Goal: Information Seeking & Learning: Learn about a topic

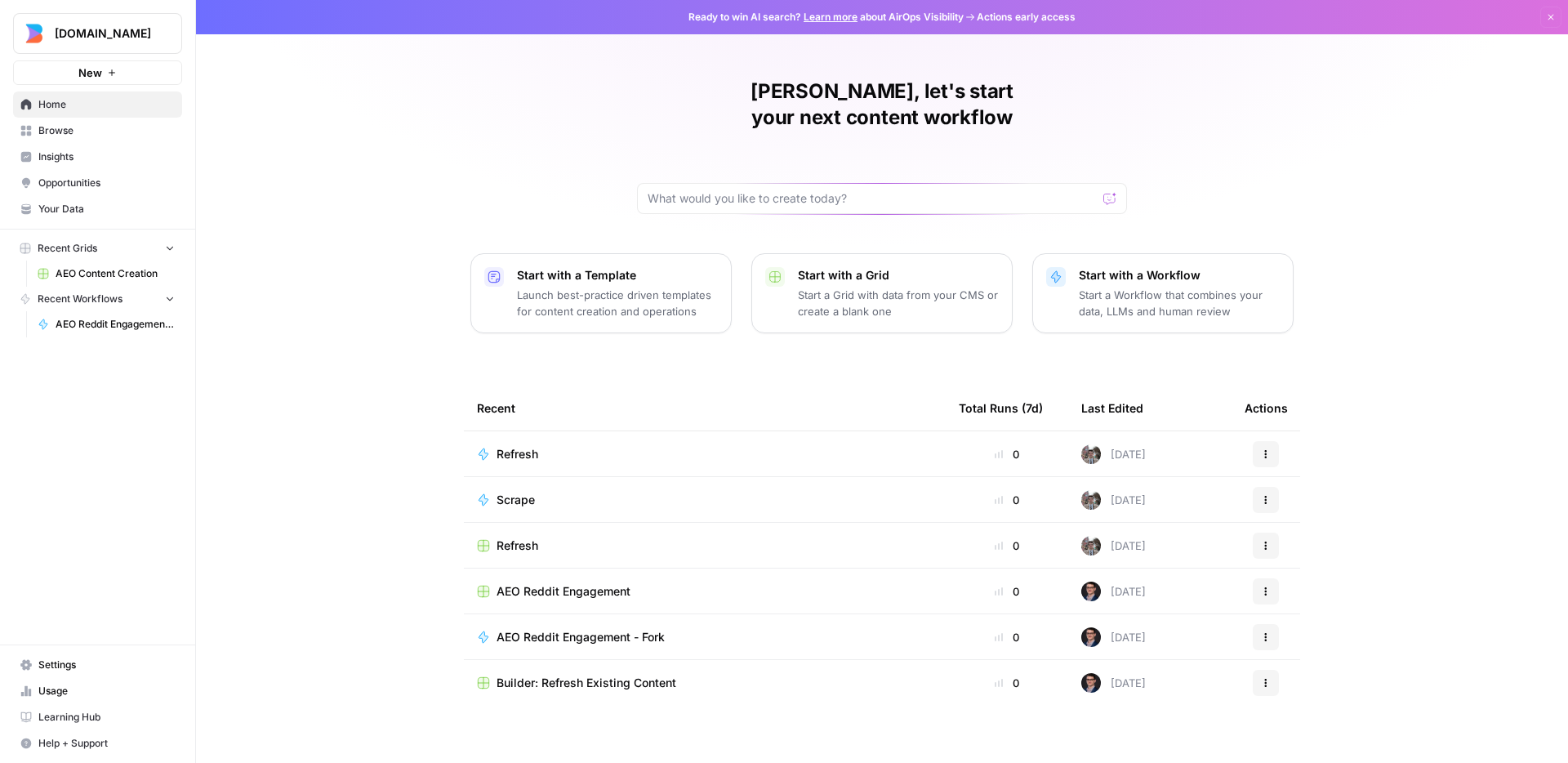
click at [1162, 287] on p "Start a Workflow that combines your data, LLMs and human review" at bounding box center [1180, 303] width 201 height 33
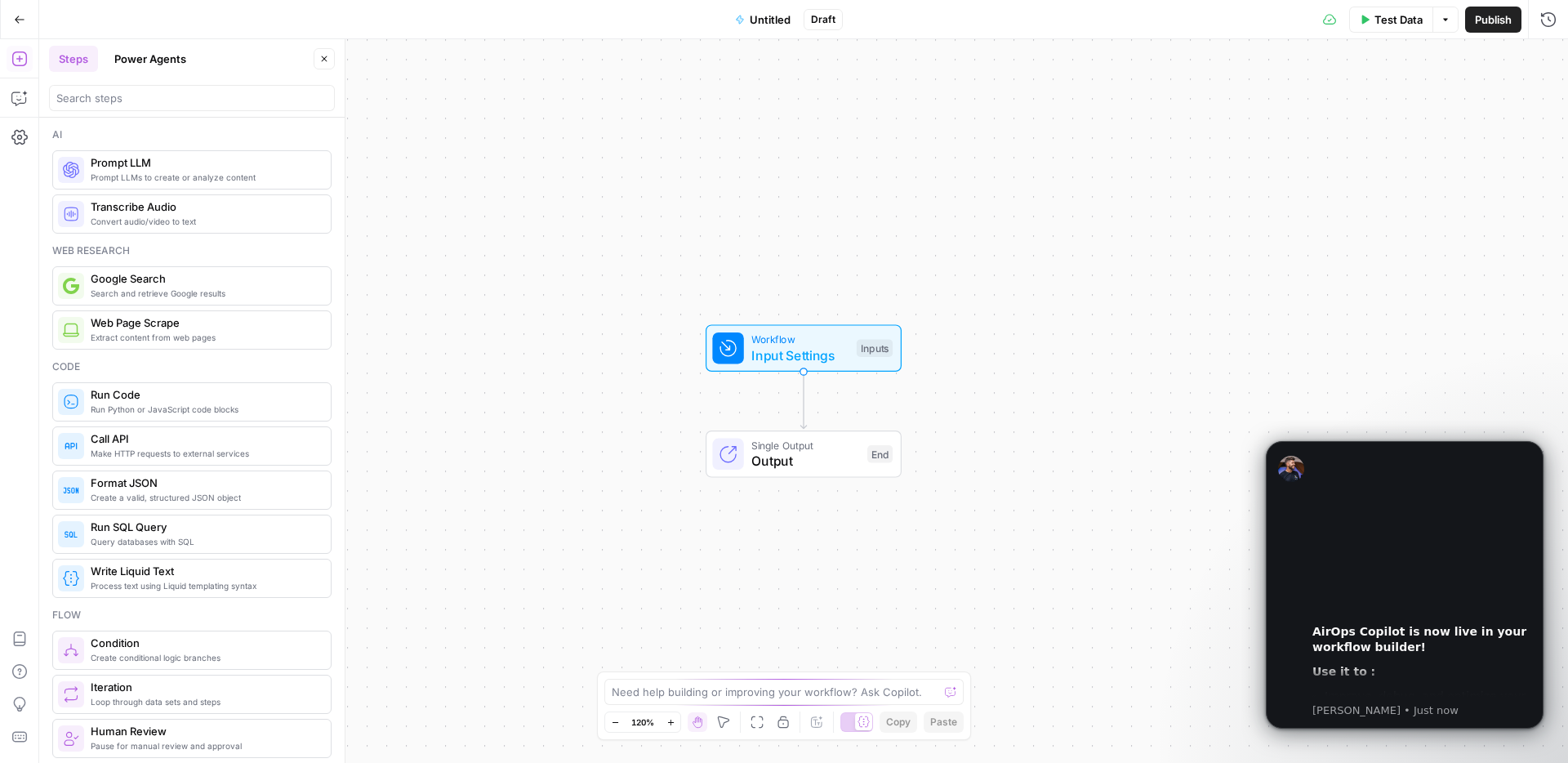
click at [14, 22] on icon "button" at bounding box center [19, 19] width 12 height 12
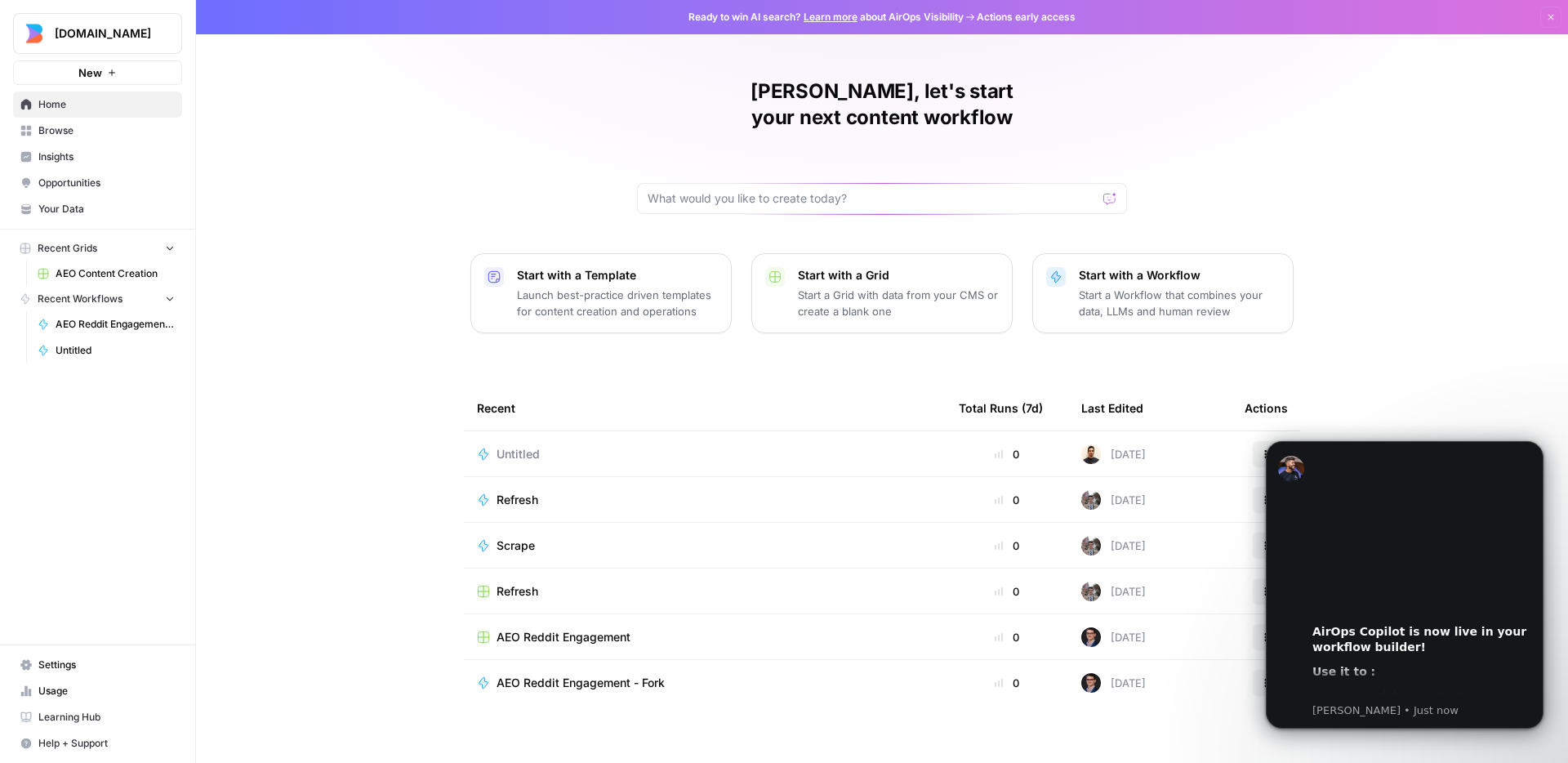
click at [315, 131] on div "[PERSON_NAME], let's start your next content workflow Start with a Template Lau…" at bounding box center [882, 388] width 1372 height 777
click at [52, 129] on span "Browse" at bounding box center [106, 130] width 136 height 14
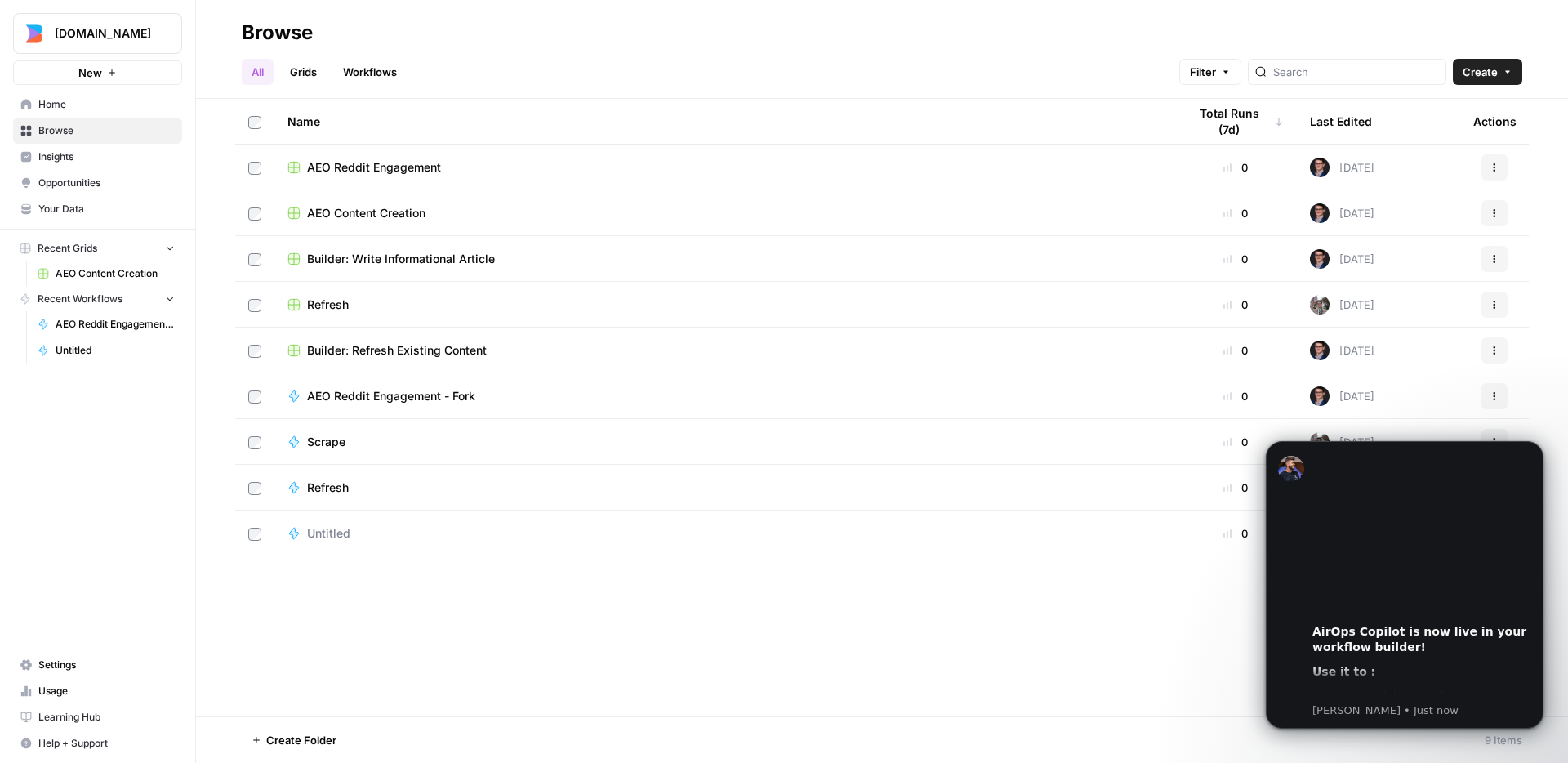
click at [101, 155] on span "Insights" at bounding box center [106, 156] width 136 height 14
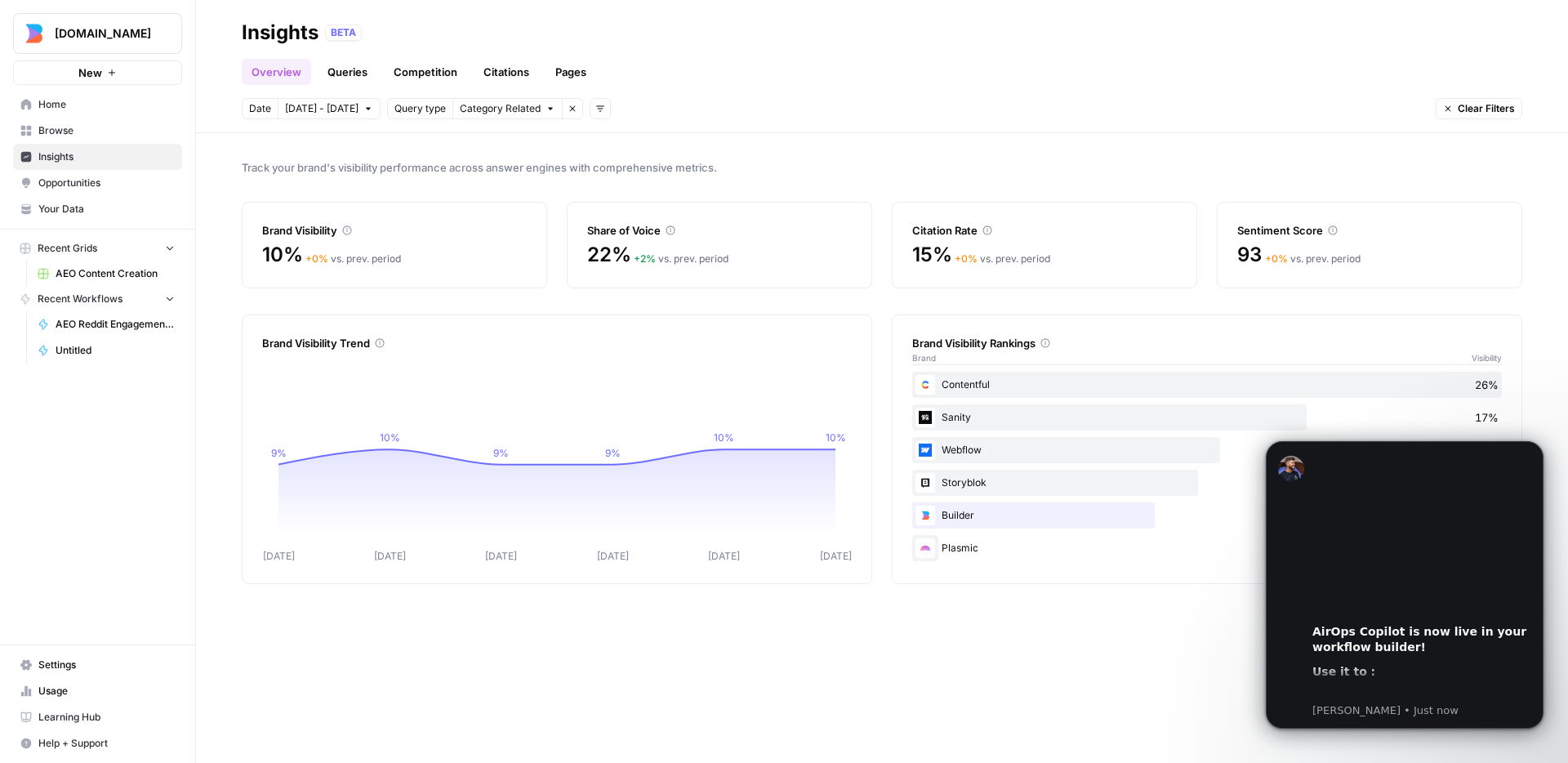
click at [91, 178] on span "Opportunities" at bounding box center [106, 183] width 136 height 14
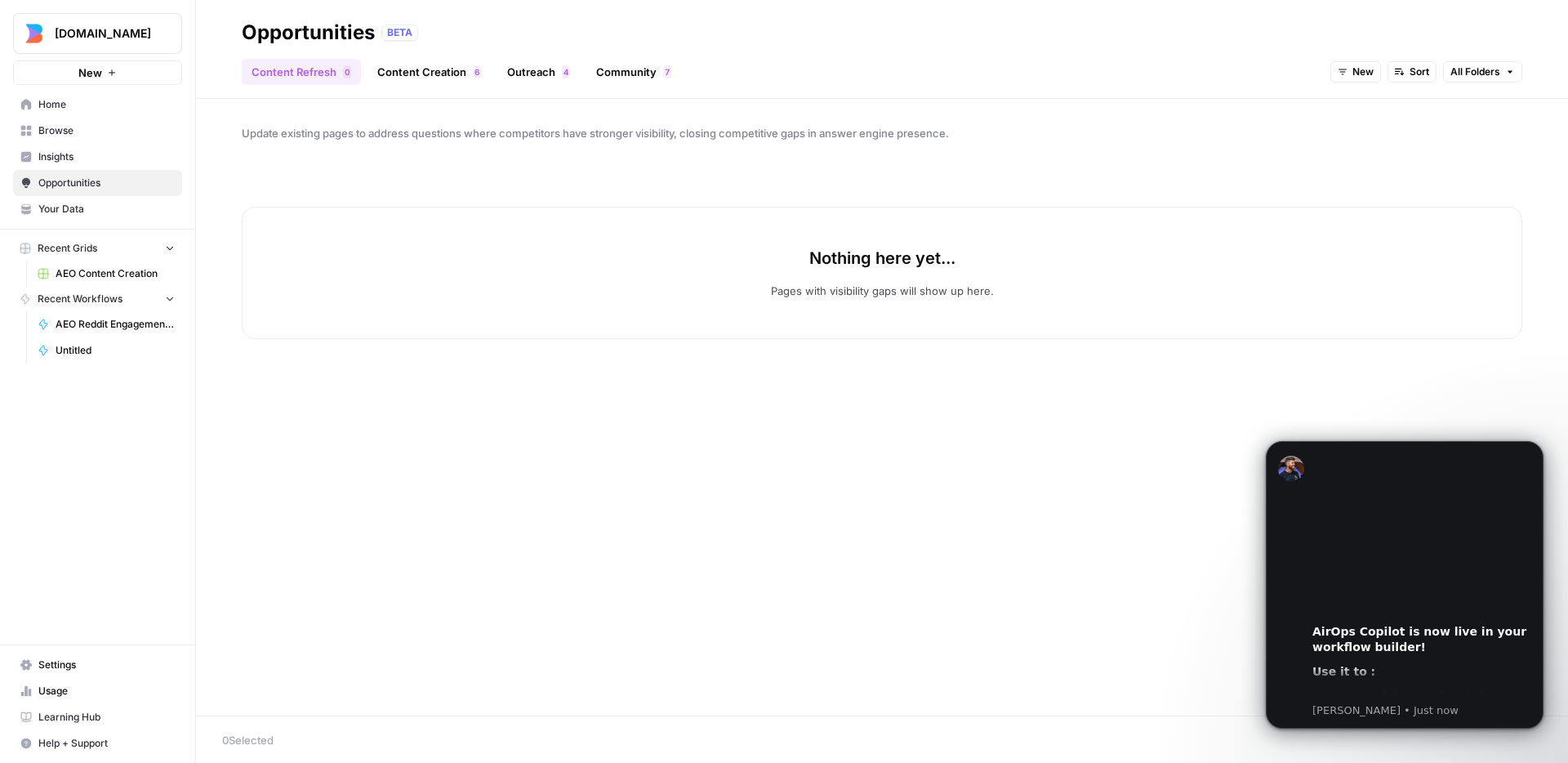
click at [84, 212] on span "Your Data" at bounding box center [106, 209] width 136 height 14
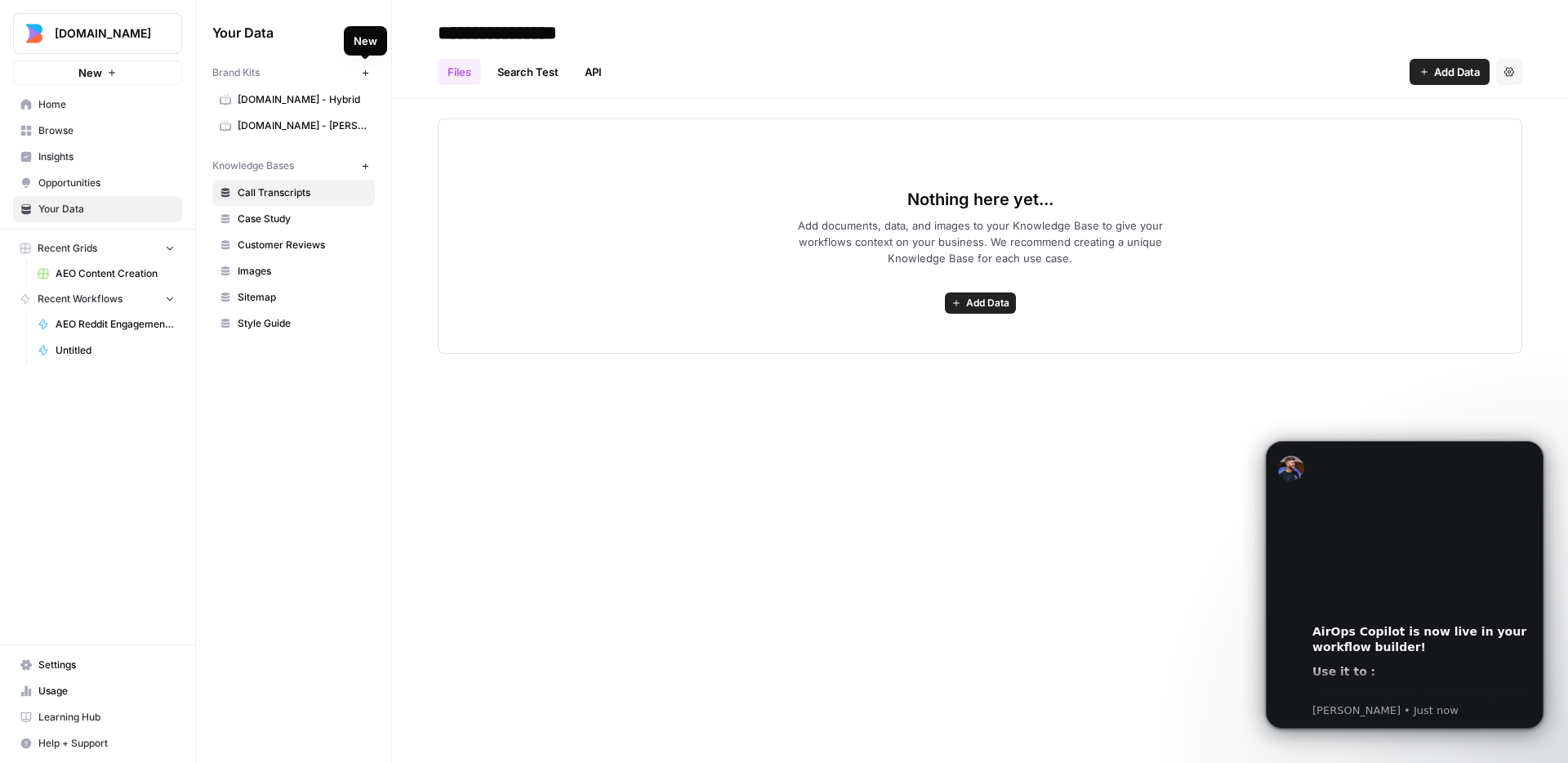
click at [367, 71] on icon "button" at bounding box center [365, 73] width 9 height 9
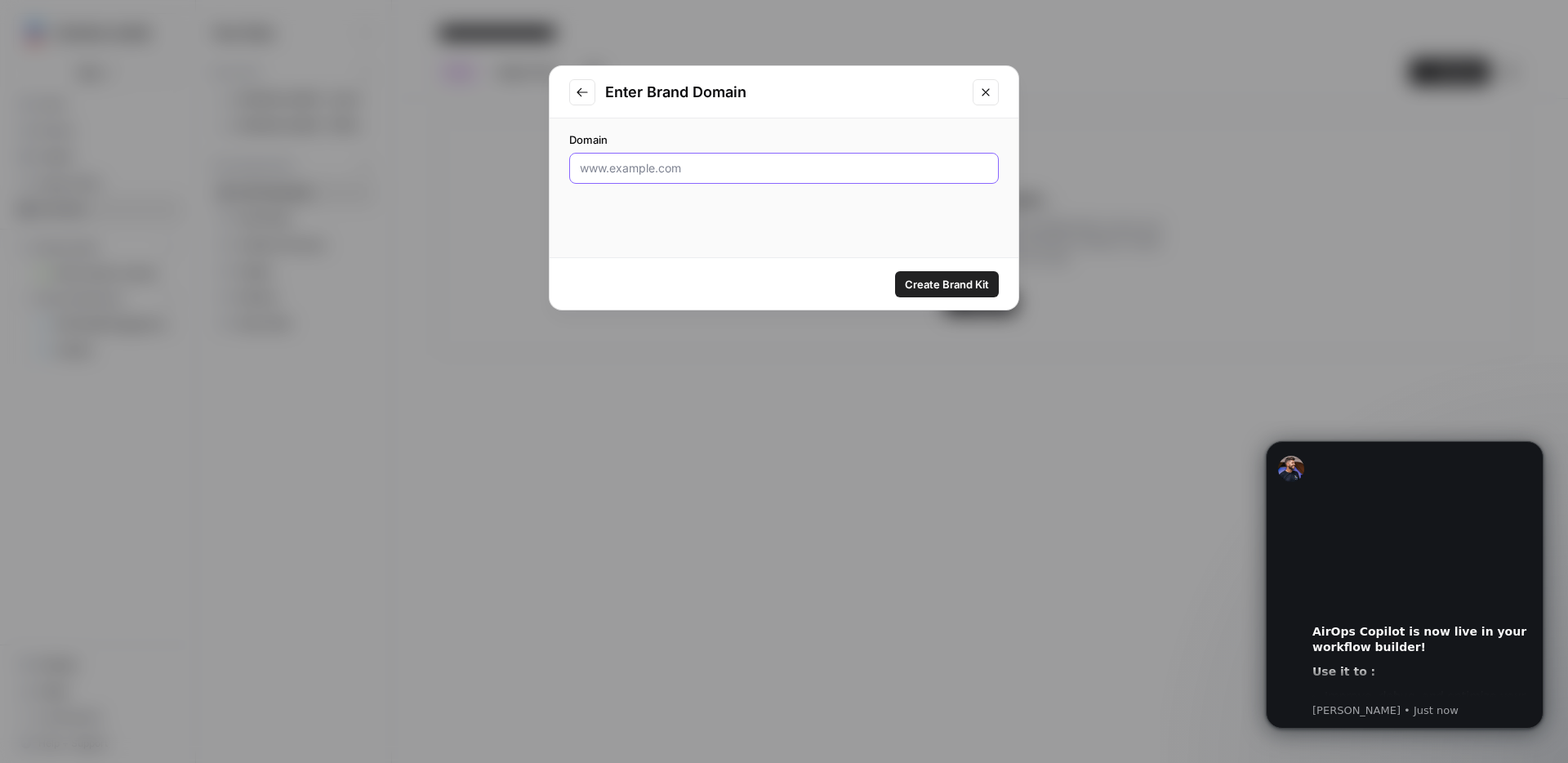
click at [723, 164] on input "Domain" at bounding box center [784, 167] width 408 height 16
click at [644, 169] on input "[DOMAIN_NAME] - LP Test" at bounding box center [784, 167] width 408 height 16
type input "[DOMAIN_NAME] - Vishwas LP Test"
click at [960, 287] on span "Create Brand Kit" at bounding box center [946, 283] width 84 height 16
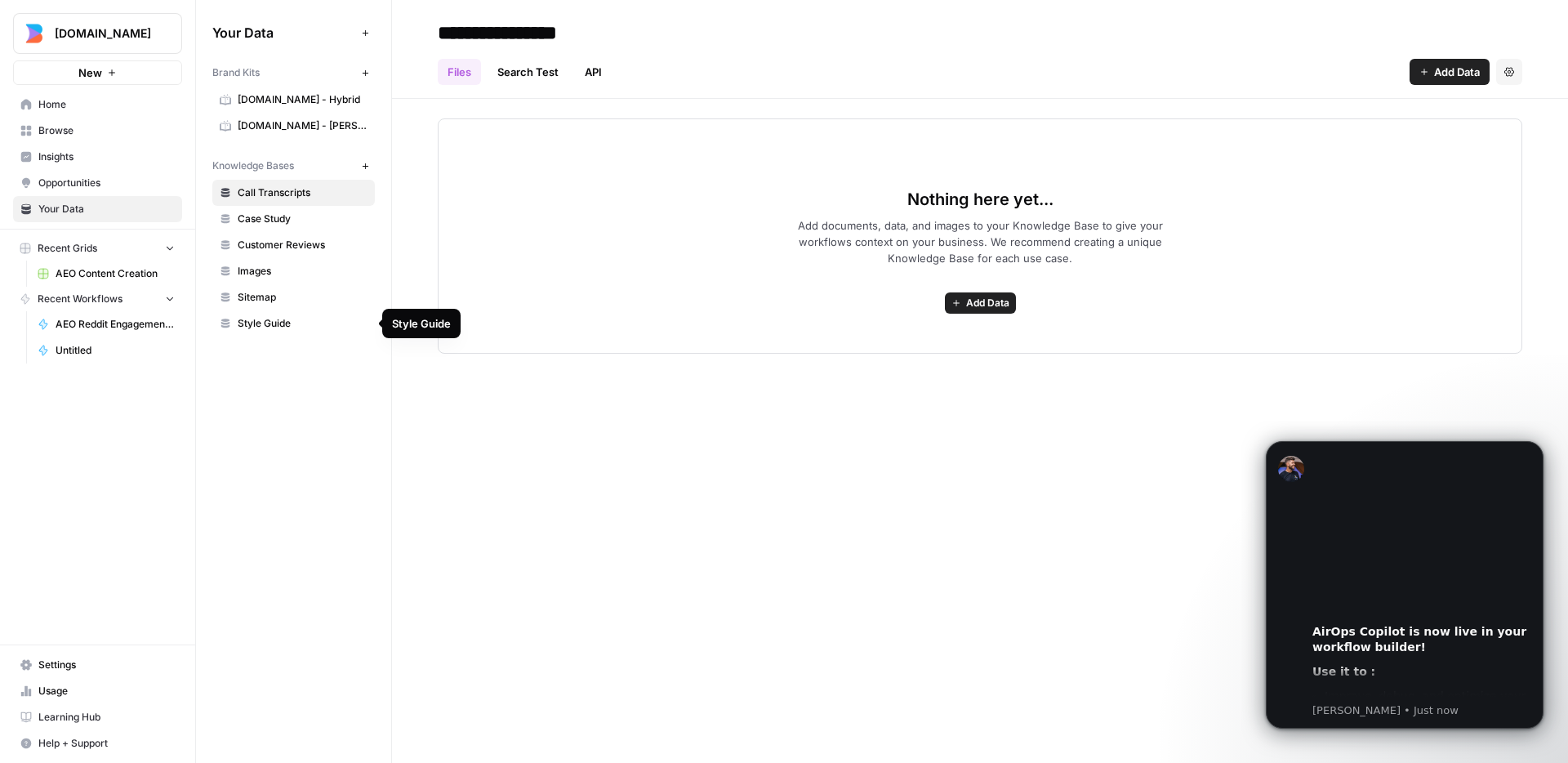
click at [282, 316] on span "Style Guide" at bounding box center [303, 323] width 130 height 14
click at [842, 437] on div "**********" at bounding box center [980, 382] width 1176 height 763
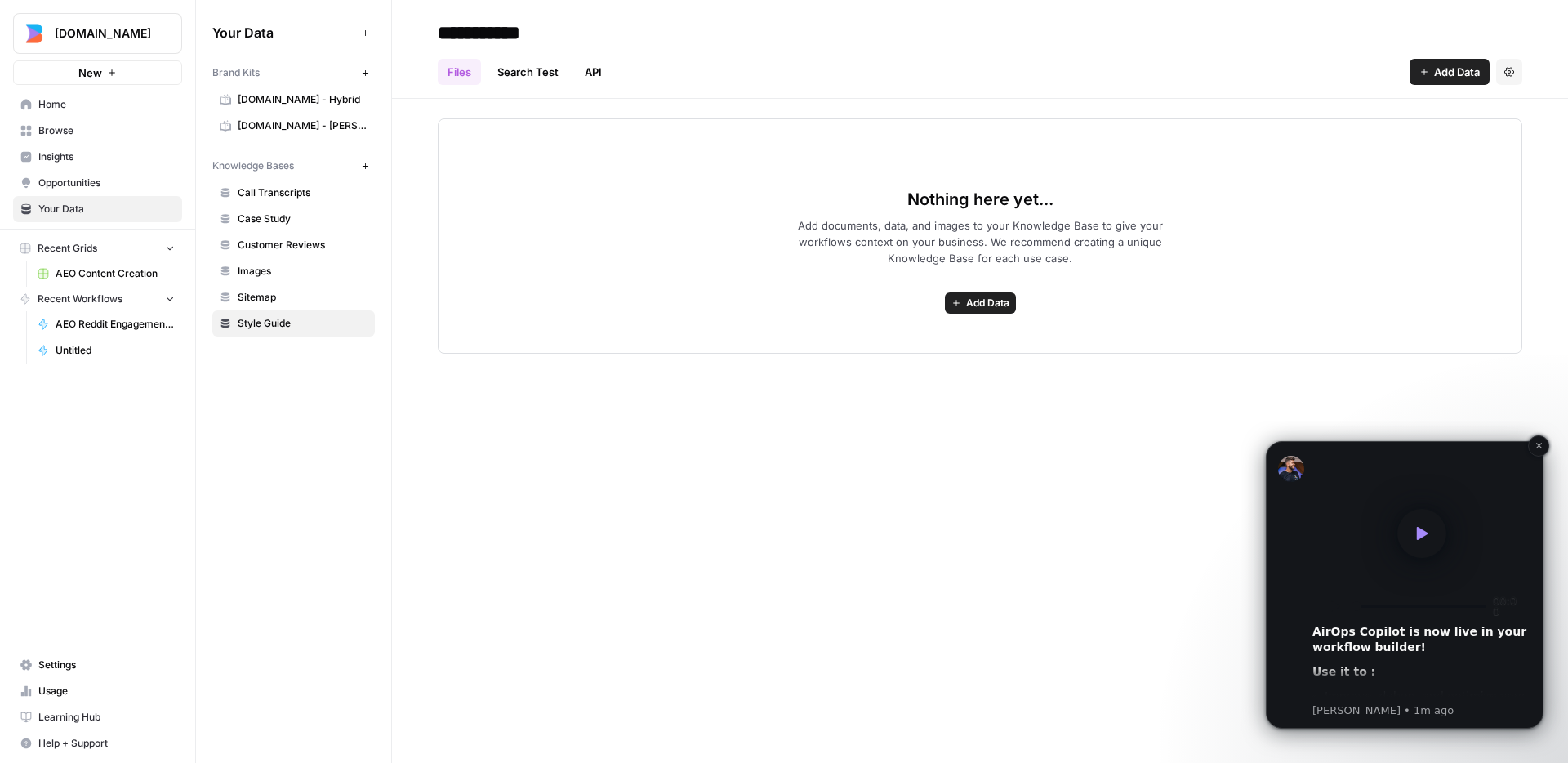
click at [1434, 530] on span "Message content" at bounding box center [1422, 534] width 49 height 49
click at [1338, 606] on rect "Pause" at bounding box center [1338, 607] width 3 height 10
click at [1392, 644] on b "AirOps Copilot is now live in your workflow builder!" at bounding box center [1419, 639] width 214 height 30
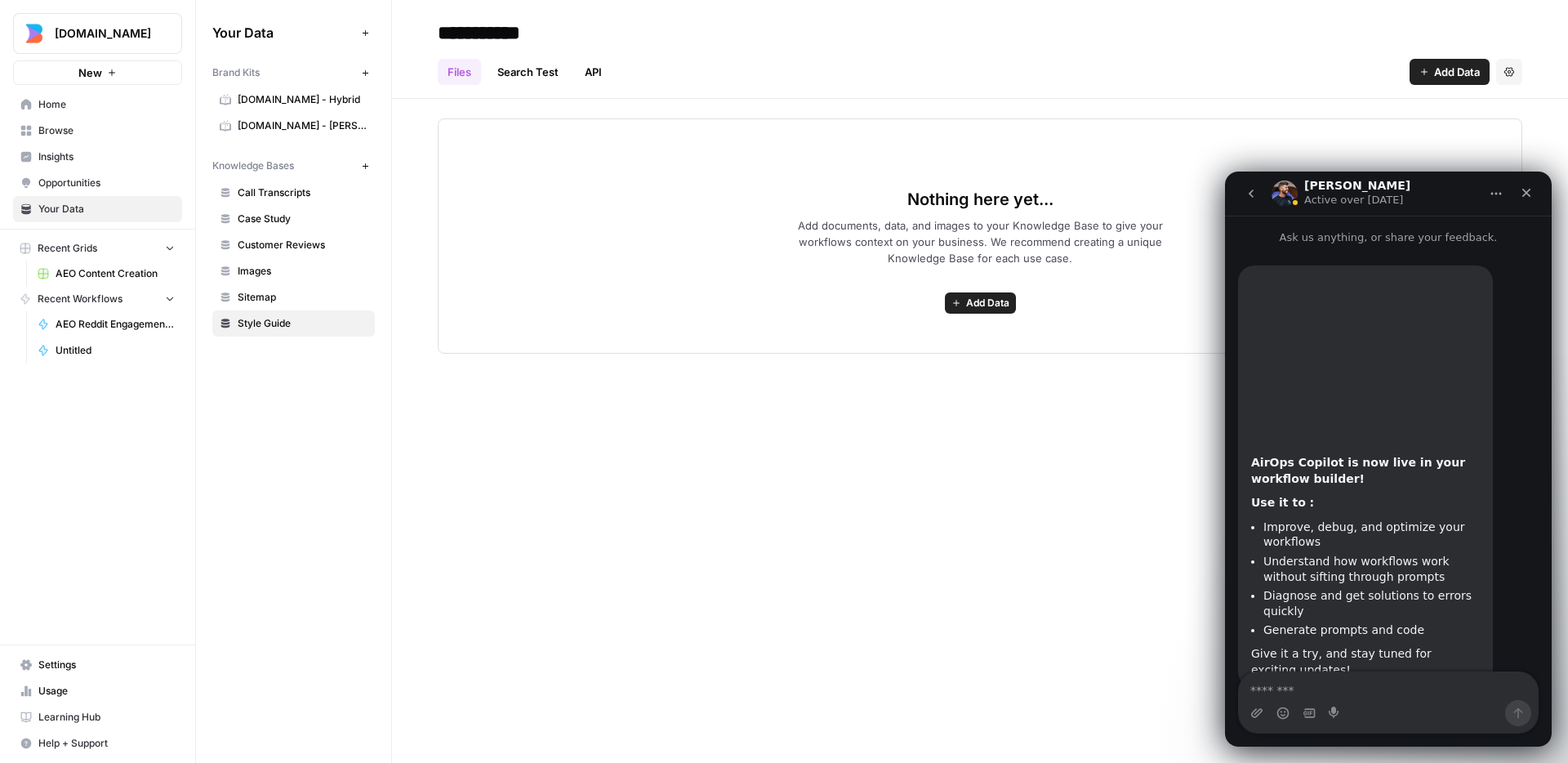
scroll to position [50, 0]
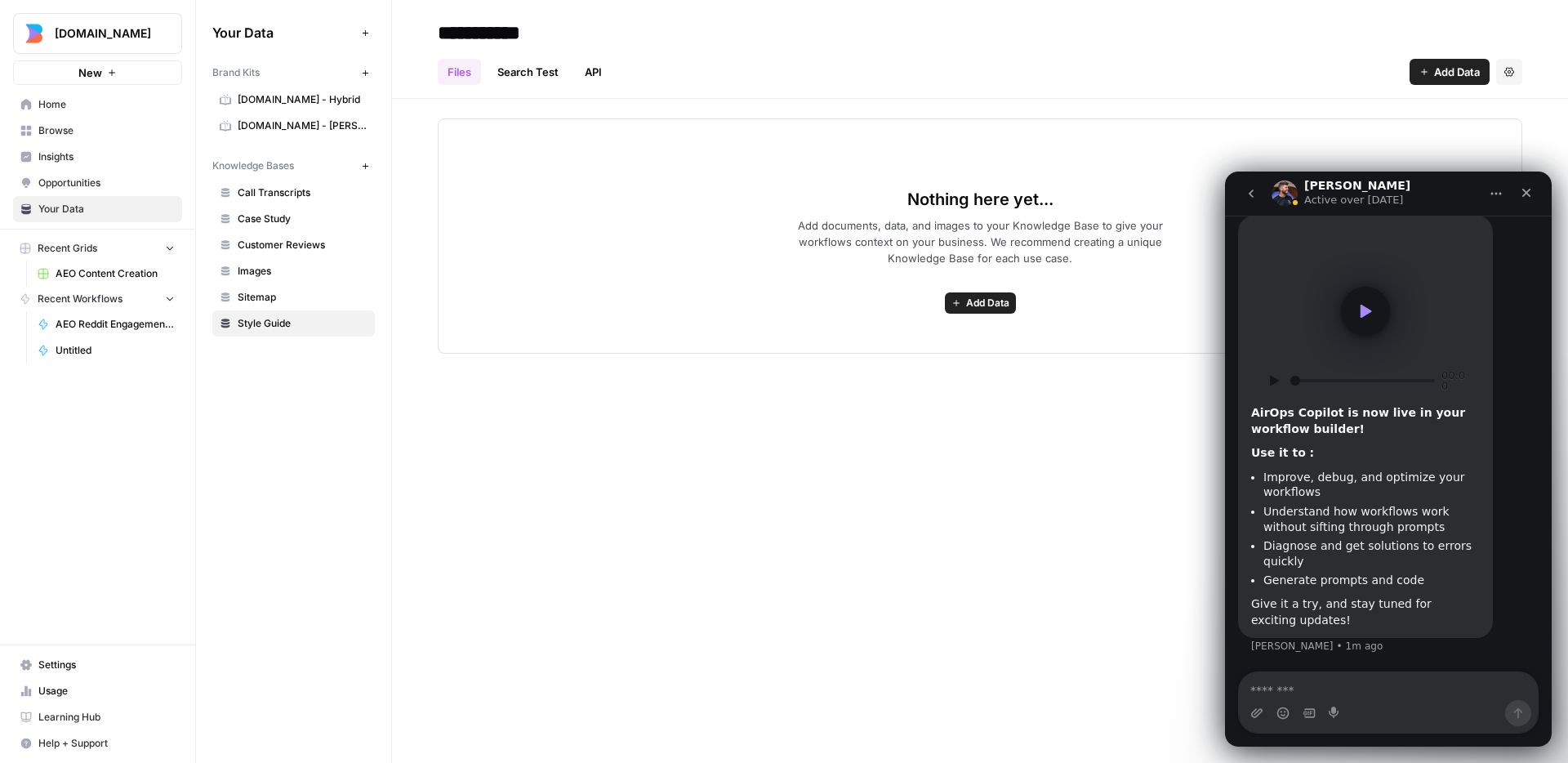
click at [1368, 318] on icon "Play" at bounding box center [1365, 310] width 25 height 25
click at [1418, 314] on video "Play video" at bounding box center [1366, 311] width 343 height 172
click at [1424, 316] on video "Play video" at bounding box center [1366, 311] width 343 height 172
click at [1407, 501] on ul "Improve, debug, and optimize your workflows Understand how workflows work witho…" at bounding box center [1366, 529] width 228 height 118
click at [1442, 360] on video "Play video" at bounding box center [1366, 311] width 343 height 172
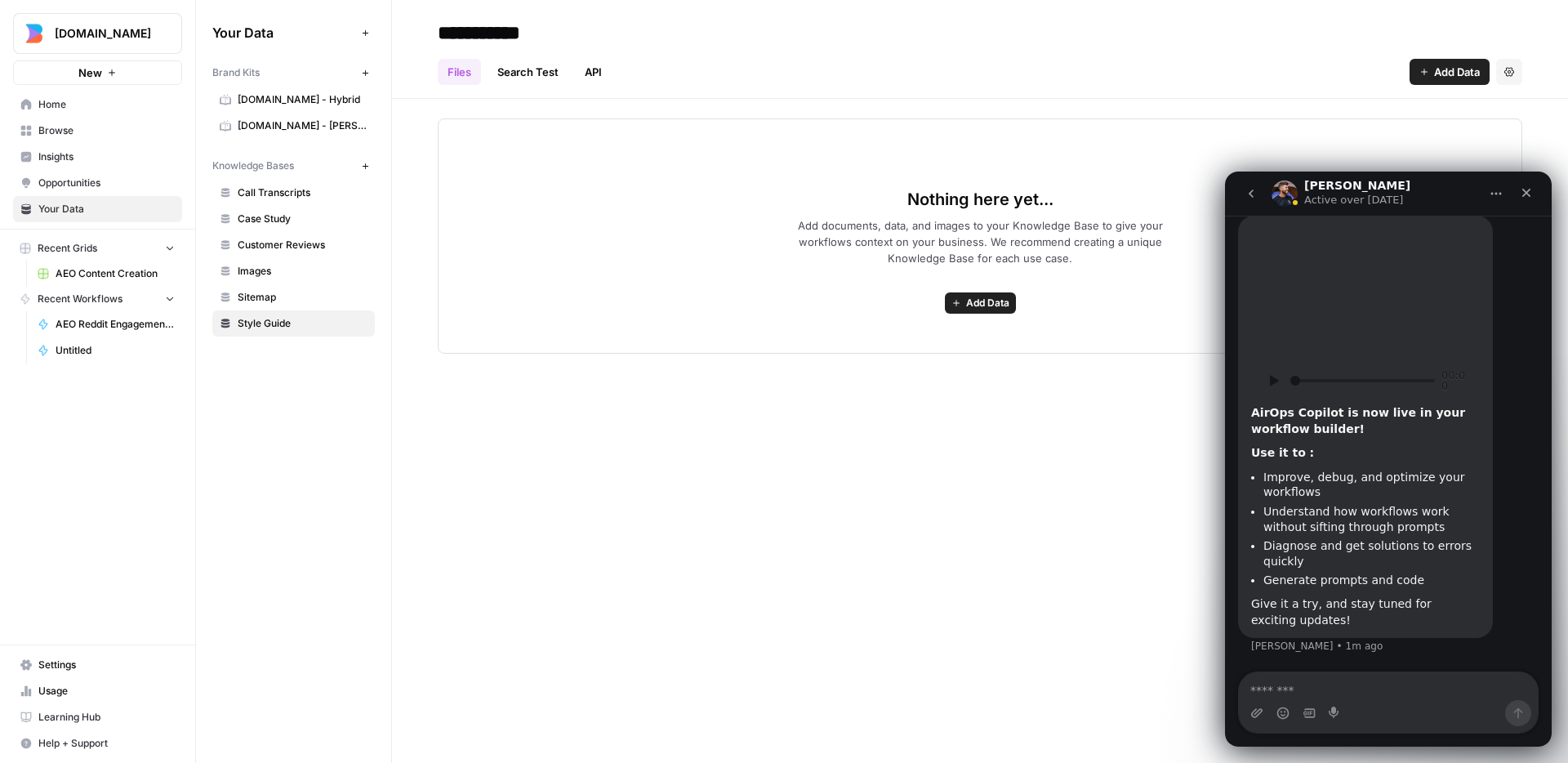
click at [1363, 321] on video "Play video" at bounding box center [1366, 311] width 343 height 172
click at [1306, 379] on input "Seek video" at bounding box center [1362, 381] width 145 height 3
click at [1351, 299] on icon "Replay" at bounding box center [1365, 311] width 31 height 31
click at [1345, 298] on video "Play video" at bounding box center [1366, 311] width 343 height 172
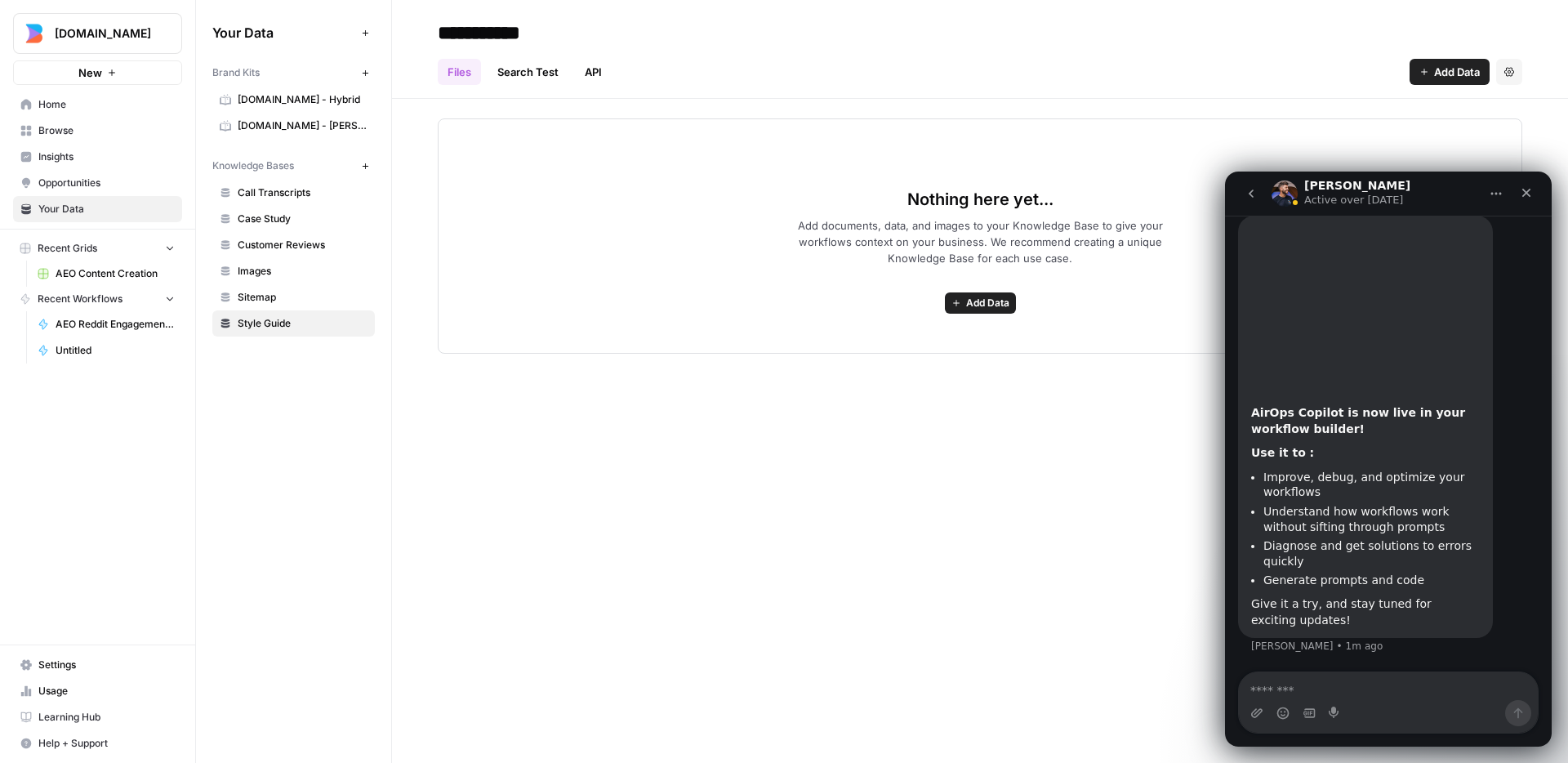
click at [1280, 417] on b "AirOps Copilot is now live in your workflow builder!" at bounding box center [1358, 420] width 214 height 30
click at [1292, 421] on b "AirOps Copilot is now live in your workflow builder!" at bounding box center [1358, 420] width 214 height 30
click at [1314, 532] on li "Understand how workflows work without sifting through prompts" at bounding box center [1372, 519] width 217 height 30
click at [1321, 611] on div "Give it a try, and stay tuned for exciting updates!" at bounding box center [1366, 612] width 228 height 32
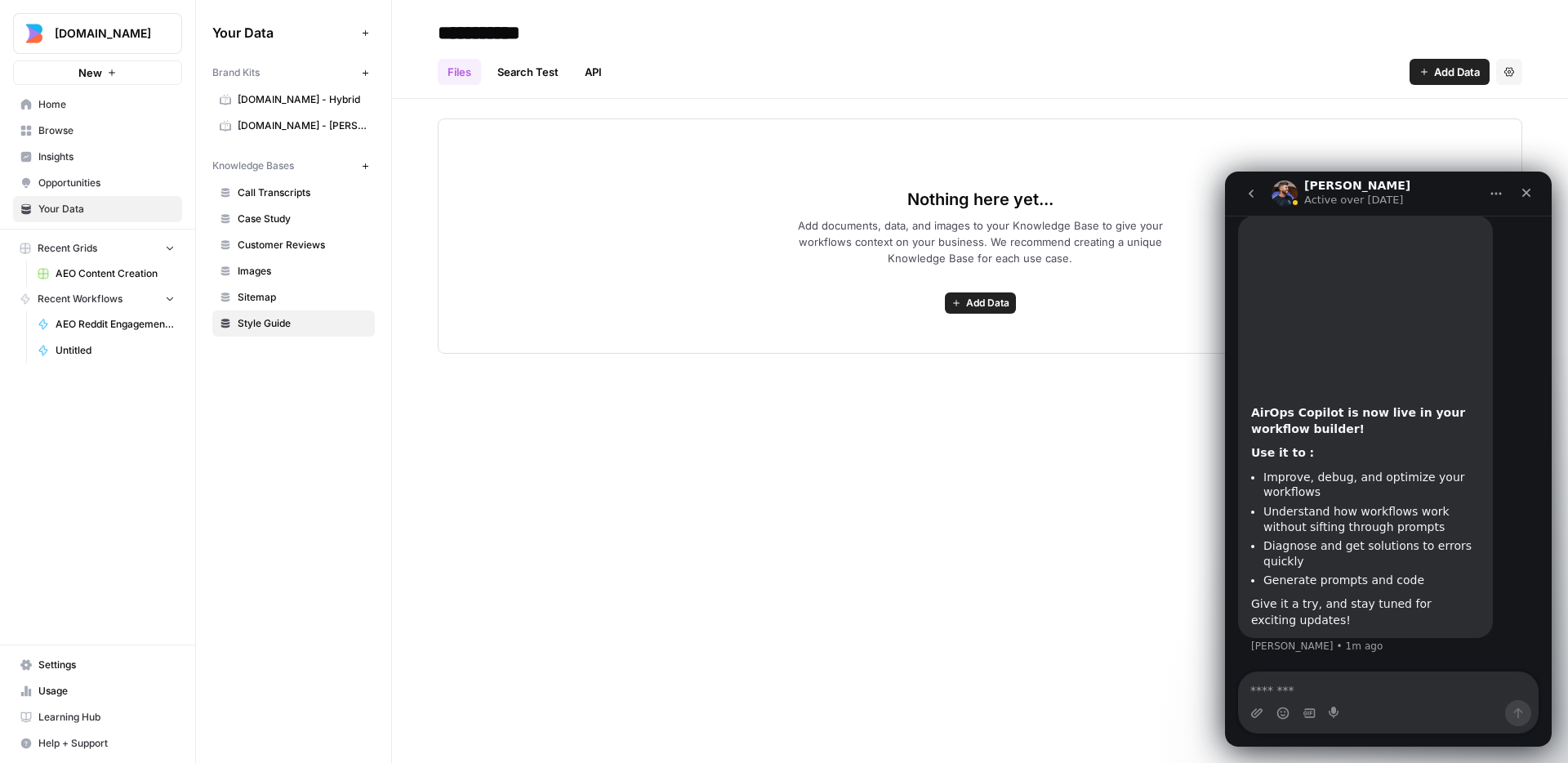
scroll to position [0, 0]
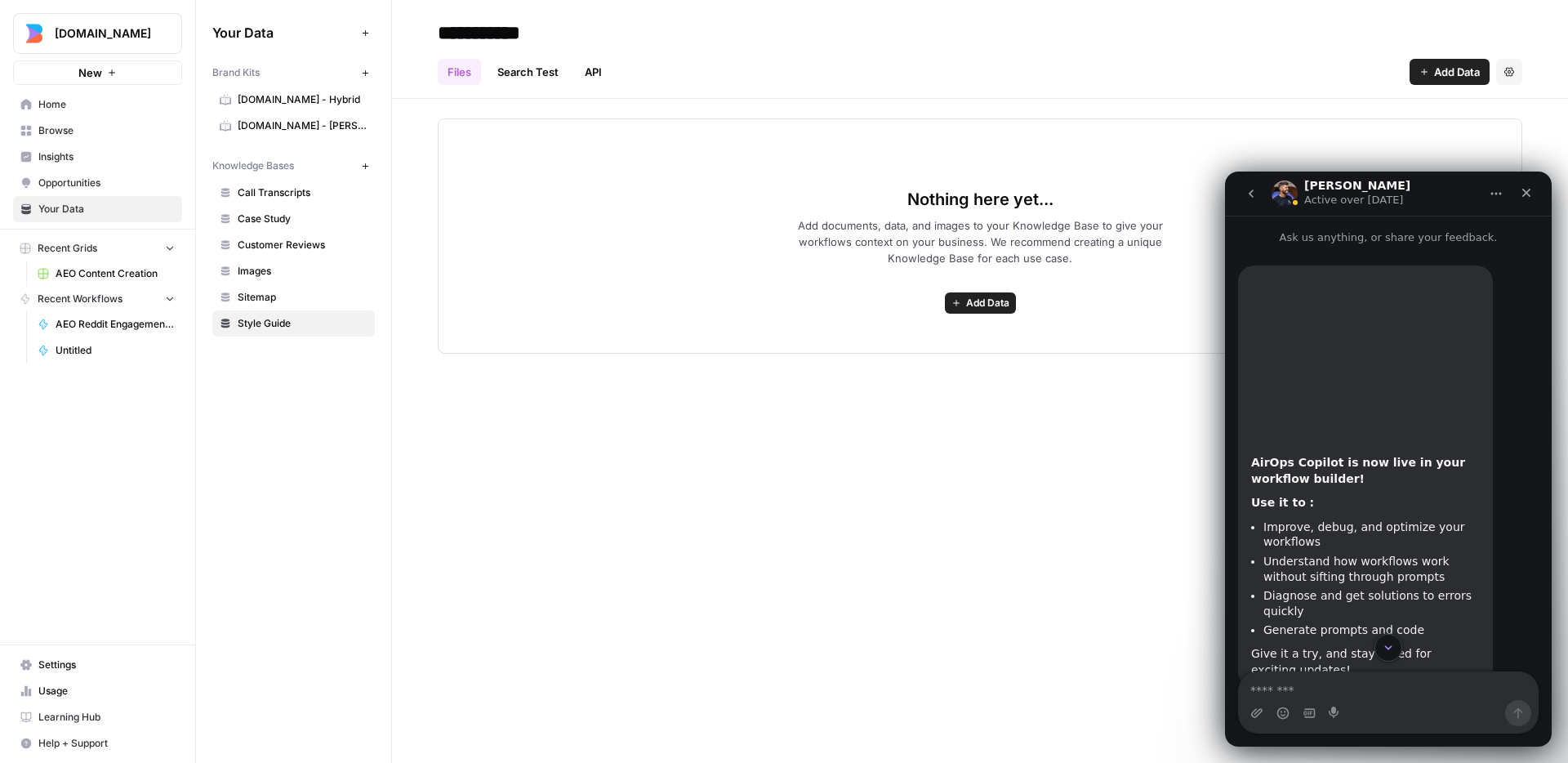
click at [1350, 241] on p "Ask us anything, or share your feedback." at bounding box center [1389, 231] width 326 height 30
click at [1362, 371] on video "Play video" at bounding box center [1366, 360] width 343 height 172
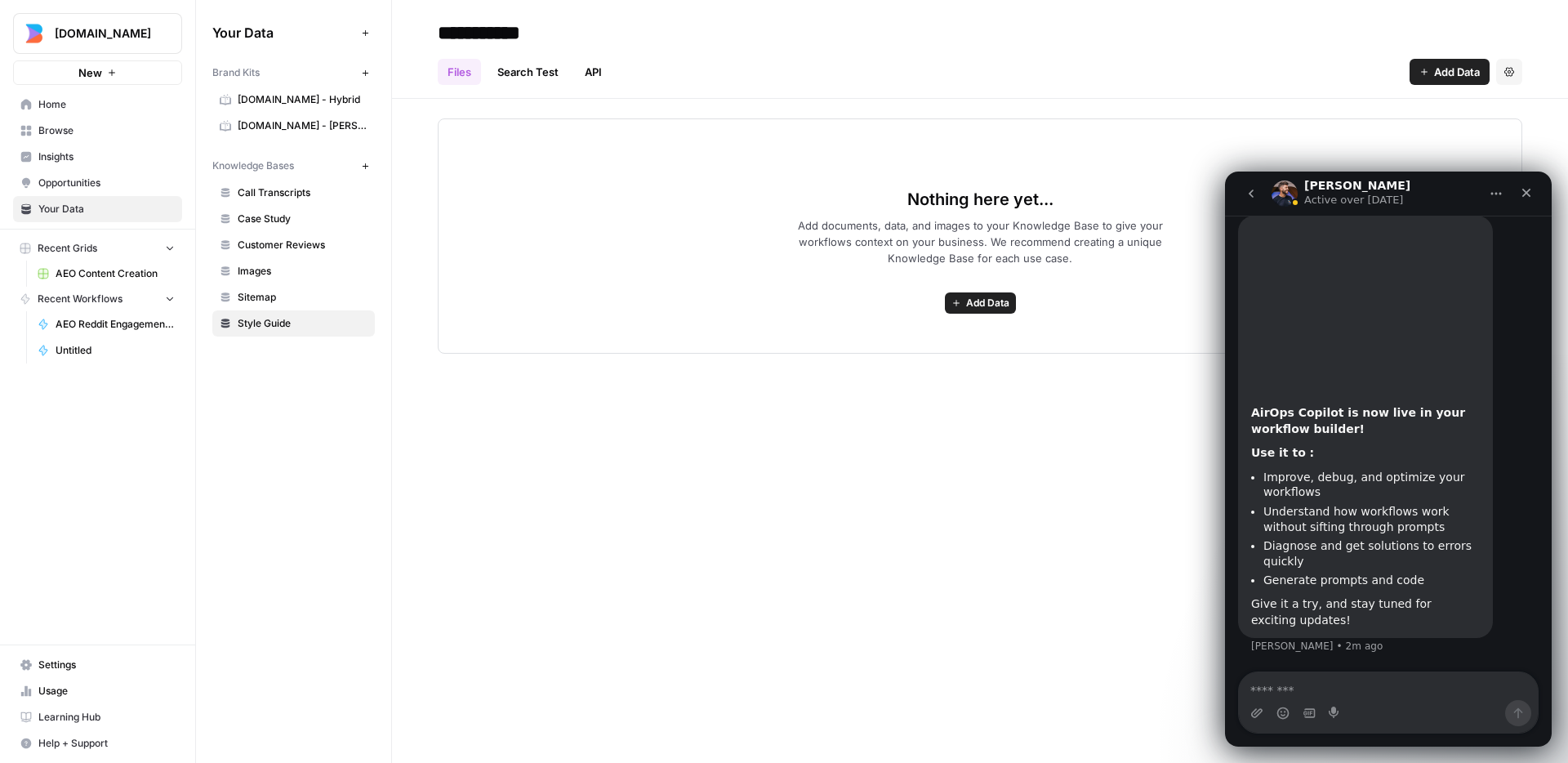
click at [1252, 192] on icon "go back" at bounding box center [1251, 193] width 13 height 13
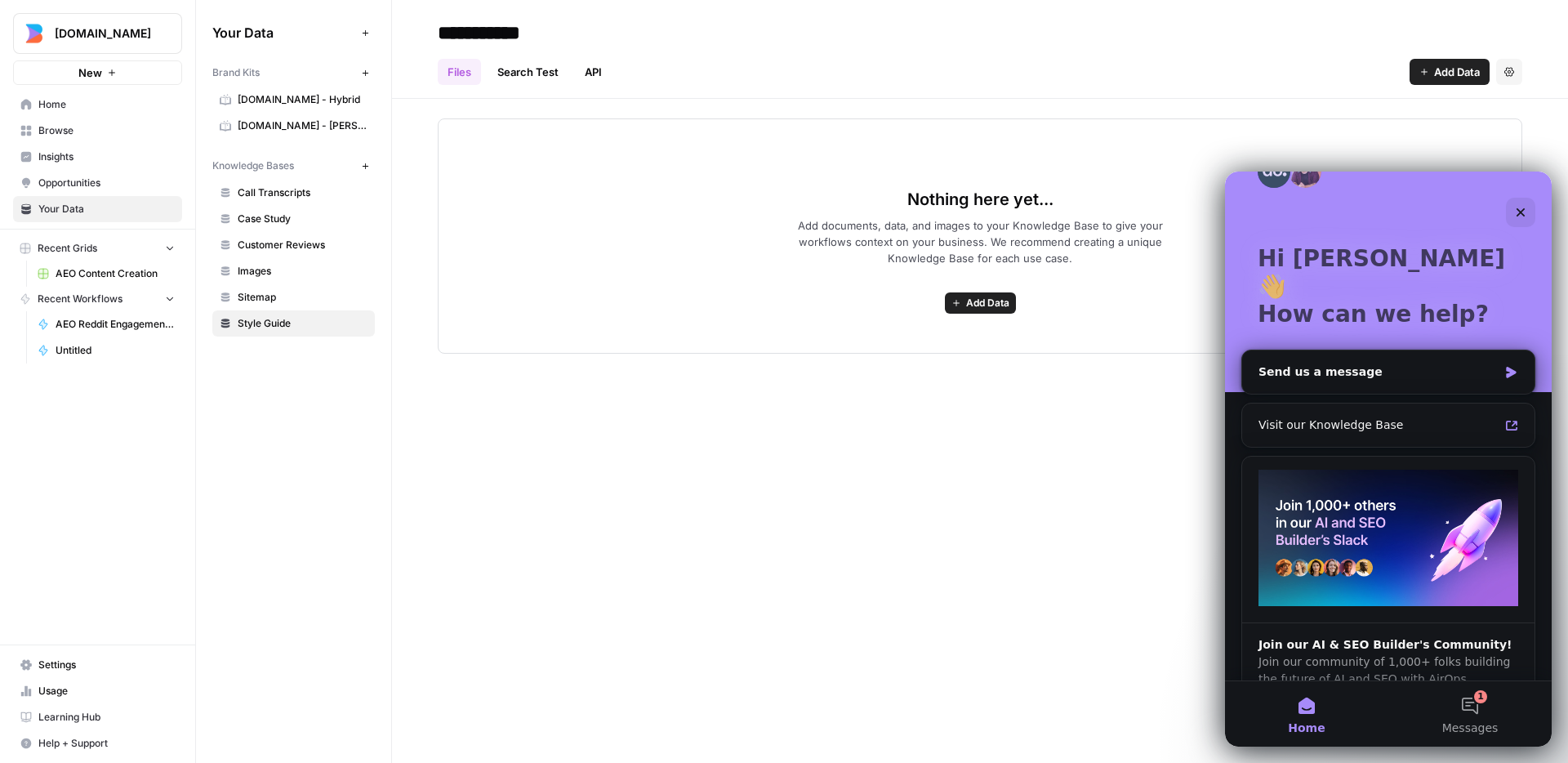
scroll to position [0, 0]
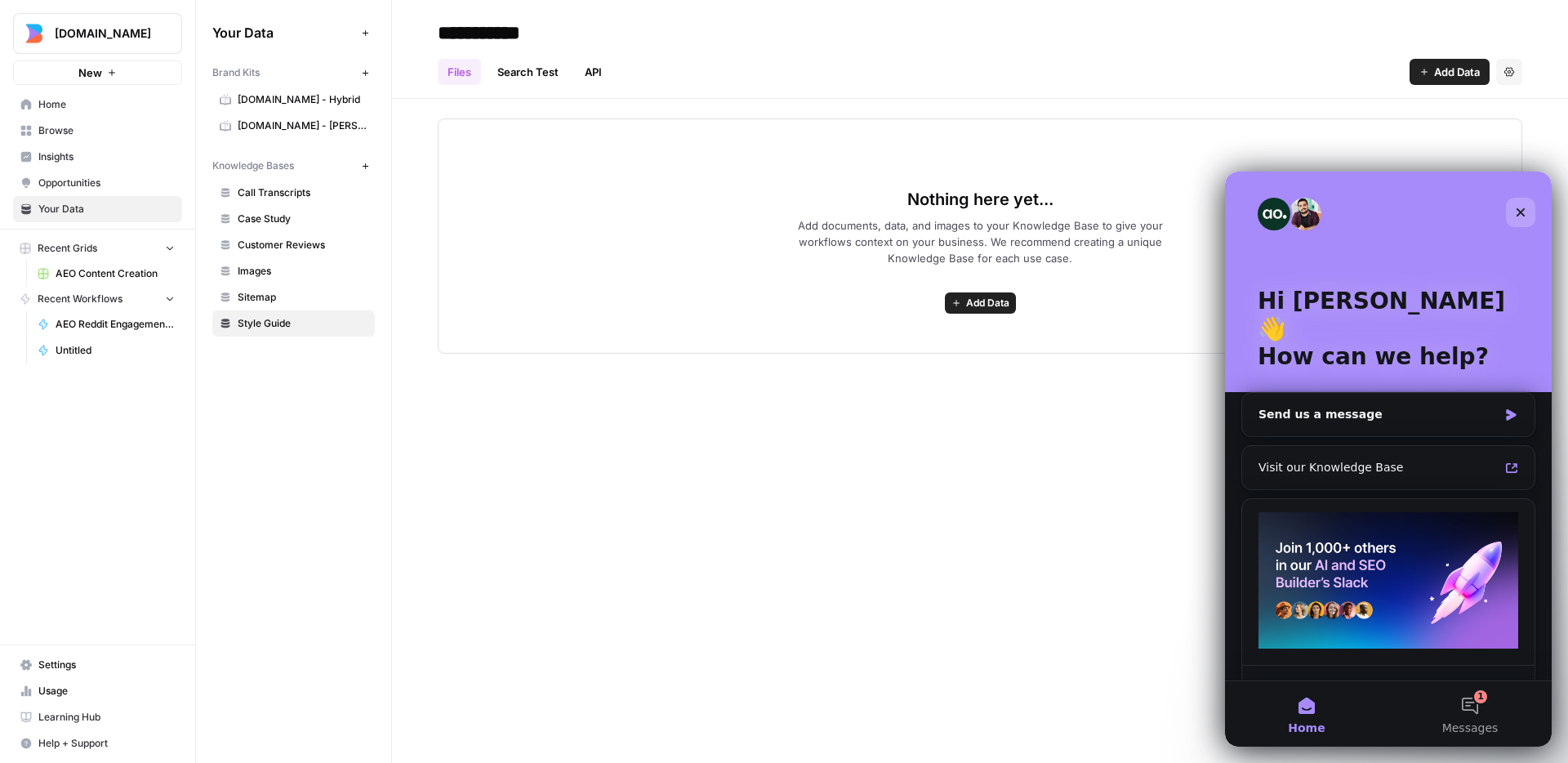
click at [1521, 204] on div "Close" at bounding box center [1521, 212] width 30 height 30
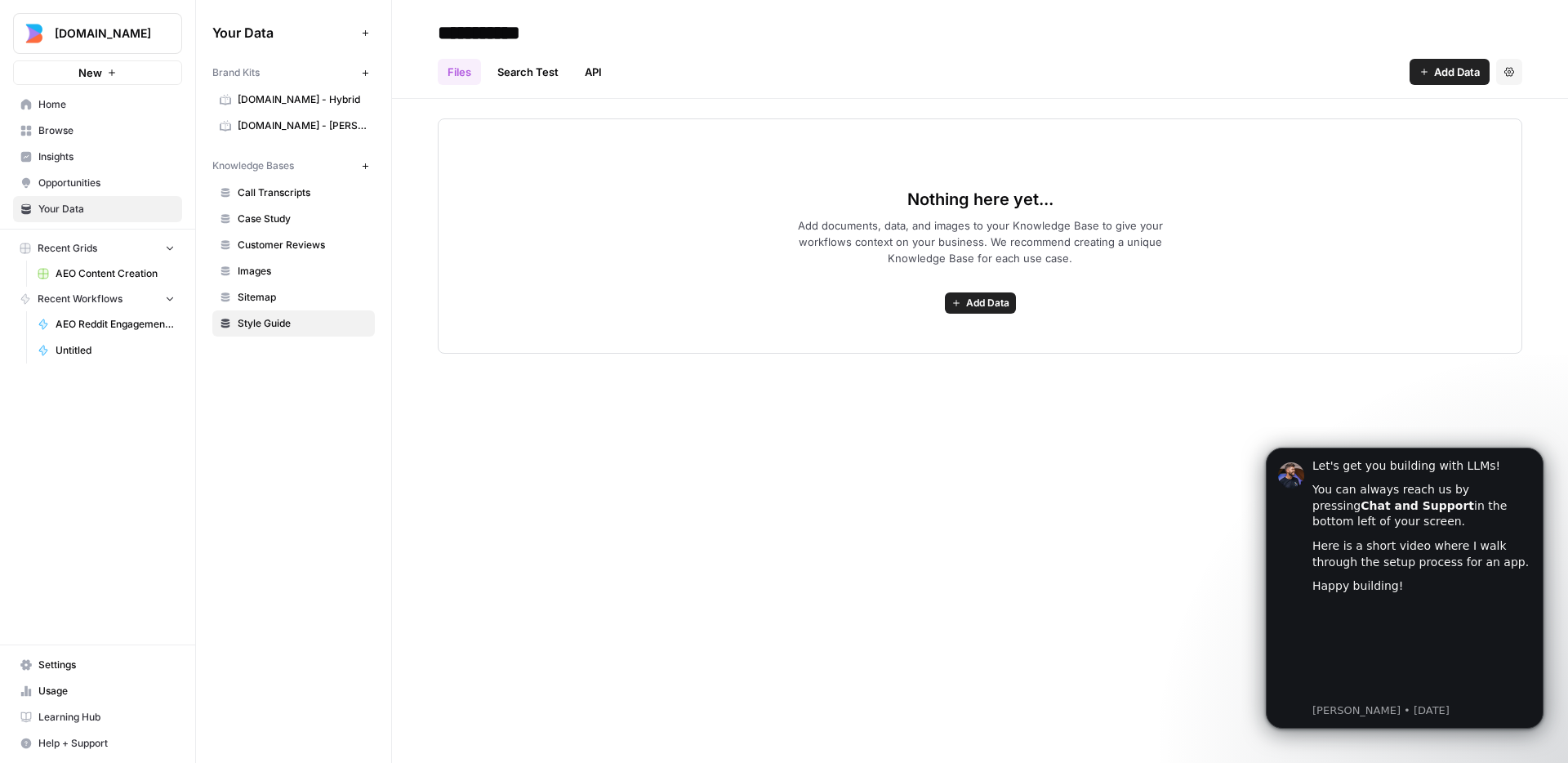
click at [1169, 484] on div "**********" at bounding box center [980, 382] width 1176 height 763
click at [1540, 445] on button "Dismiss notification" at bounding box center [1538, 452] width 21 height 21
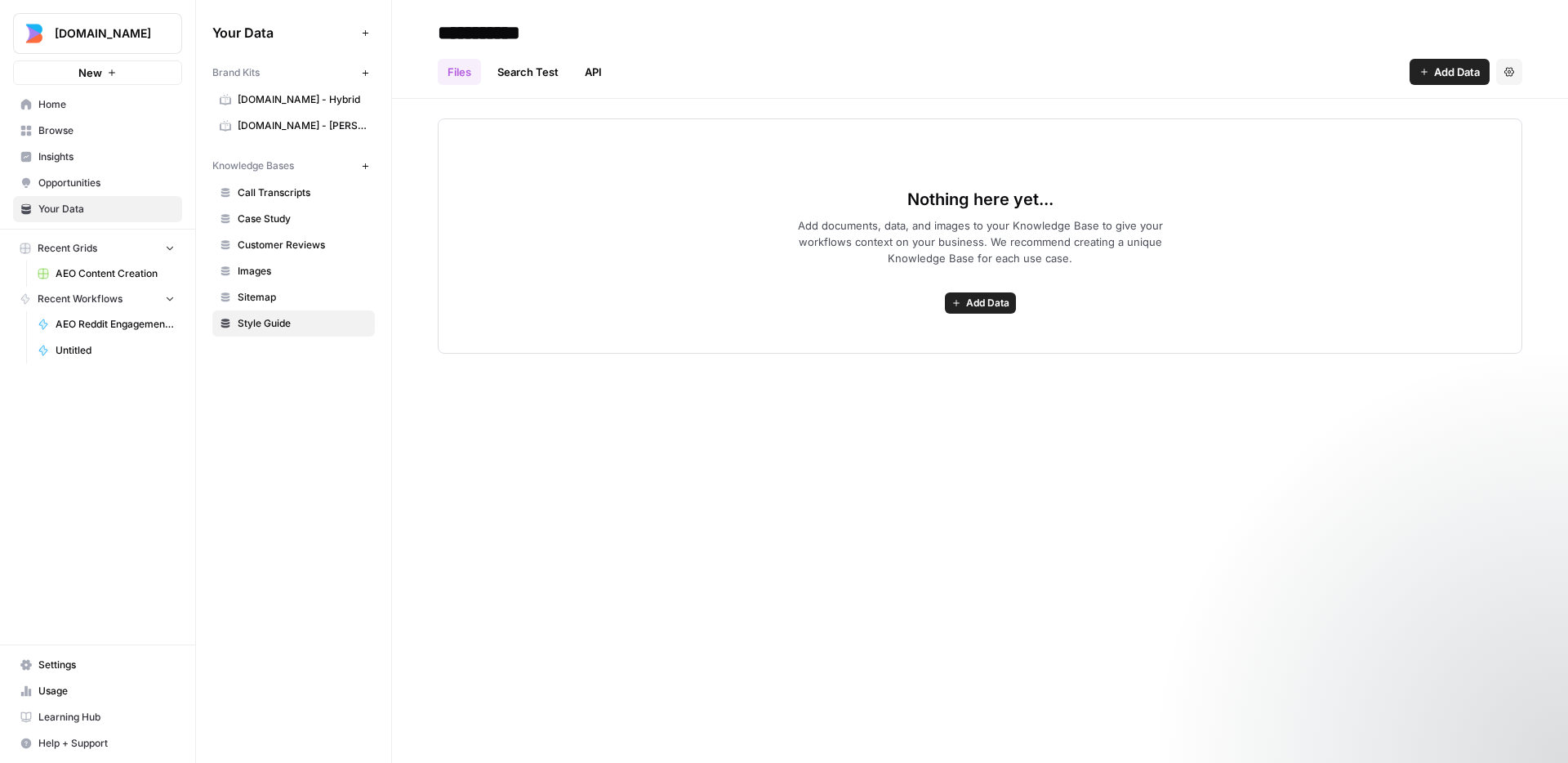
click at [1215, 428] on div "**********" at bounding box center [980, 382] width 1176 height 763
click at [755, 508] on div "**********" at bounding box center [980, 382] width 1176 height 763
click at [370, 69] on button "New" at bounding box center [365, 72] width 19 height 19
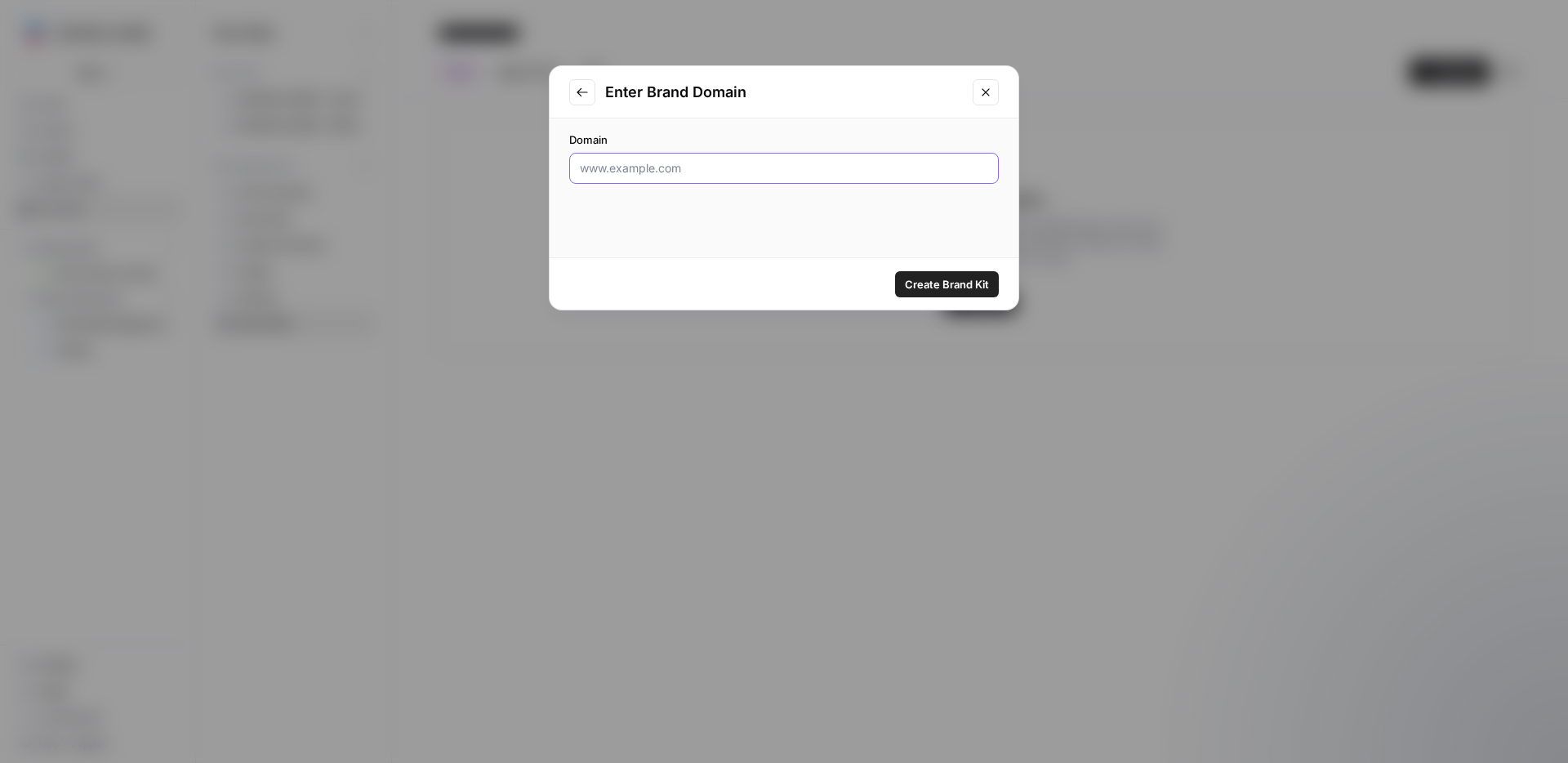
click at [655, 176] on input "Domain" at bounding box center [784, 167] width 408 height 16
type input "[DOMAIN_NAME]"
click button "Create Brand Kit" at bounding box center [946, 284] width 104 height 26
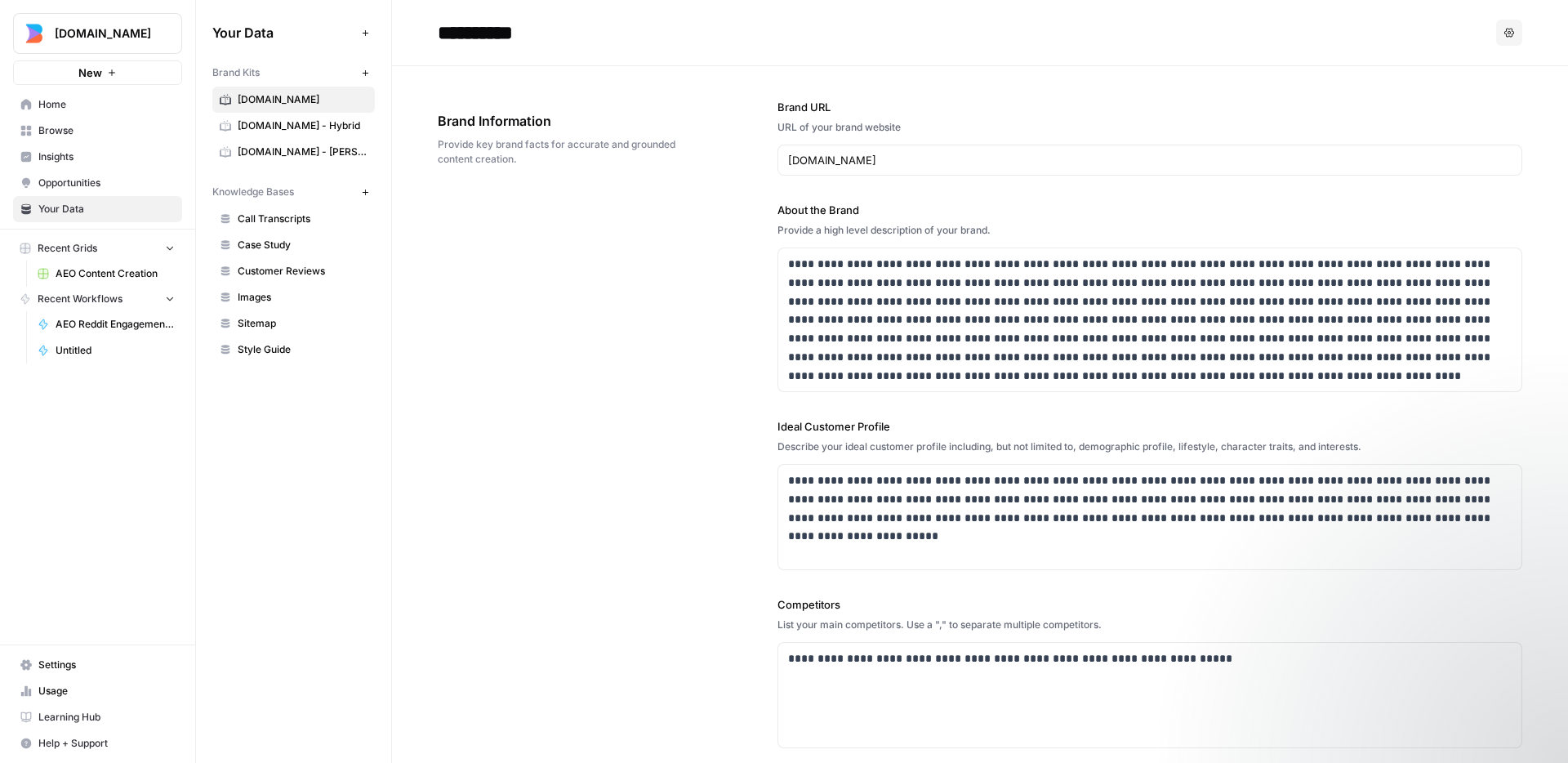
click at [725, 228] on div "**********" at bounding box center [980, 513] width 1085 height 894
click at [924, 167] on input "[DOMAIN_NAME]" at bounding box center [1150, 160] width 724 height 16
type input "[DOMAIN_NAME] - [PERSON_NAME] test"
click at [556, 280] on div "**********" at bounding box center [980, 513] width 1085 height 894
click at [1504, 33] on span "Options" at bounding box center [1504, 33] width 1 height 1
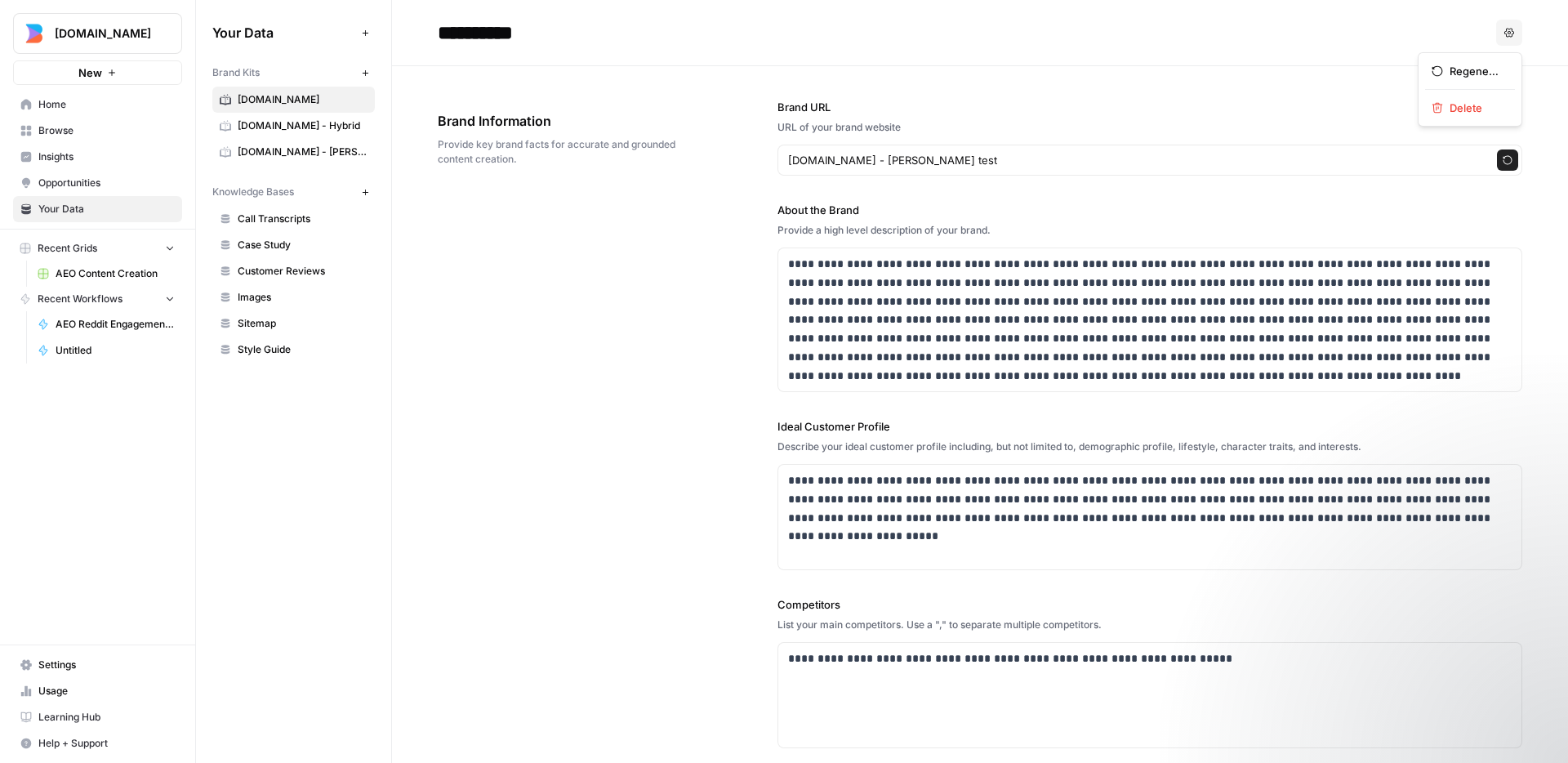
click at [469, 39] on input "**********" at bounding box center [562, 32] width 261 height 33
click at [562, 35] on input "**********" at bounding box center [562, 32] width 261 height 33
drag, startPoint x: 915, startPoint y: 142, endPoint x: 918, endPoint y: 151, distance: 9.5
click at [915, 143] on div "Brand URL URL of your brand website [DOMAIN_NAME] - [PERSON_NAME] test Regenera…" at bounding box center [1149, 137] width 745 height 77
drag, startPoint x: 935, startPoint y: 164, endPoint x: 834, endPoint y: 157, distance: 101.2
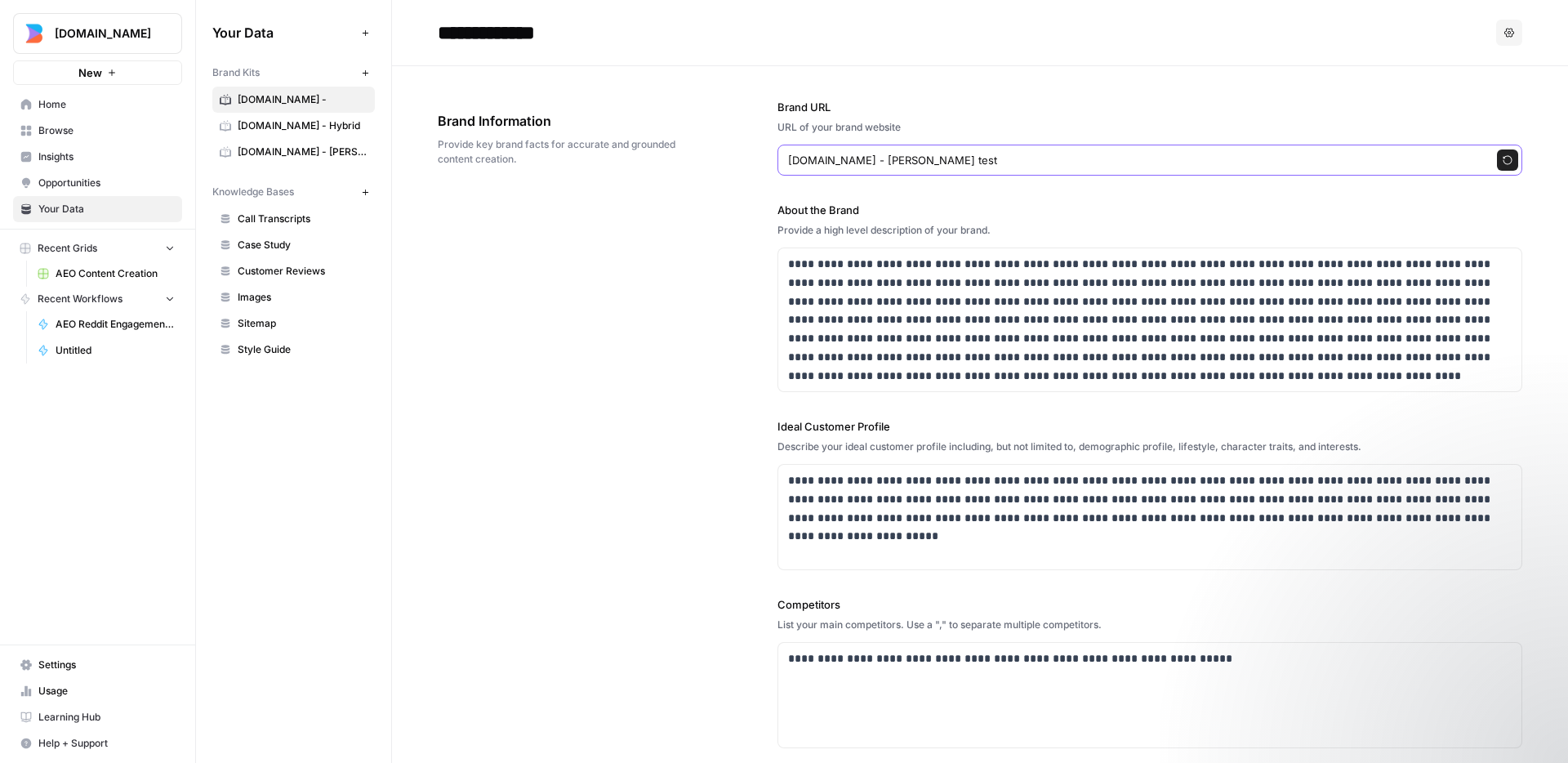
click at [834, 157] on input "[DOMAIN_NAME] - [PERSON_NAME] test" at bounding box center [1133, 160] width 691 height 16
type input "**********"
type input "[DOMAIN_NAME]"
click at [549, 34] on input "**********" at bounding box center [562, 32] width 261 height 33
type input "**********"
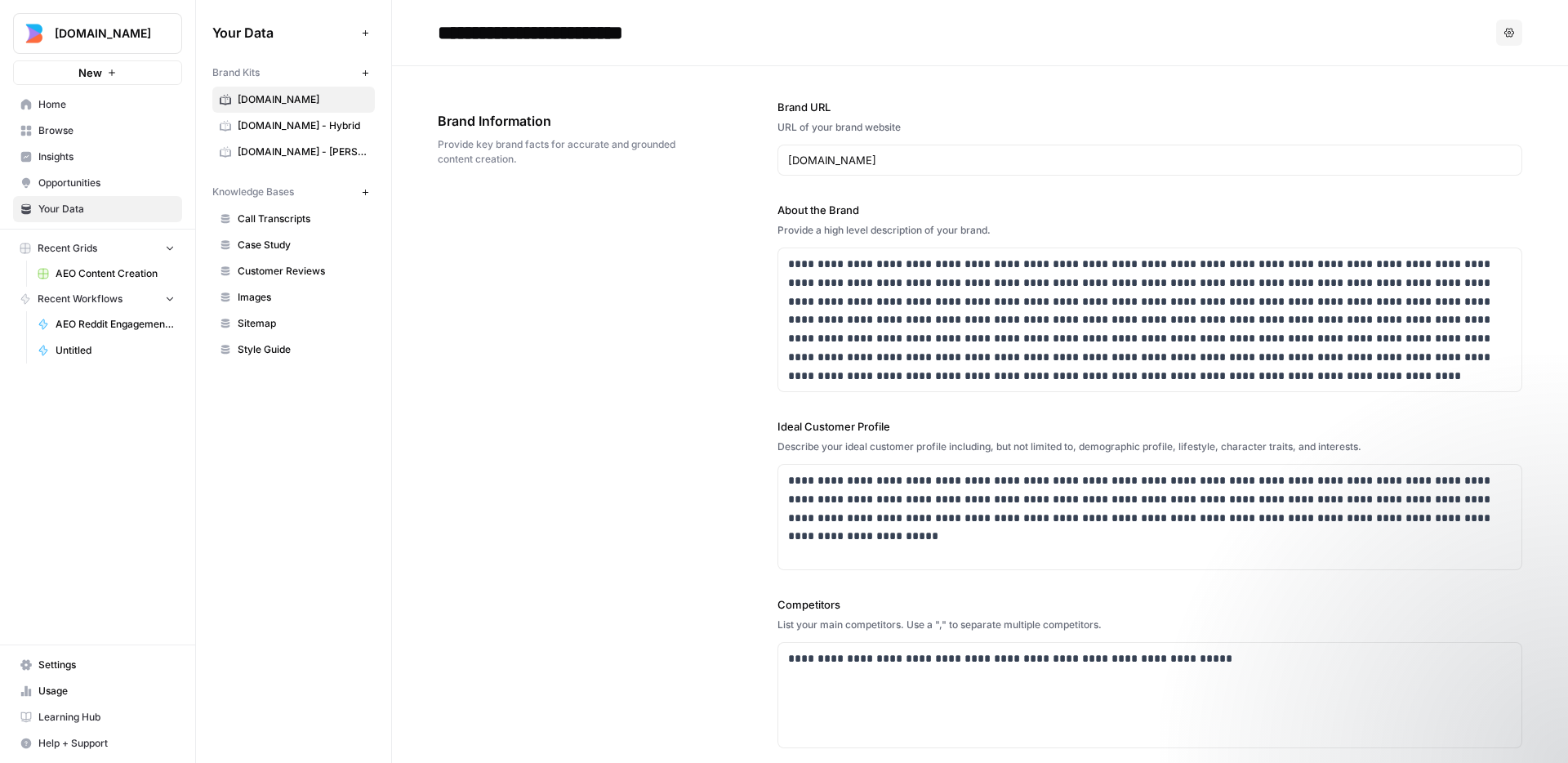
click at [585, 275] on div "**********" at bounding box center [980, 513] width 1085 height 894
click at [590, 263] on div "**********" at bounding box center [980, 513] width 1085 height 894
click at [556, 272] on div "**********" at bounding box center [980, 513] width 1085 height 894
click at [561, 274] on div "**********" at bounding box center [980, 513] width 1085 height 894
click at [97, 148] on link "Insights" at bounding box center [97, 156] width 169 height 26
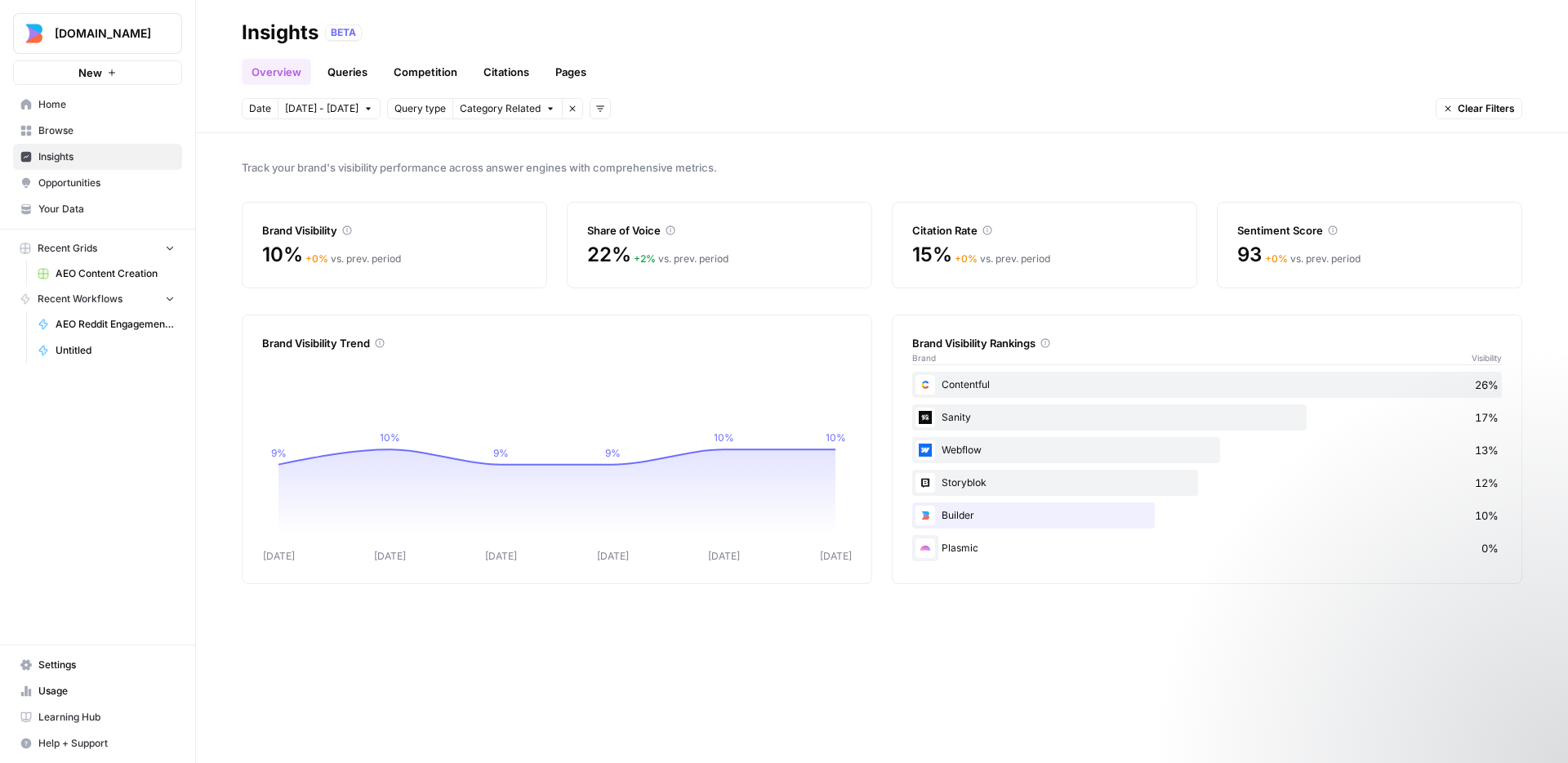
click at [362, 62] on link "Queries" at bounding box center [348, 72] width 59 height 26
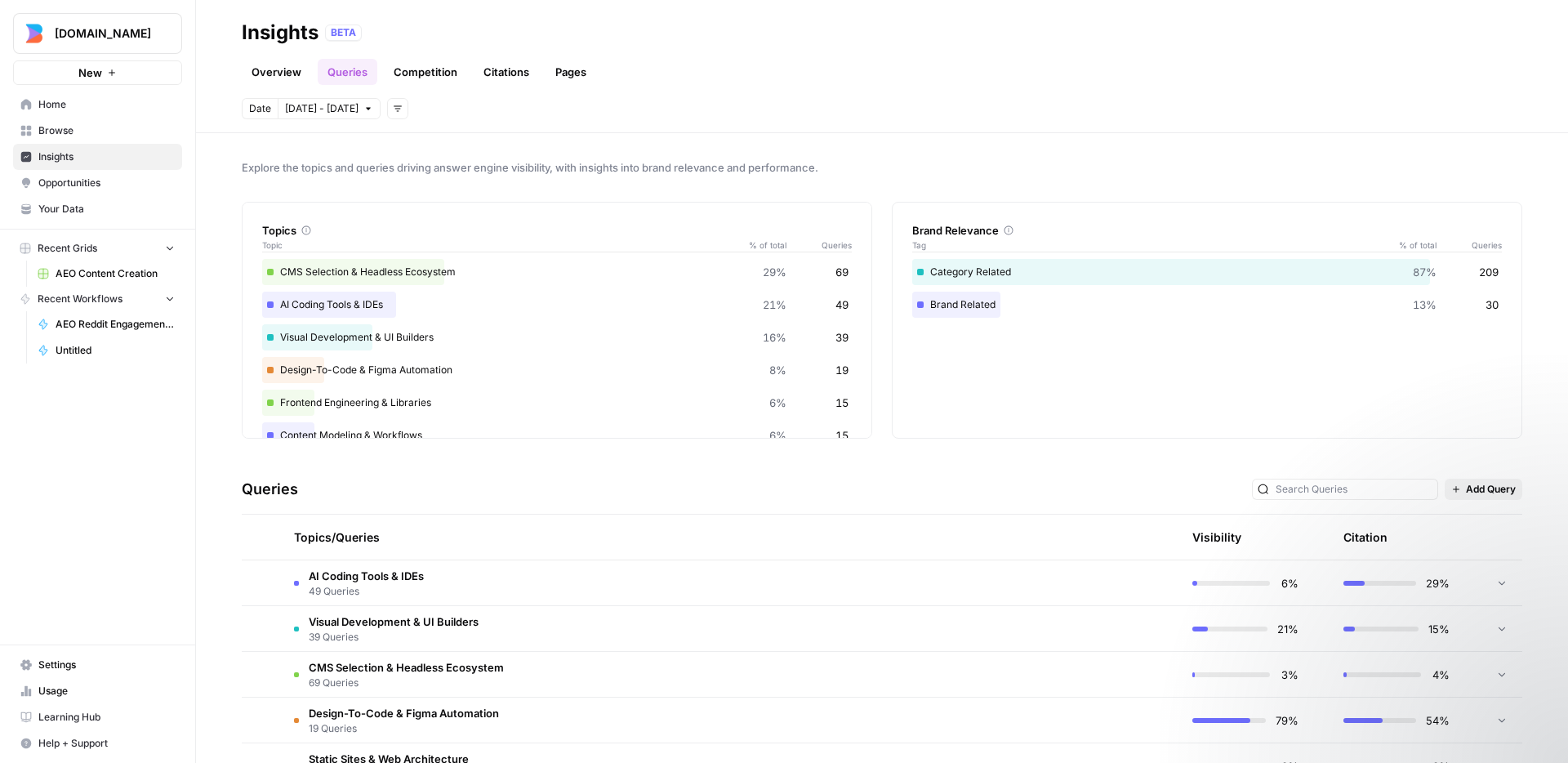
scroll to position [181, 0]
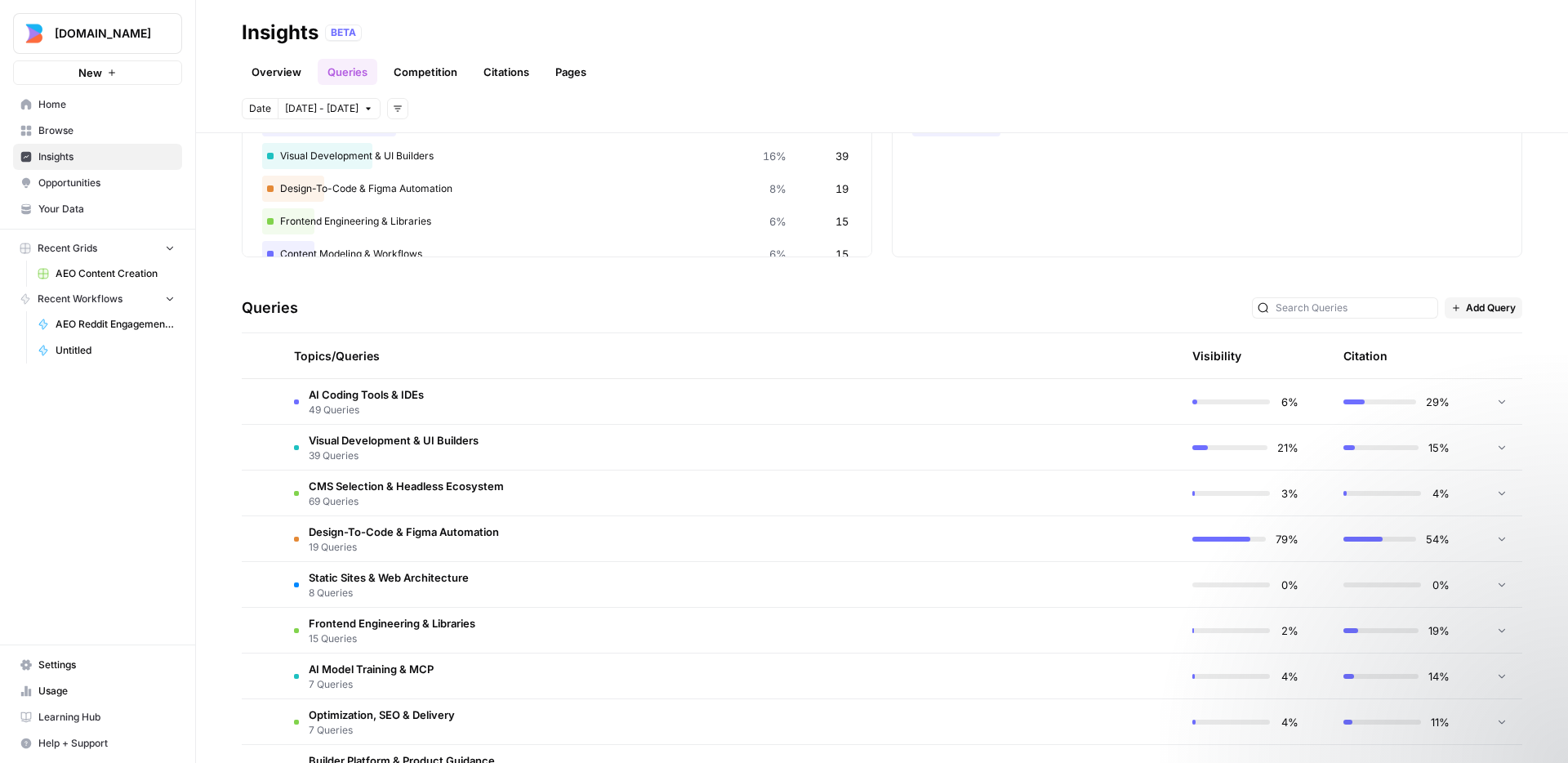
click at [676, 387] on td "AI Coding Tools & IDEs 49 Queries" at bounding box center [652, 401] width 743 height 45
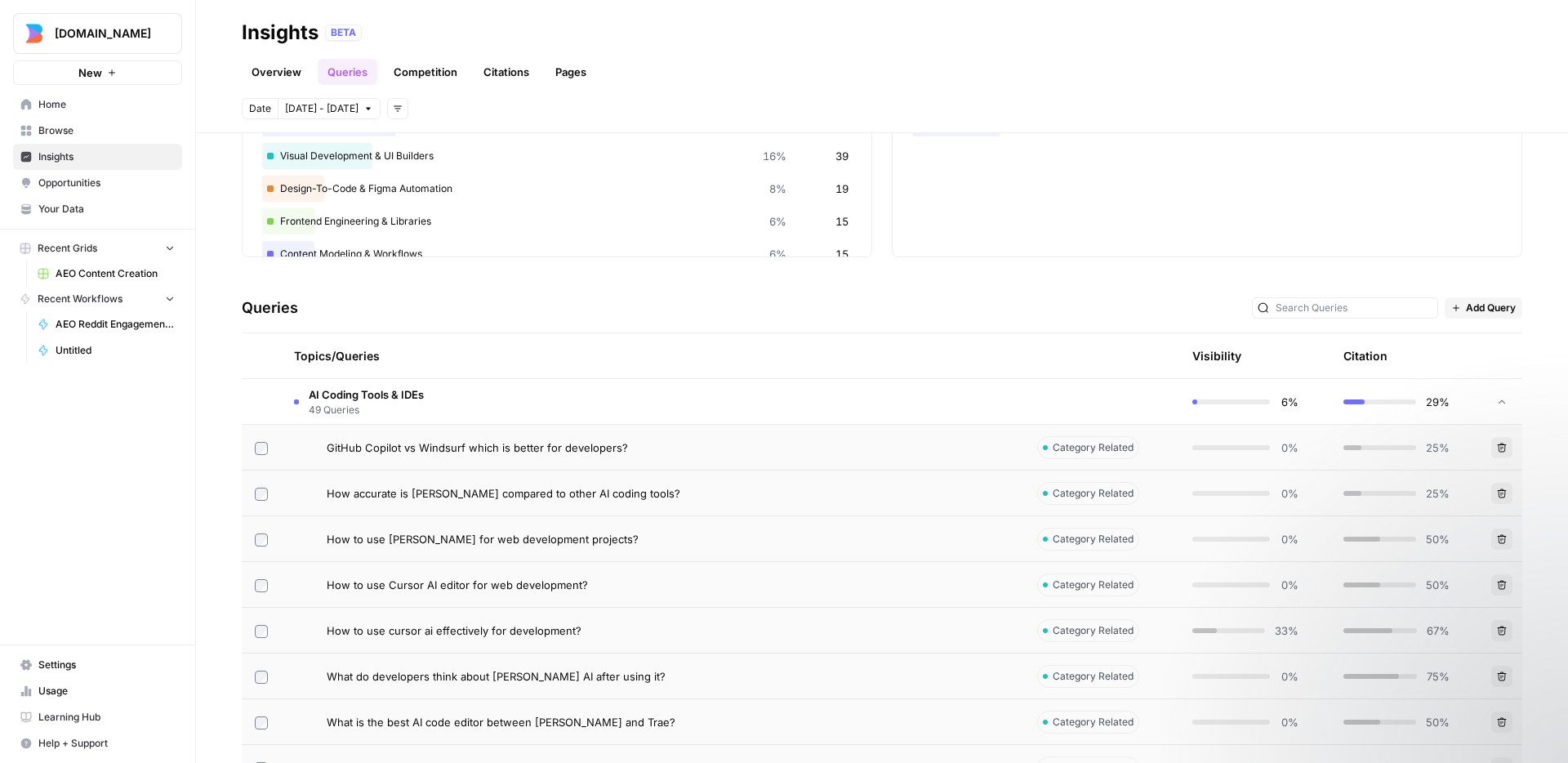
click at [722, 441] on div "GitHub Copilot vs Windsurf which is better for developers?" at bounding box center [668, 447] width 684 height 16
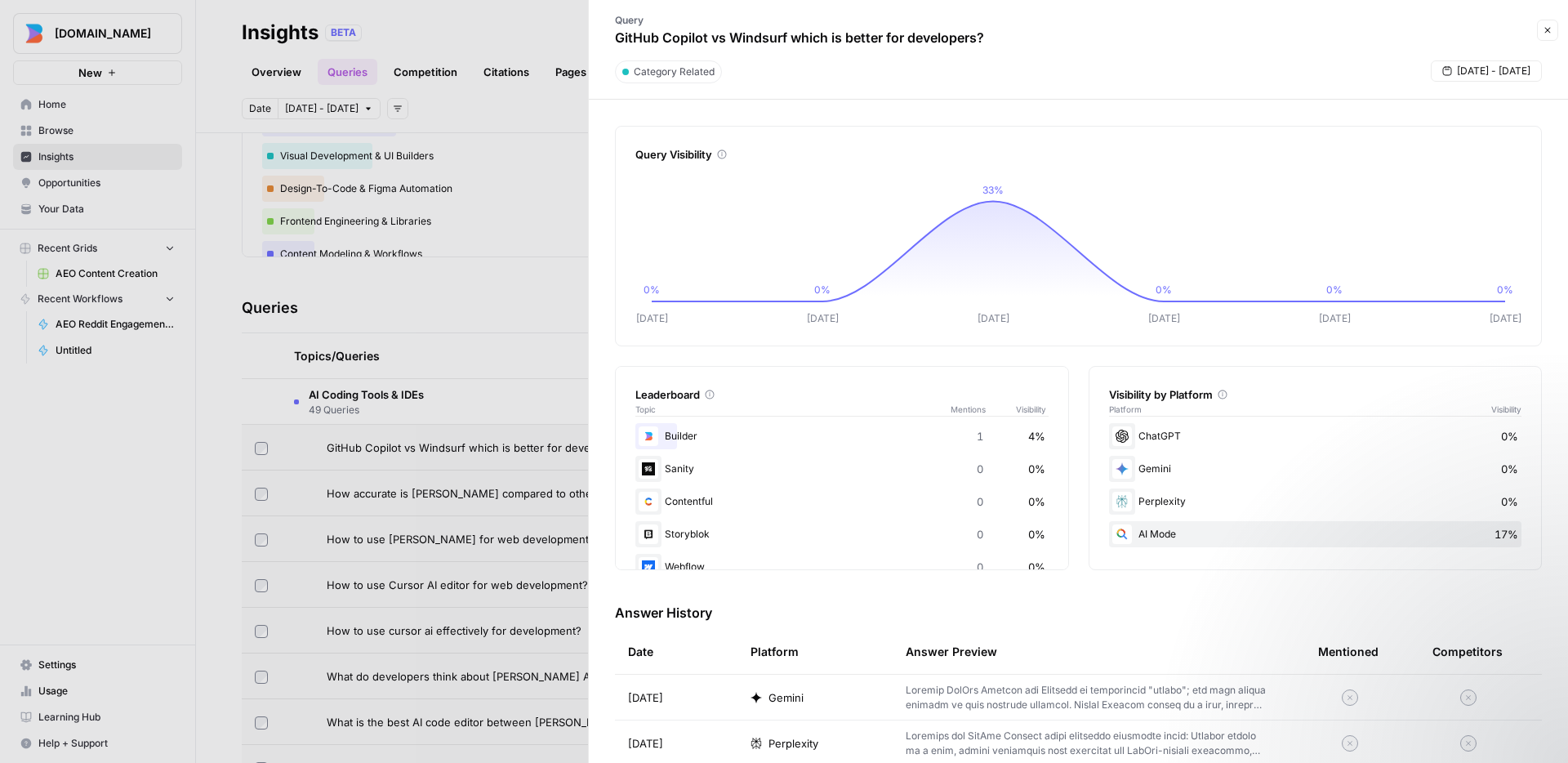
click at [1079, 563] on div "Leaderboard Topic Mentions Visibility Builder 1 4% Sanity 0 0% Contentful 0 0% …" at bounding box center [1078, 468] width 927 height 204
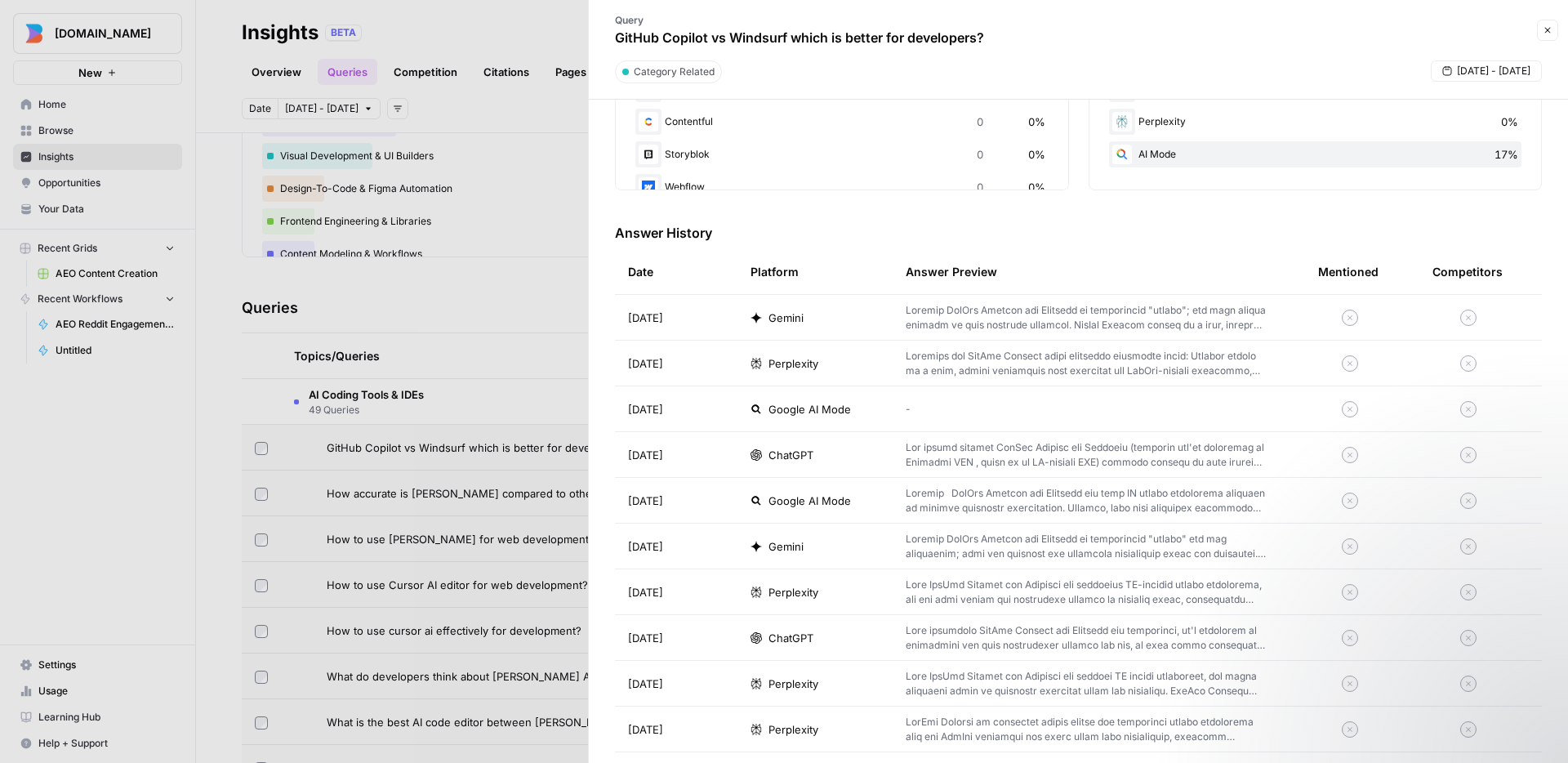
scroll to position [464, 0]
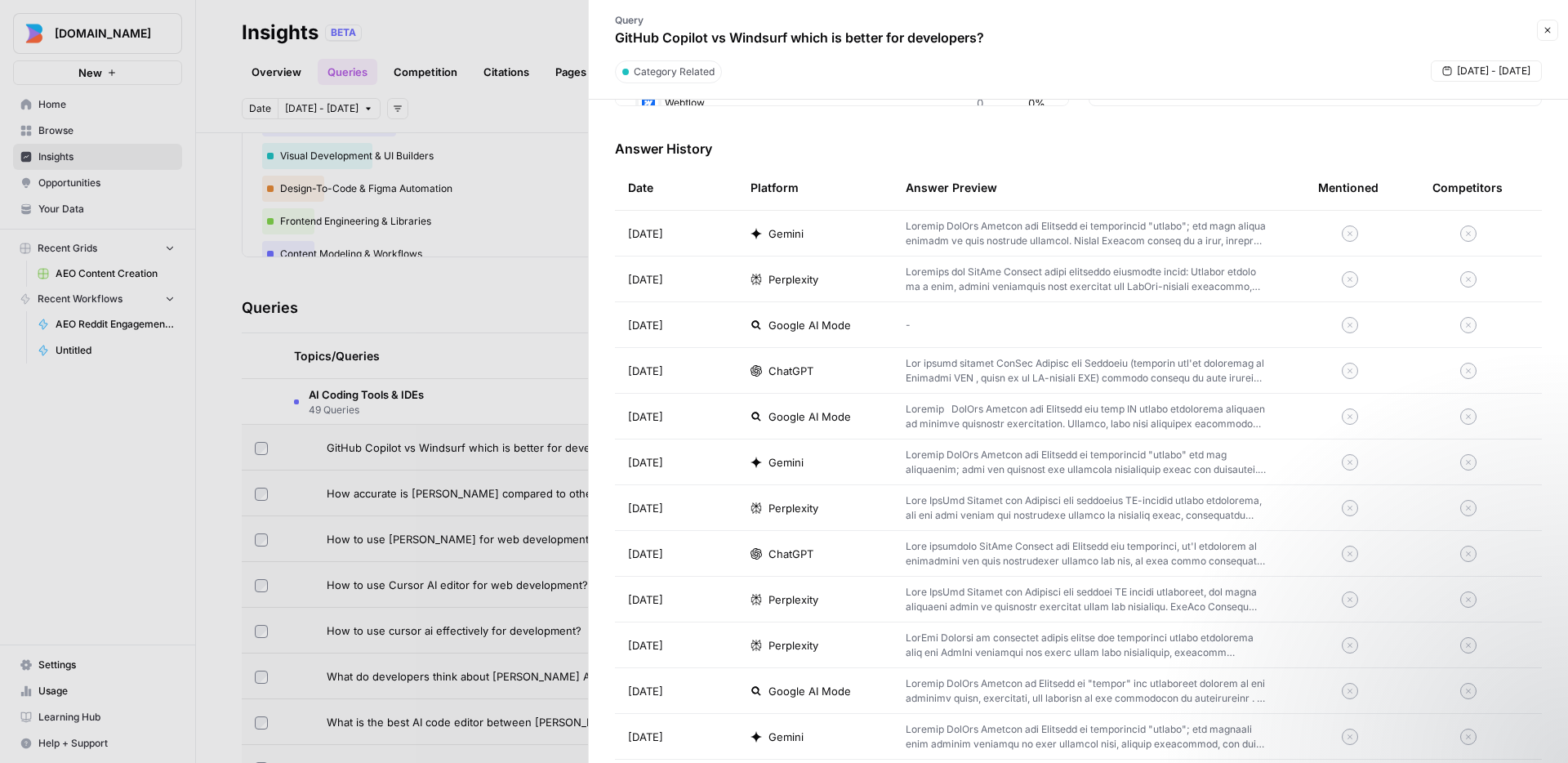
click at [1047, 230] on p at bounding box center [1086, 233] width 360 height 30
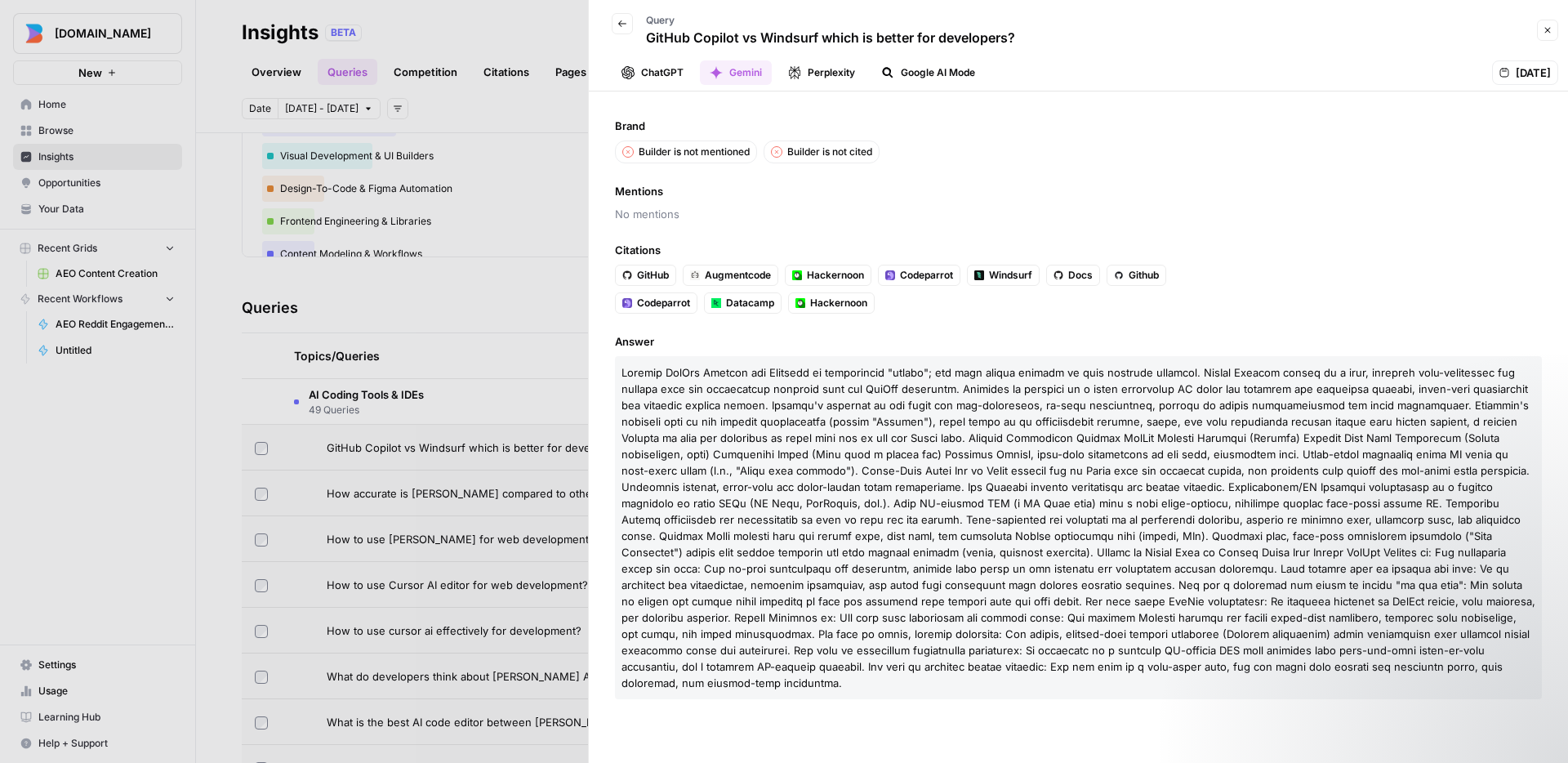
click at [990, 508] on span at bounding box center [1078, 528] width 914 height 323
click at [628, 30] on button "Back" at bounding box center [622, 23] width 21 height 21
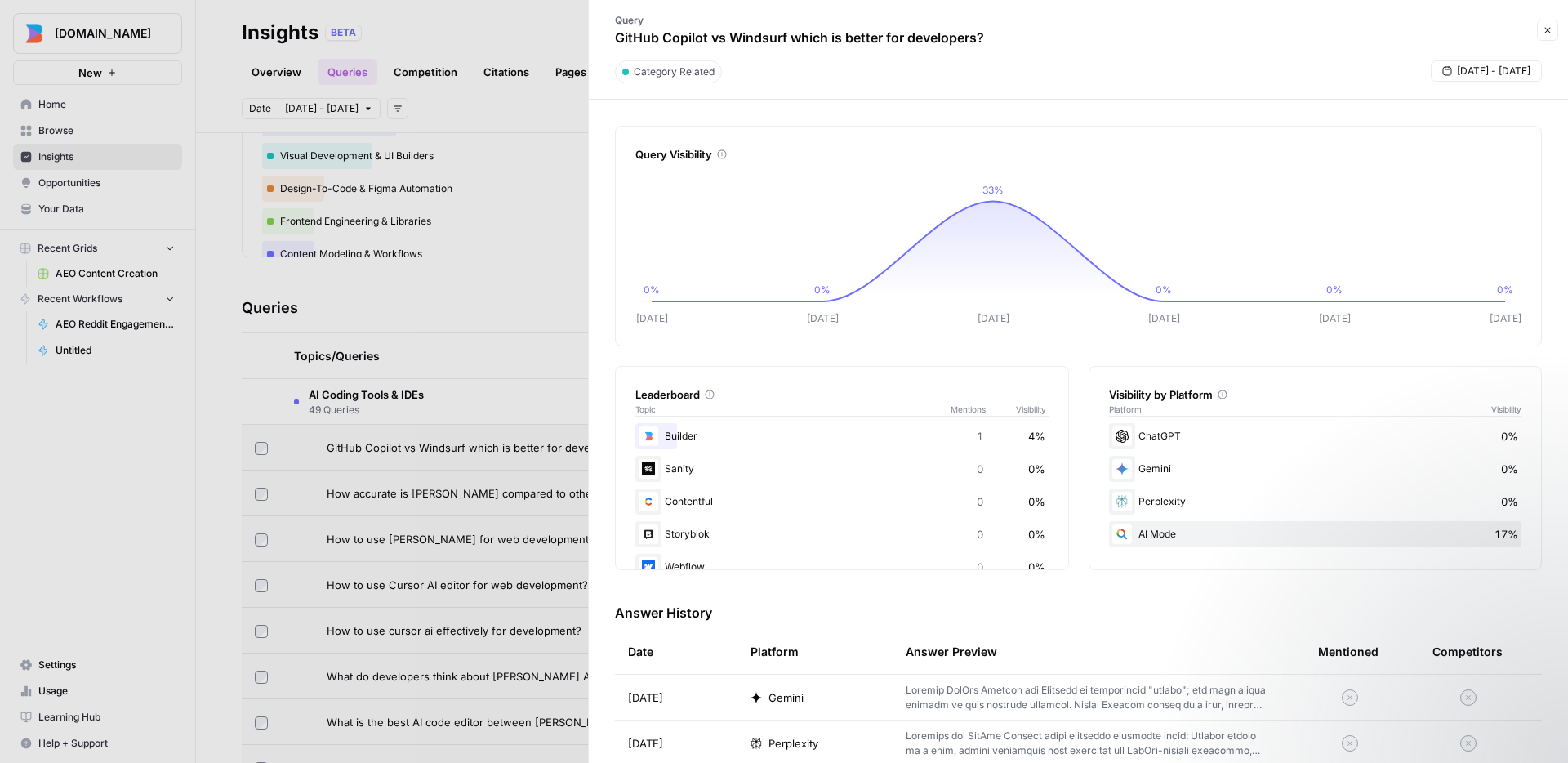
click at [1080, 428] on div "Leaderboard Topic Mentions Visibility Builder 1 4% Sanity 0 0% Contentful 0 0% …" at bounding box center [1078, 468] width 927 height 204
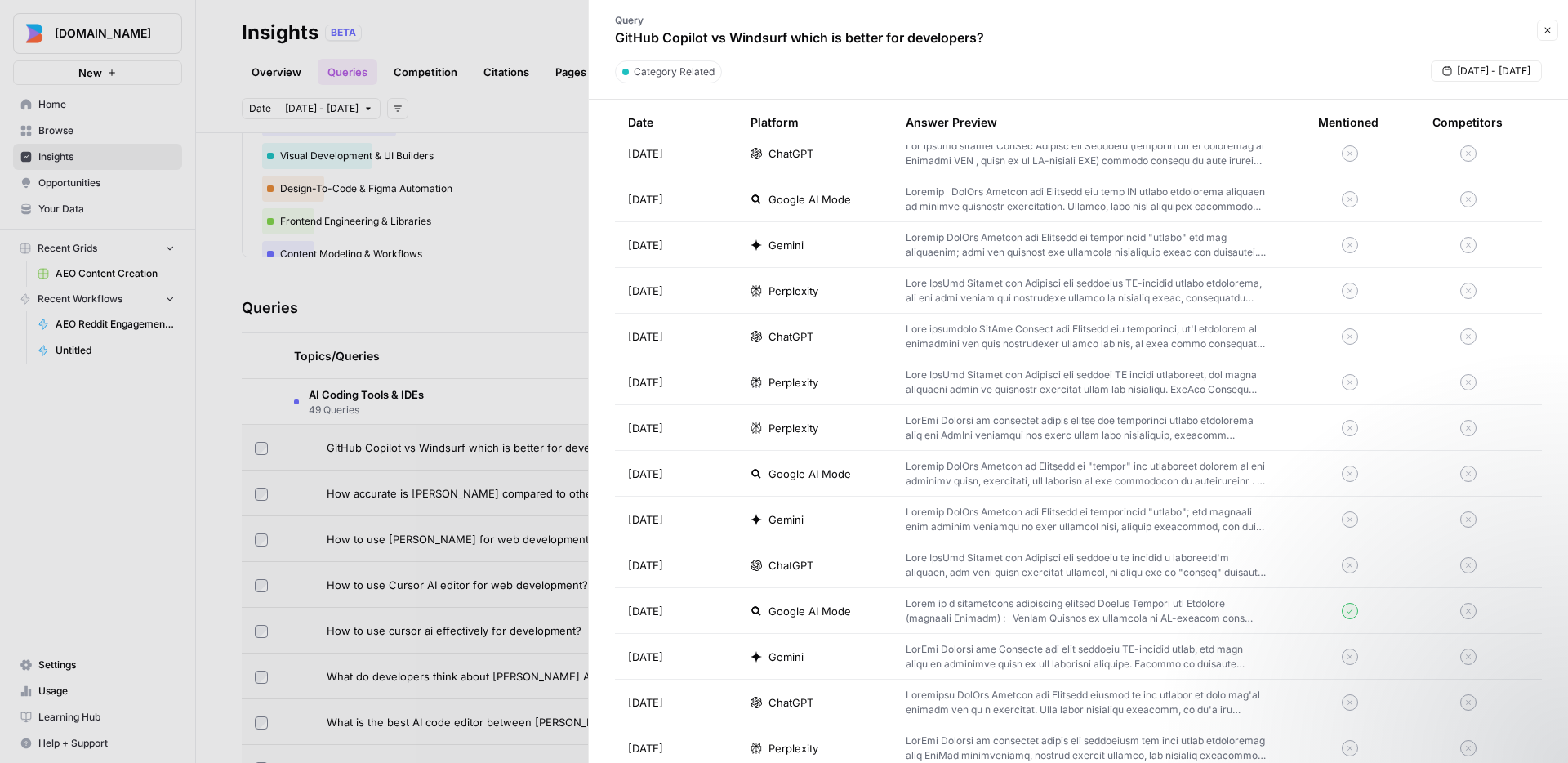
scroll to position [898, 0]
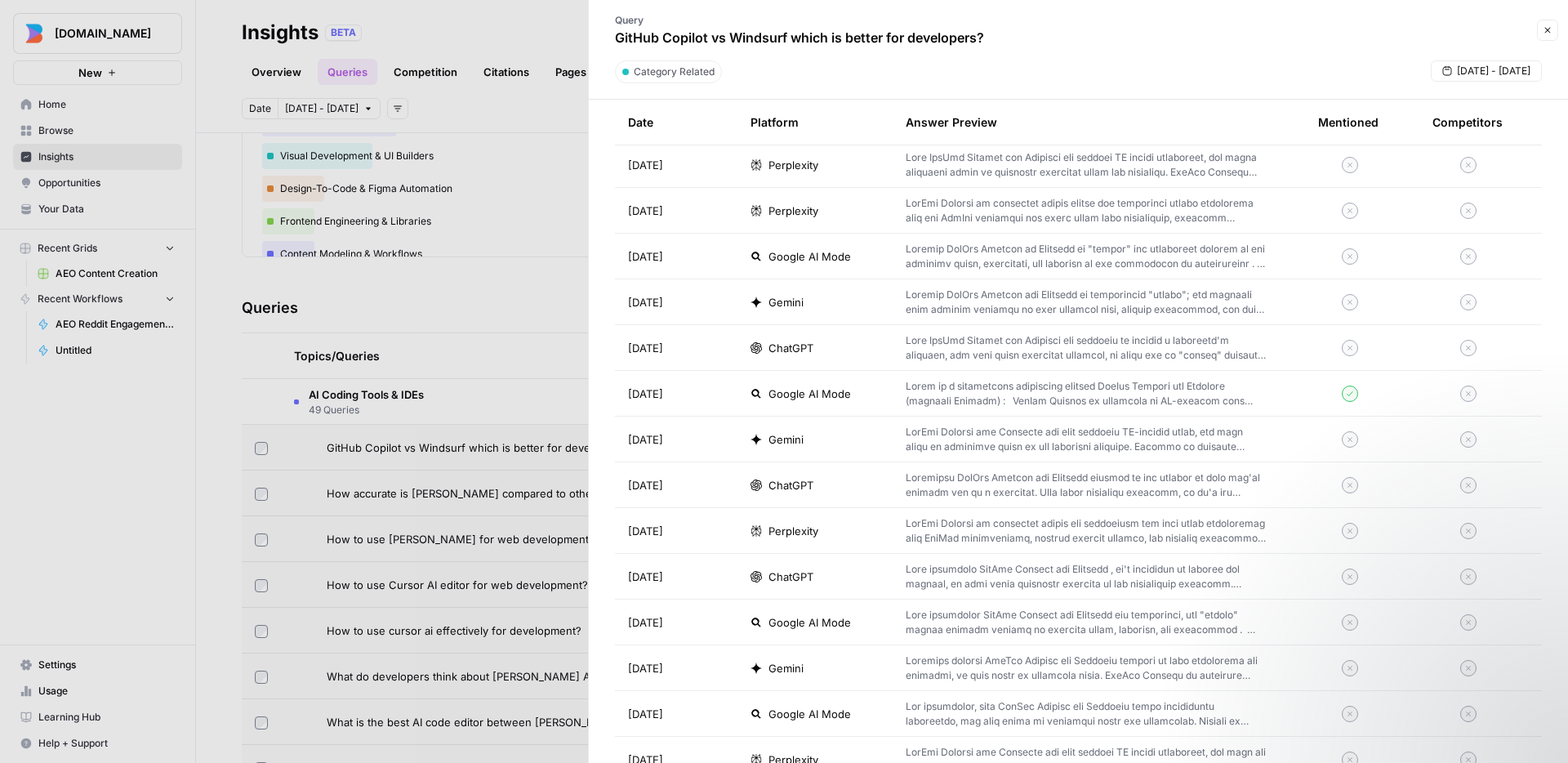
click at [992, 391] on p at bounding box center [1086, 393] width 360 height 30
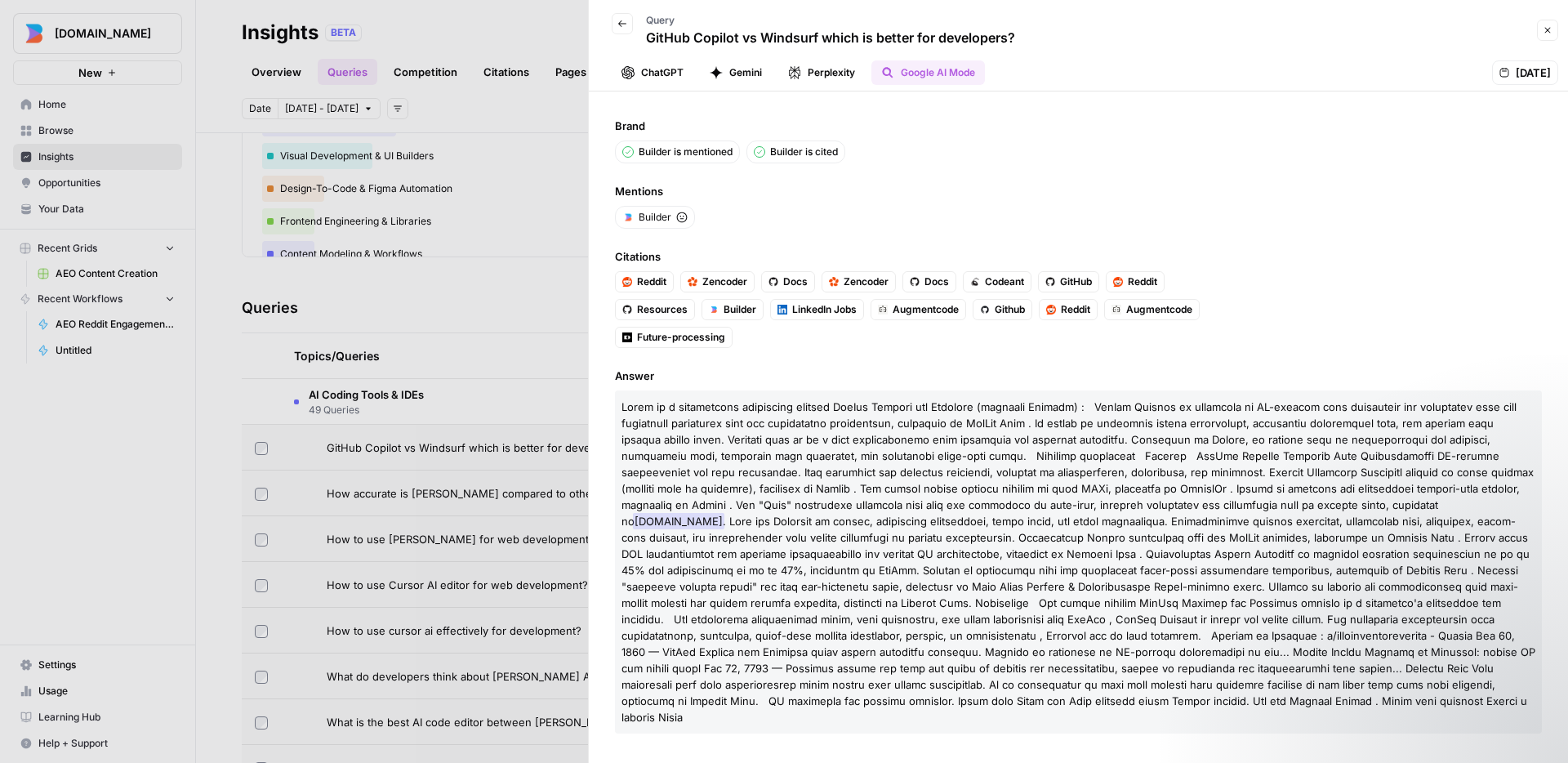
click at [1353, 502] on span at bounding box center [1077, 464] width 913 height 128
drag, startPoint x: 1401, startPoint y: 505, endPoint x: 1472, endPoint y: 506, distance: 71.0
click at [1472, 506] on p "[DOMAIN_NAME]" at bounding box center [1078, 563] width 927 height 343
click at [1246, 512] on p "[DOMAIN_NAME]" at bounding box center [1078, 563] width 927 height 343
click at [461, 98] on div at bounding box center [784, 382] width 1568 height 763
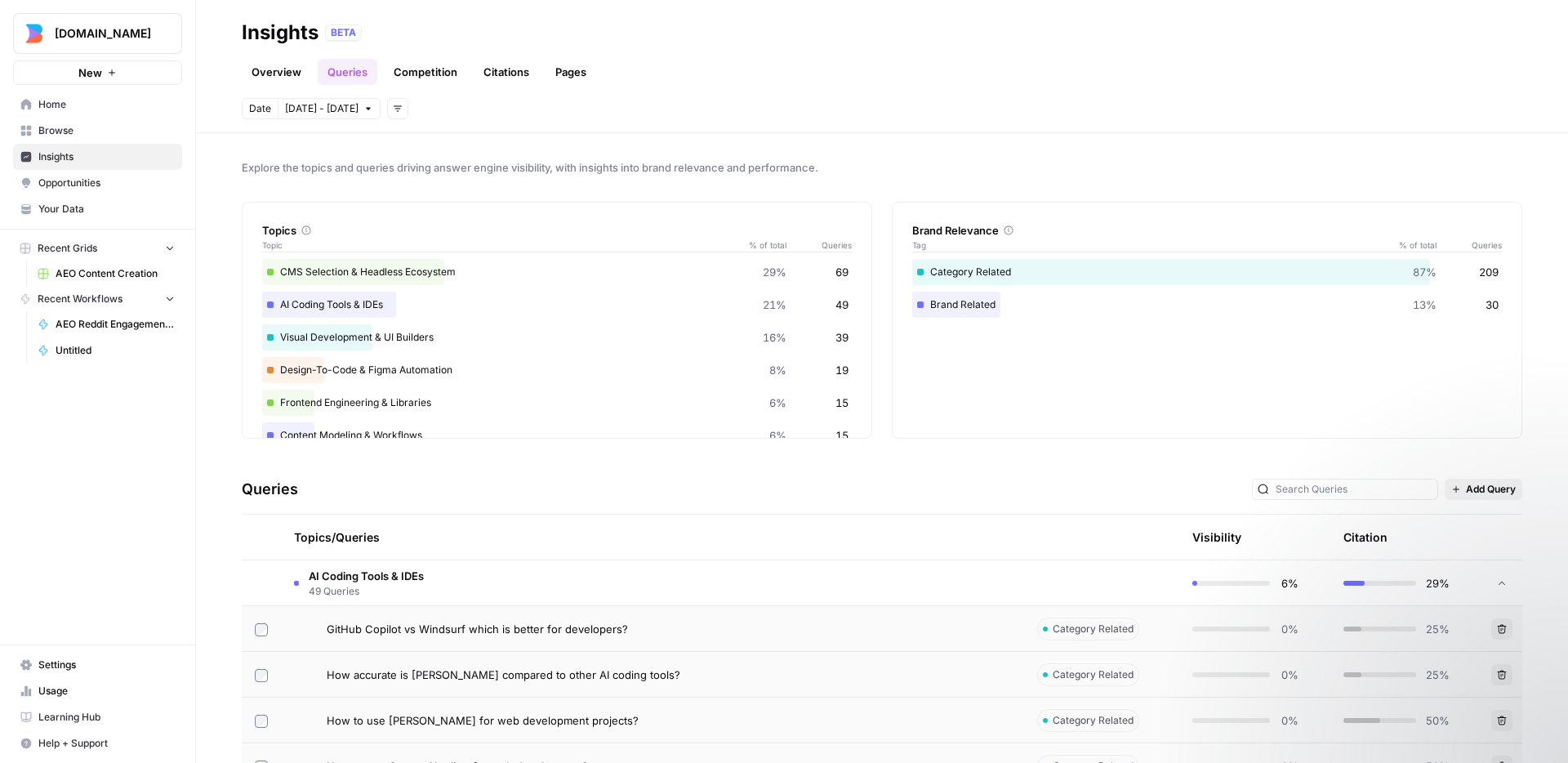
click at [107, 179] on span "Opportunities" at bounding box center [106, 183] width 136 height 14
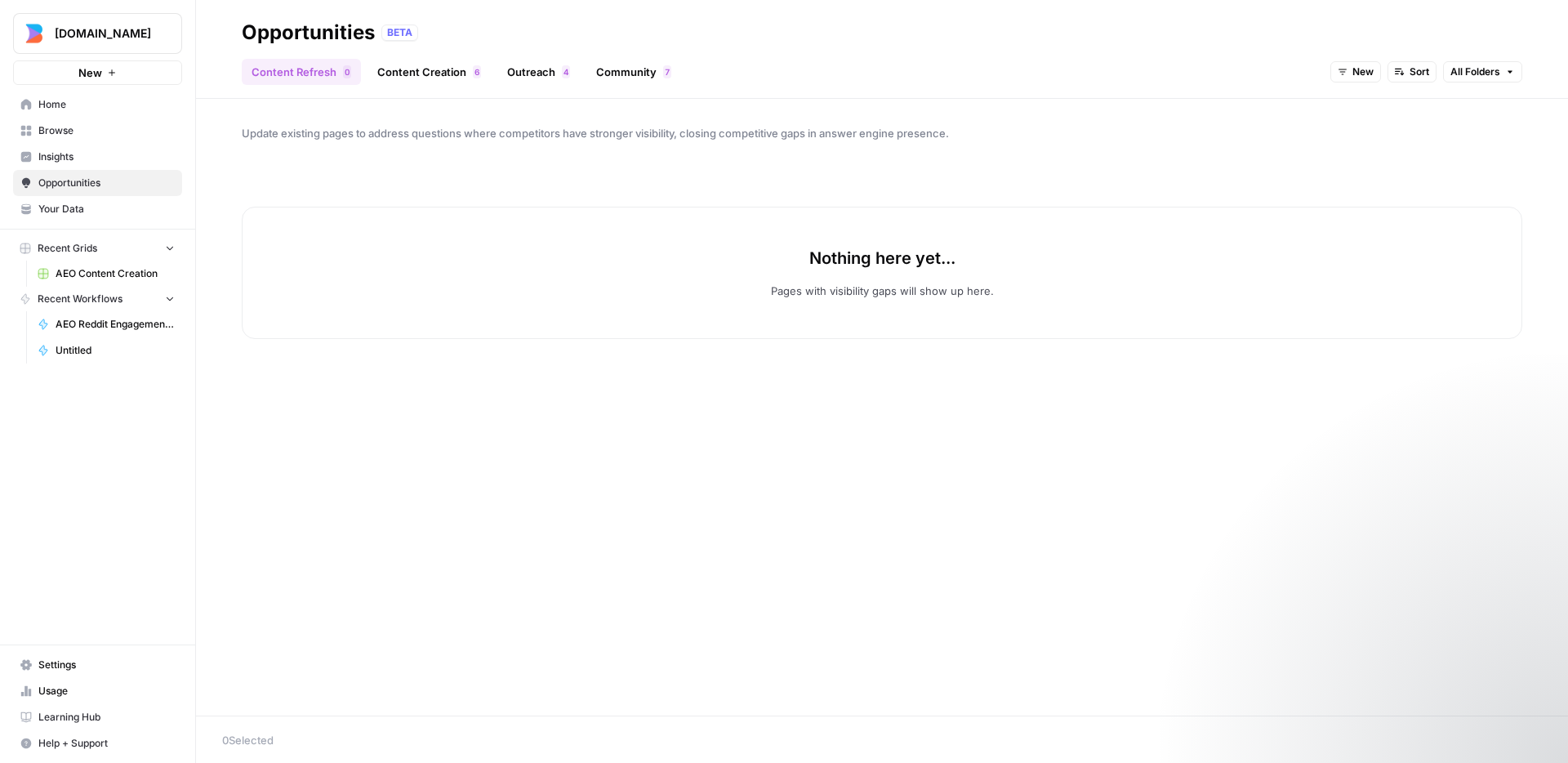
click at [109, 134] on span "Browse" at bounding box center [106, 130] width 136 height 14
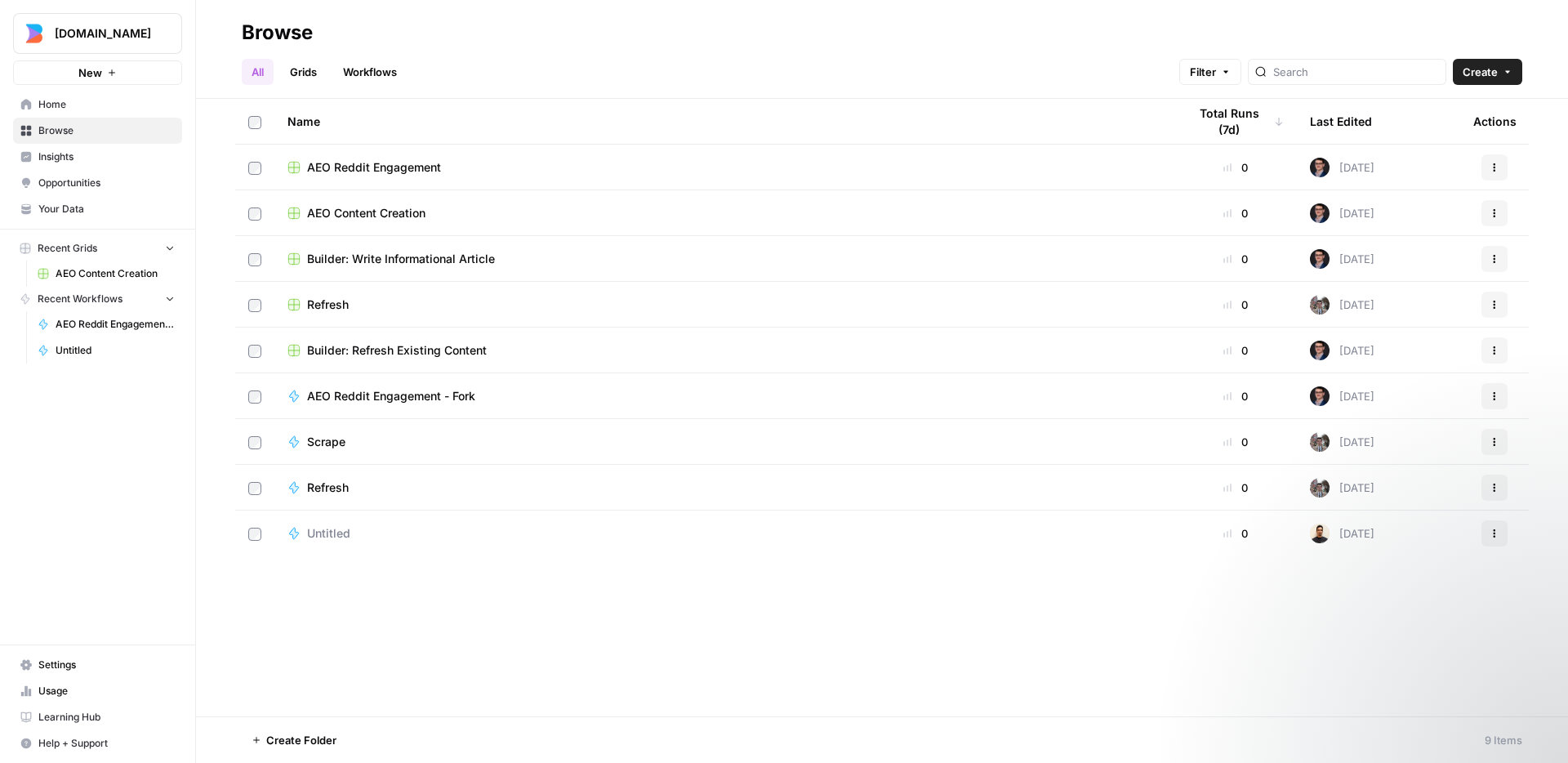
click at [93, 113] on link "Home" at bounding box center [97, 104] width 169 height 26
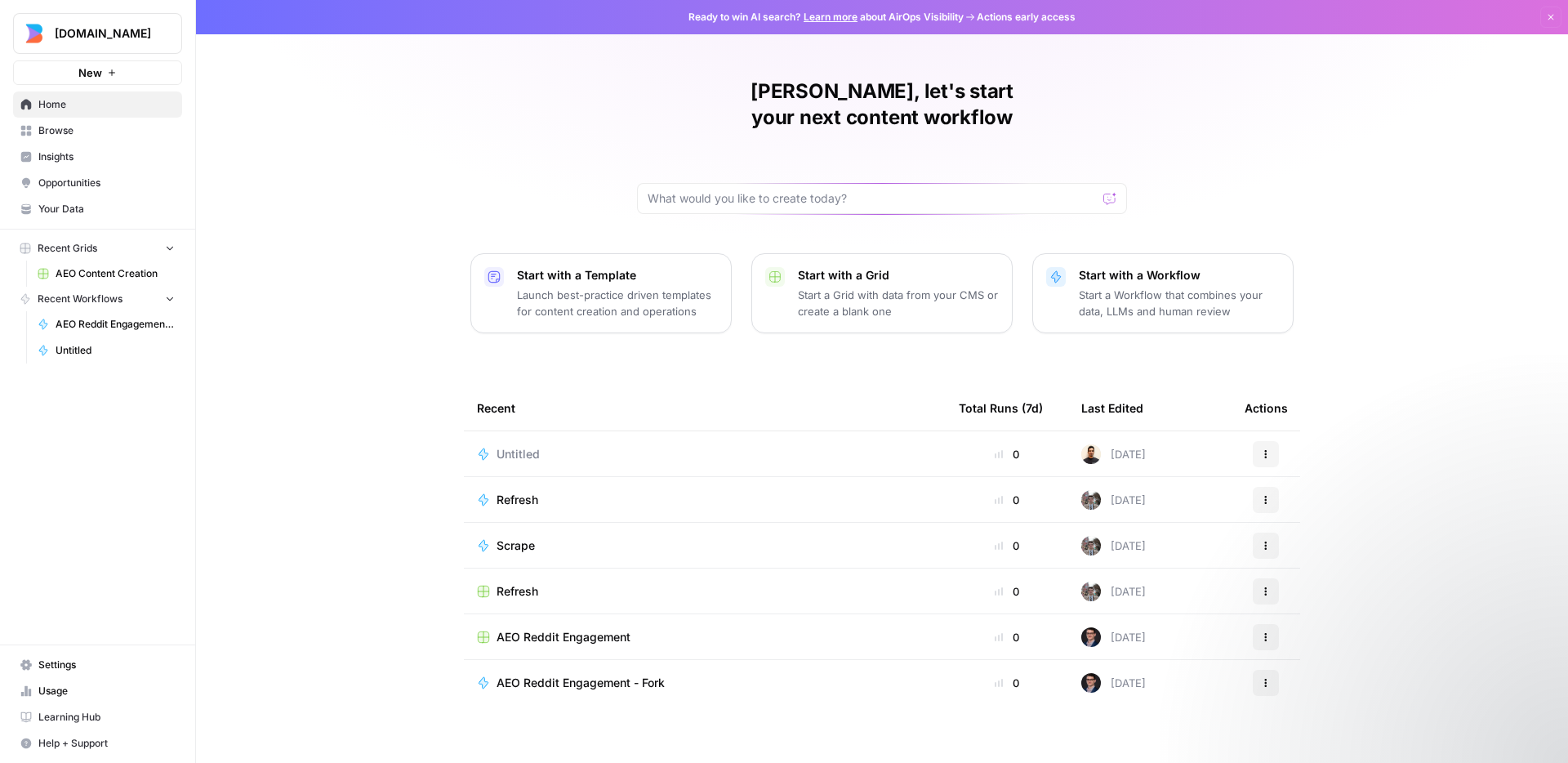
click at [384, 160] on div "[PERSON_NAME], let's start your next content workflow Start with a Template Lau…" at bounding box center [882, 388] width 1372 height 777
drag, startPoint x: 341, startPoint y: 177, endPoint x: 296, endPoint y: 189, distance: 46.6
click at [342, 179] on div "[PERSON_NAME], let's start your next content workflow Start with a Template Lau…" at bounding box center [882, 388] width 1372 height 777
click at [74, 131] on span "Browse" at bounding box center [106, 130] width 136 height 14
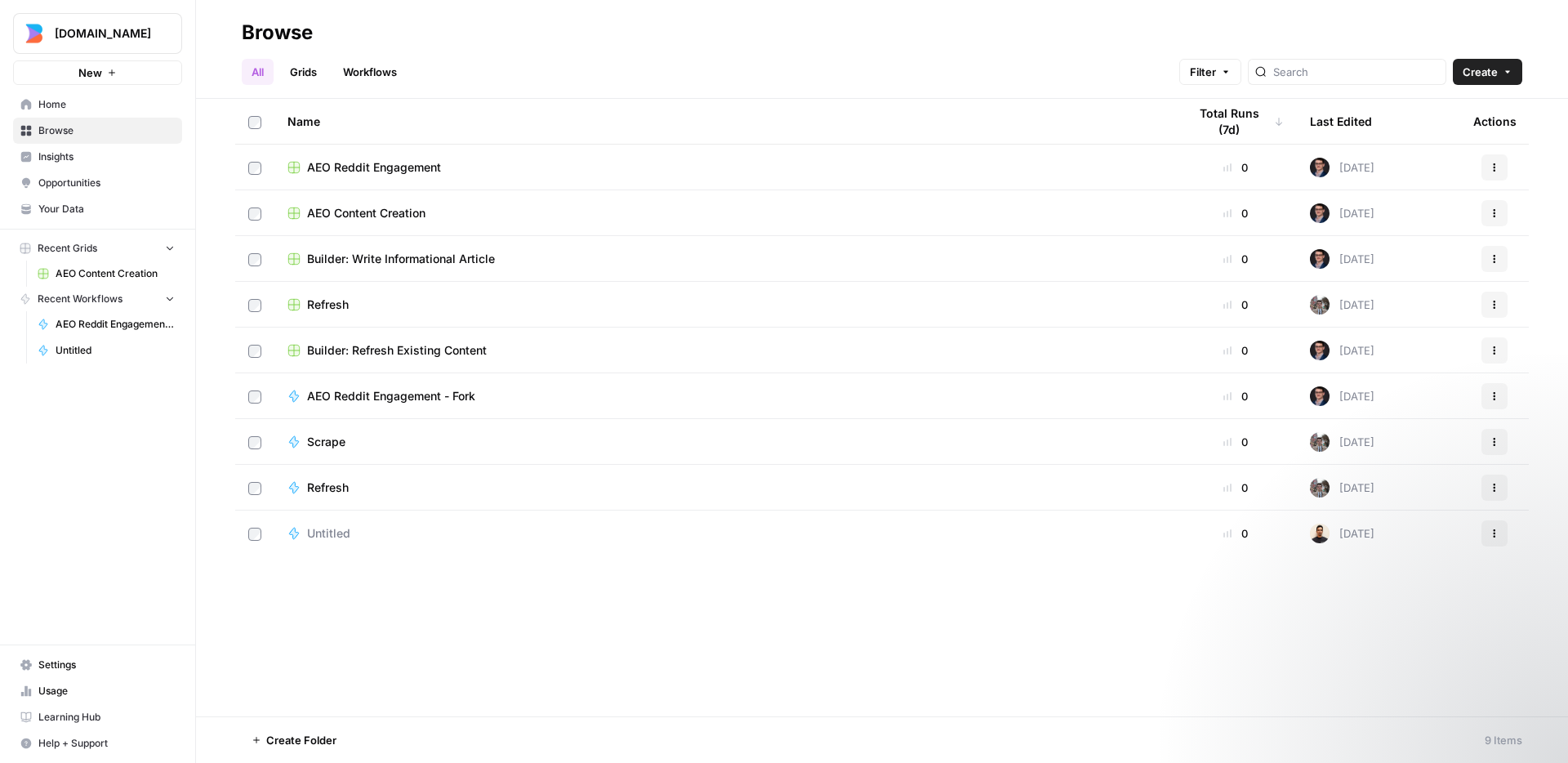
click at [91, 165] on link "Insights" at bounding box center [97, 156] width 169 height 26
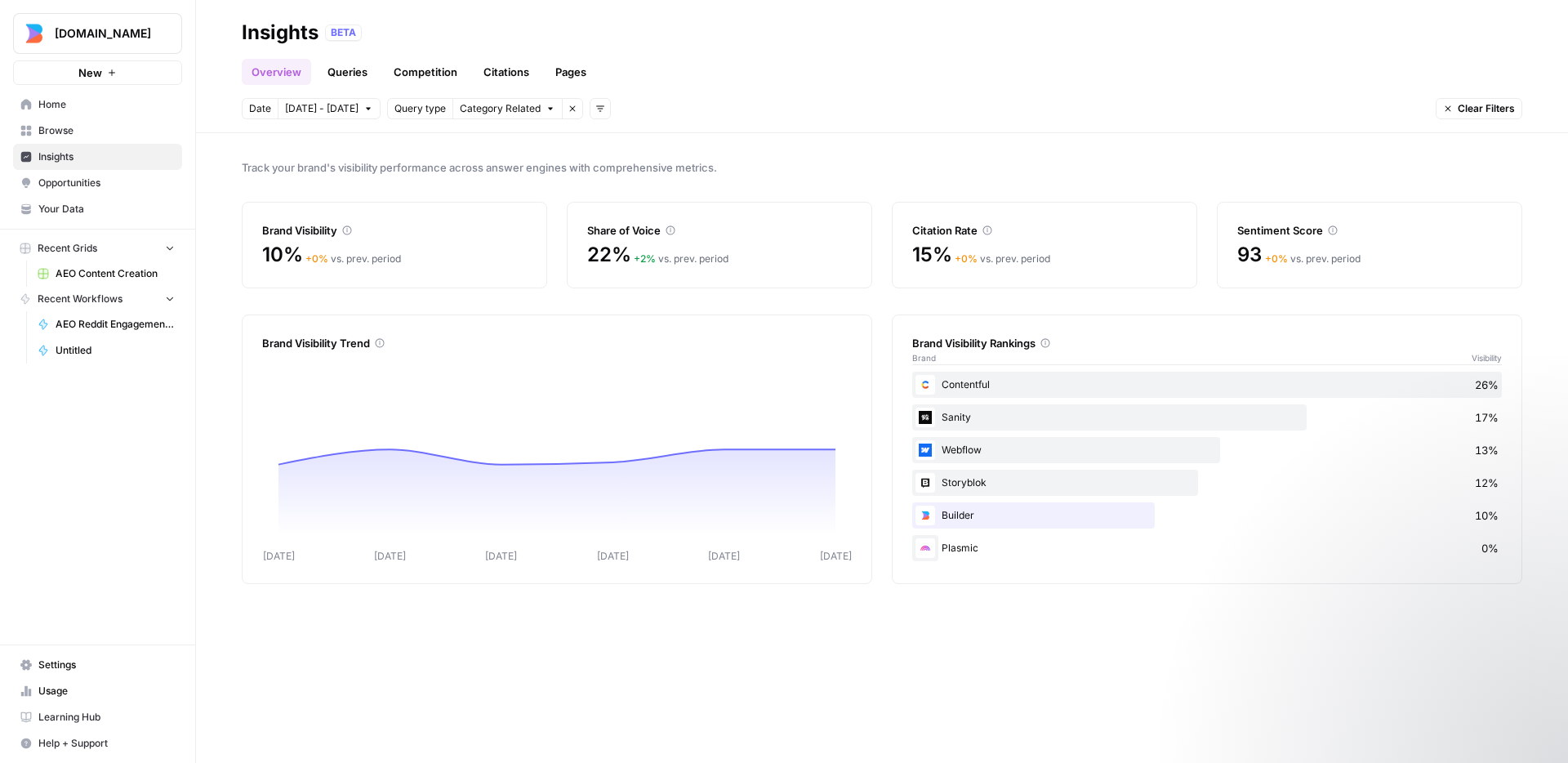
click at [96, 183] on span "Opportunities" at bounding box center [106, 183] width 136 height 14
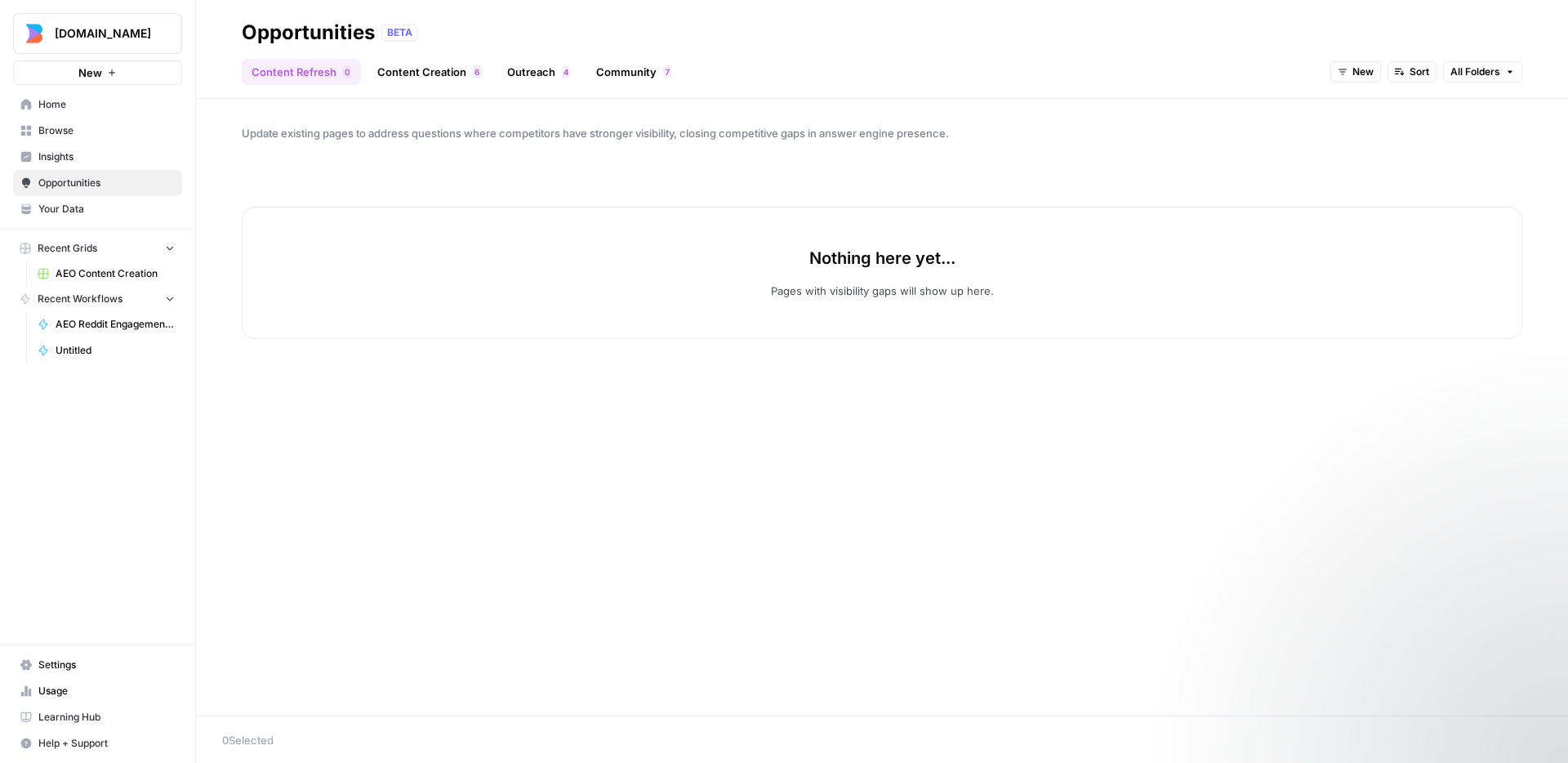
click at [100, 165] on link "Insights" at bounding box center [97, 156] width 169 height 26
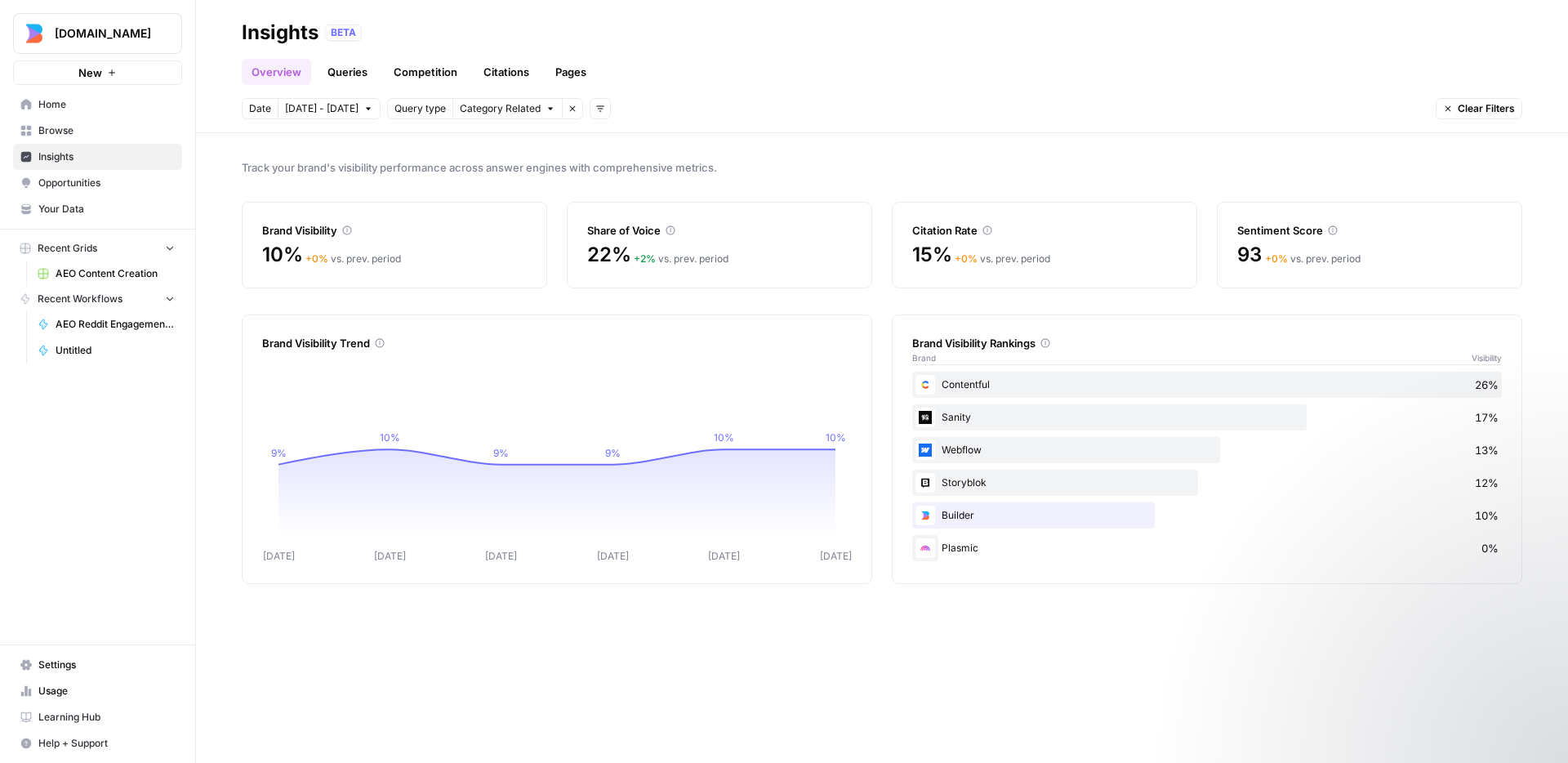
click at [488, 153] on div "Track your brand's visibility performance across answer engines with comprehens…" at bounding box center [882, 447] width 1372 height 630
click at [77, 103] on span "Home" at bounding box center [106, 104] width 136 height 14
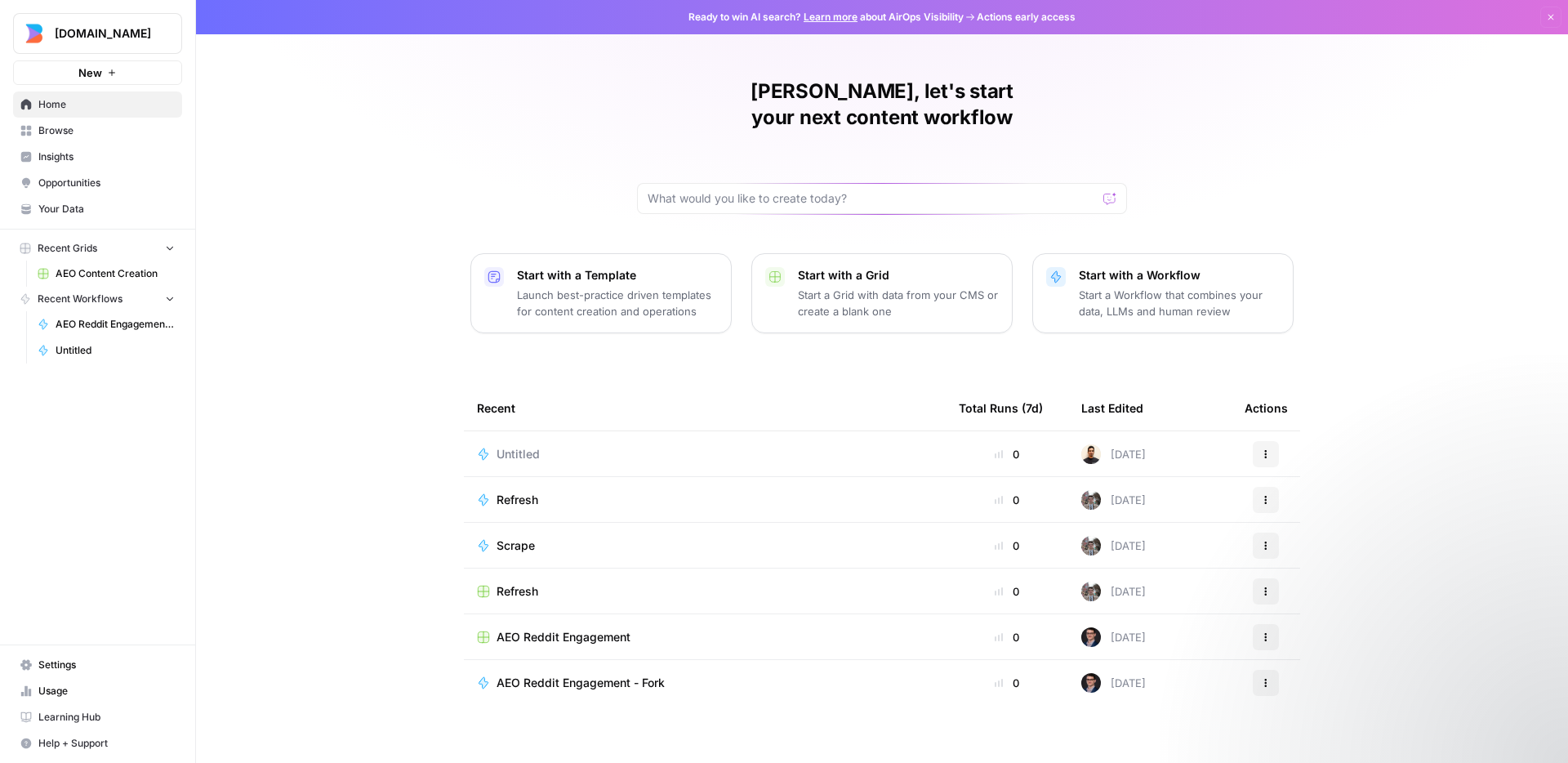
click at [496, 154] on div "[PERSON_NAME], let's start your next content workflow Start with a Template Lau…" at bounding box center [882, 388] width 1372 height 777
click at [463, 151] on div "[PERSON_NAME], let's start your next content workflow Start with a Template Lau…" at bounding box center [882, 388] width 1372 height 777
click at [85, 134] on span "Browse" at bounding box center [106, 130] width 136 height 14
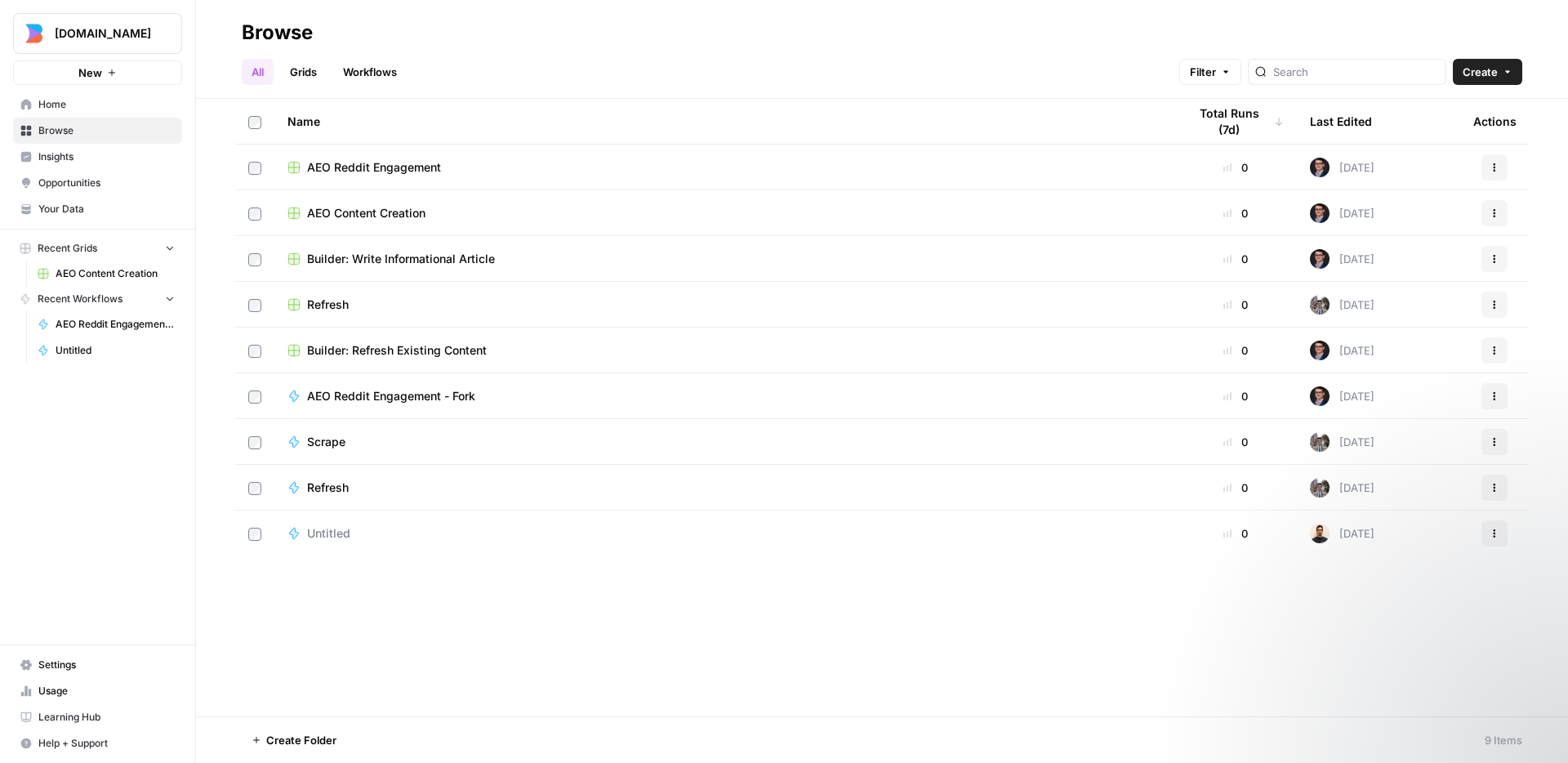
click at [85, 164] on link "Insights" at bounding box center [97, 156] width 169 height 26
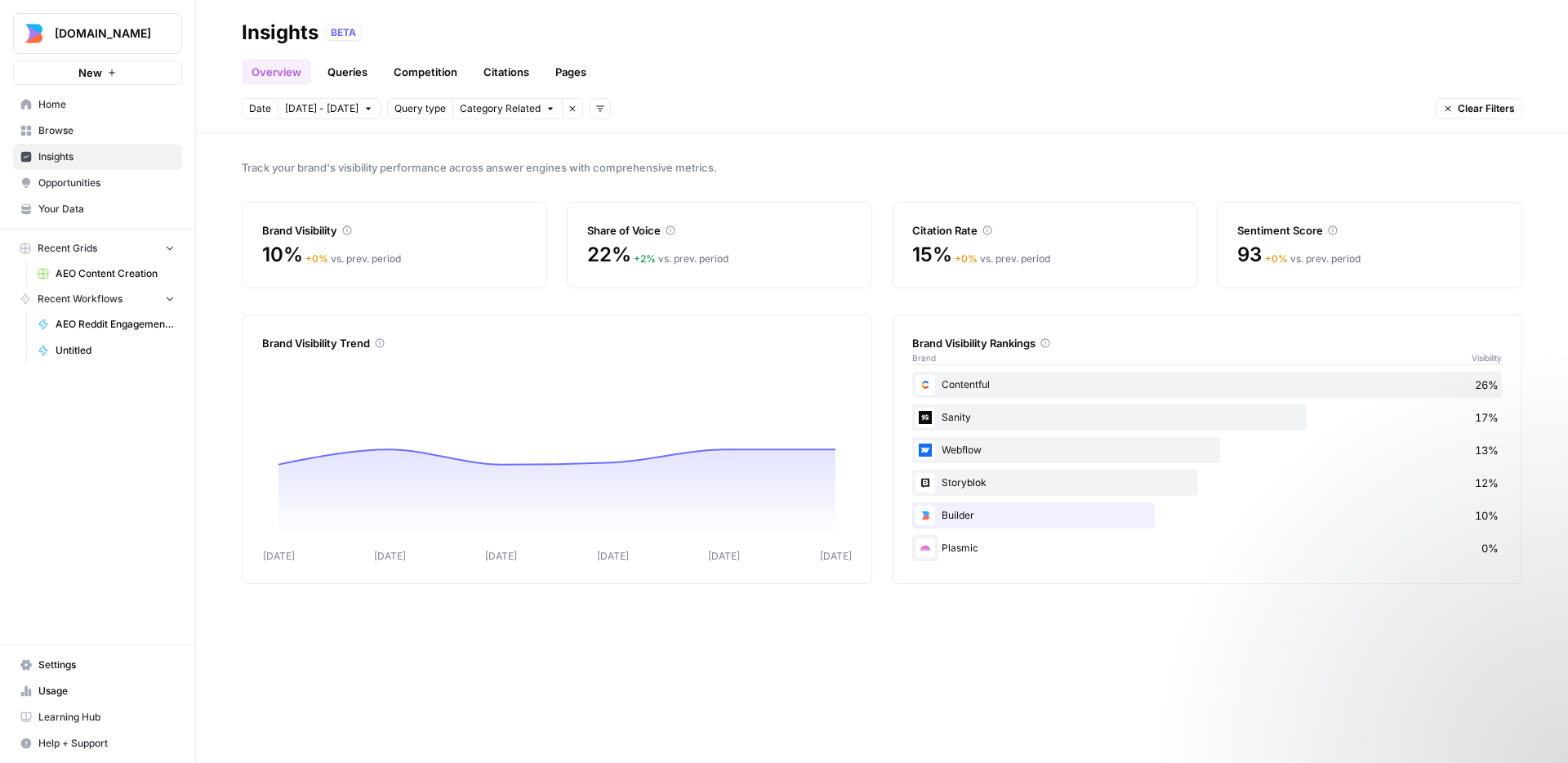
click at [340, 82] on link "Queries" at bounding box center [348, 72] width 59 height 26
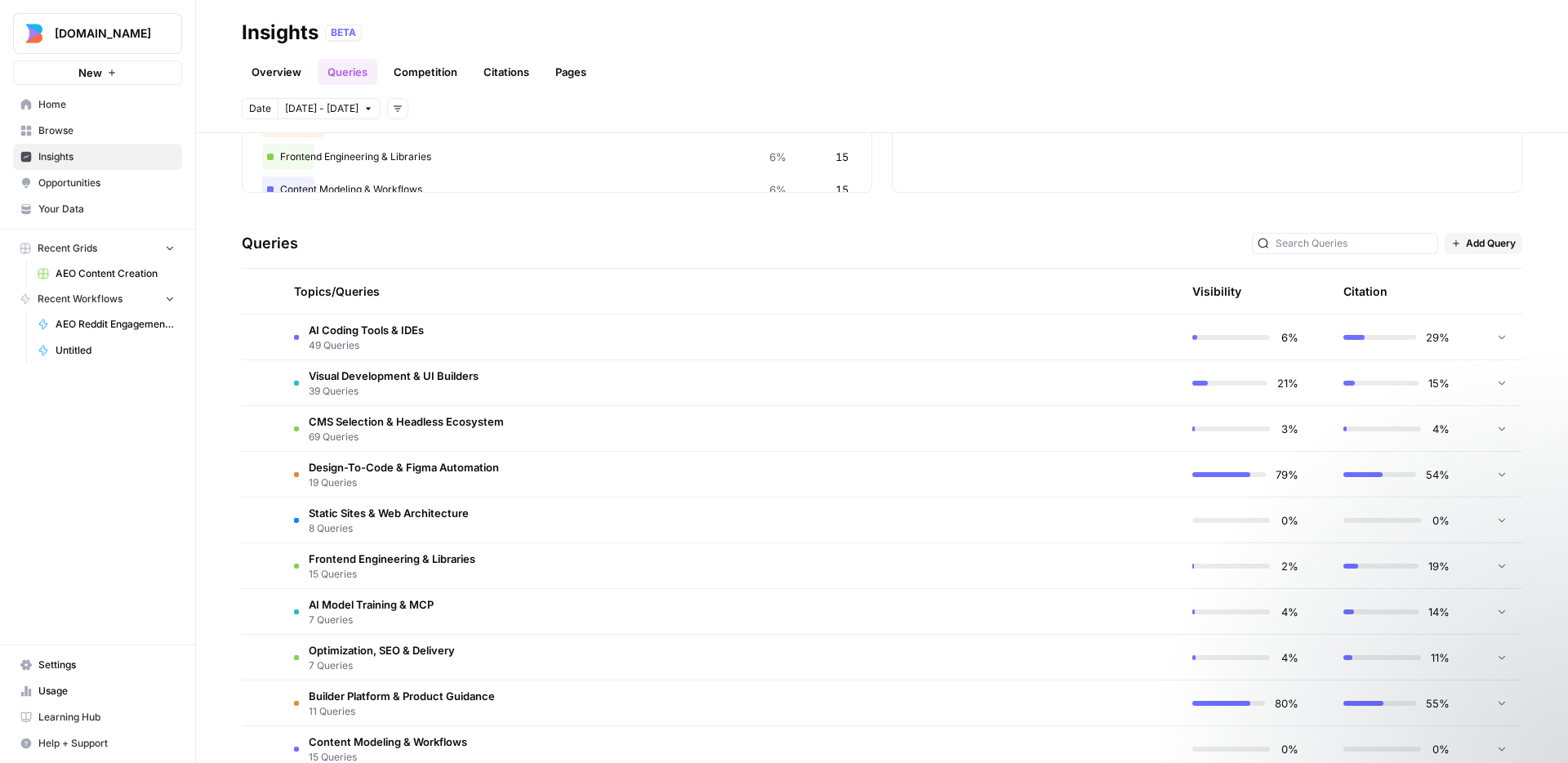
scroll to position [256, 0]
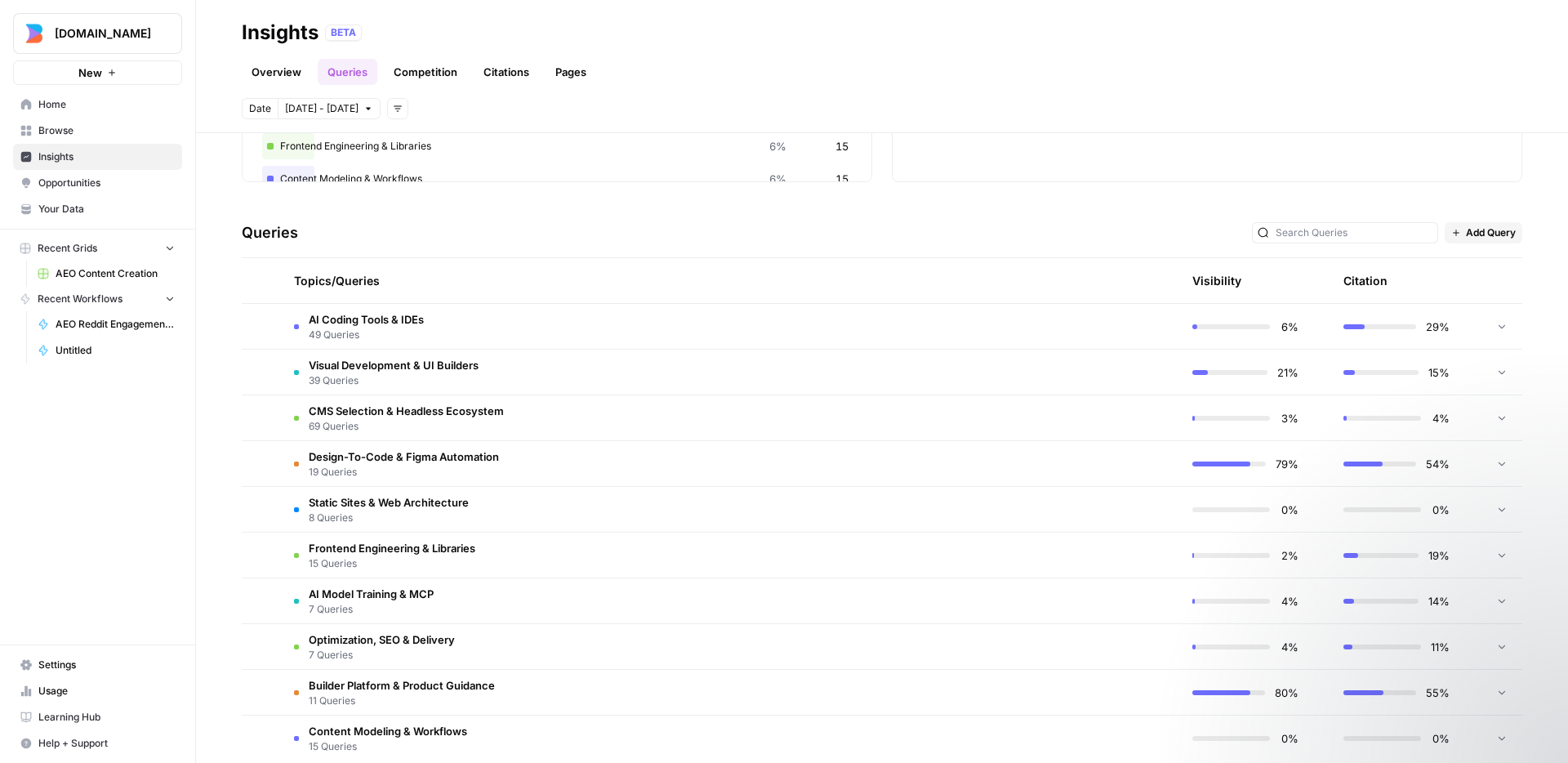
click at [650, 374] on td "Visual Development & UI Builders 39 Queries" at bounding box center [652, 371] width 743 height 45
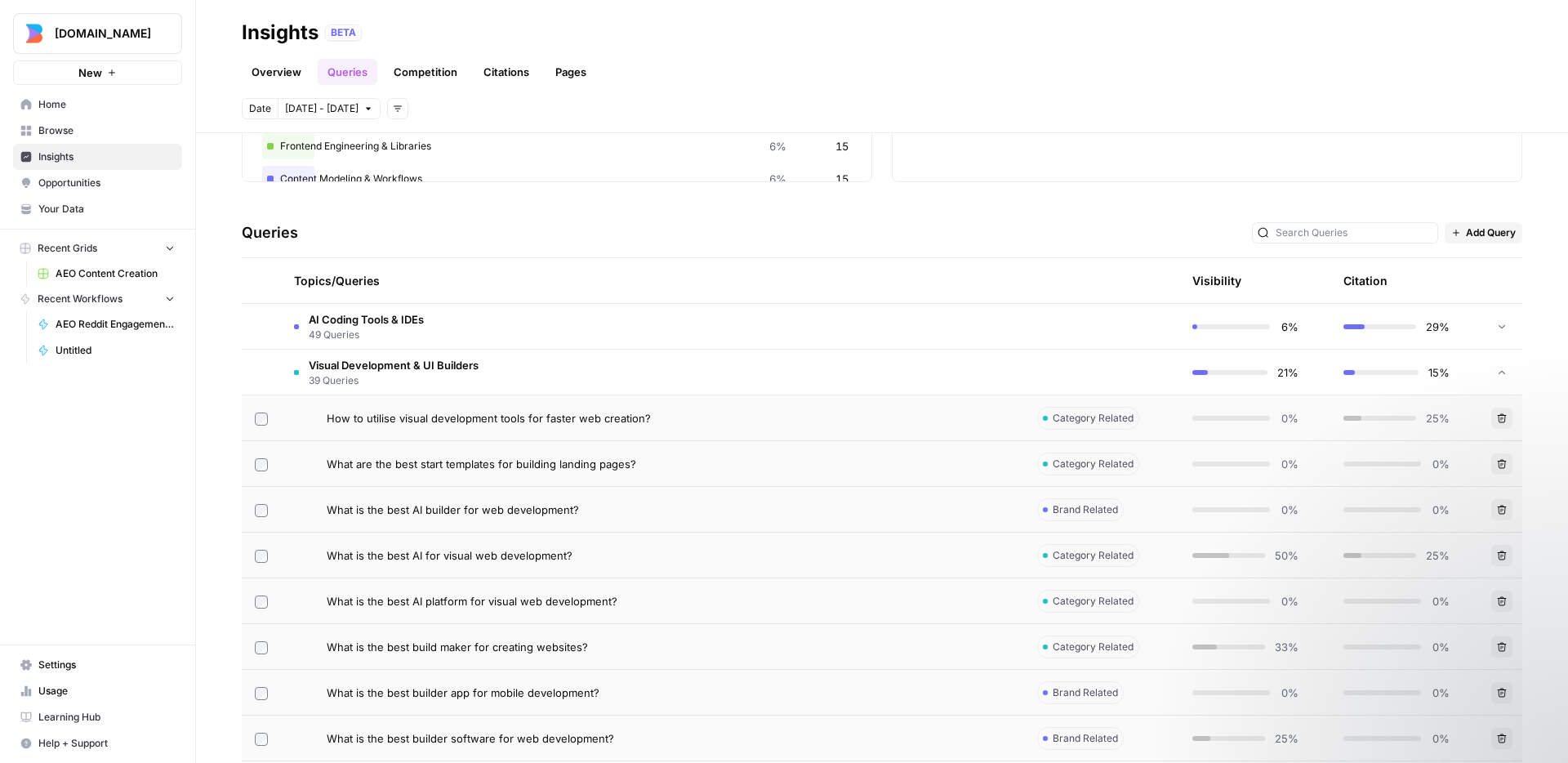
scroll to position [247, 0]
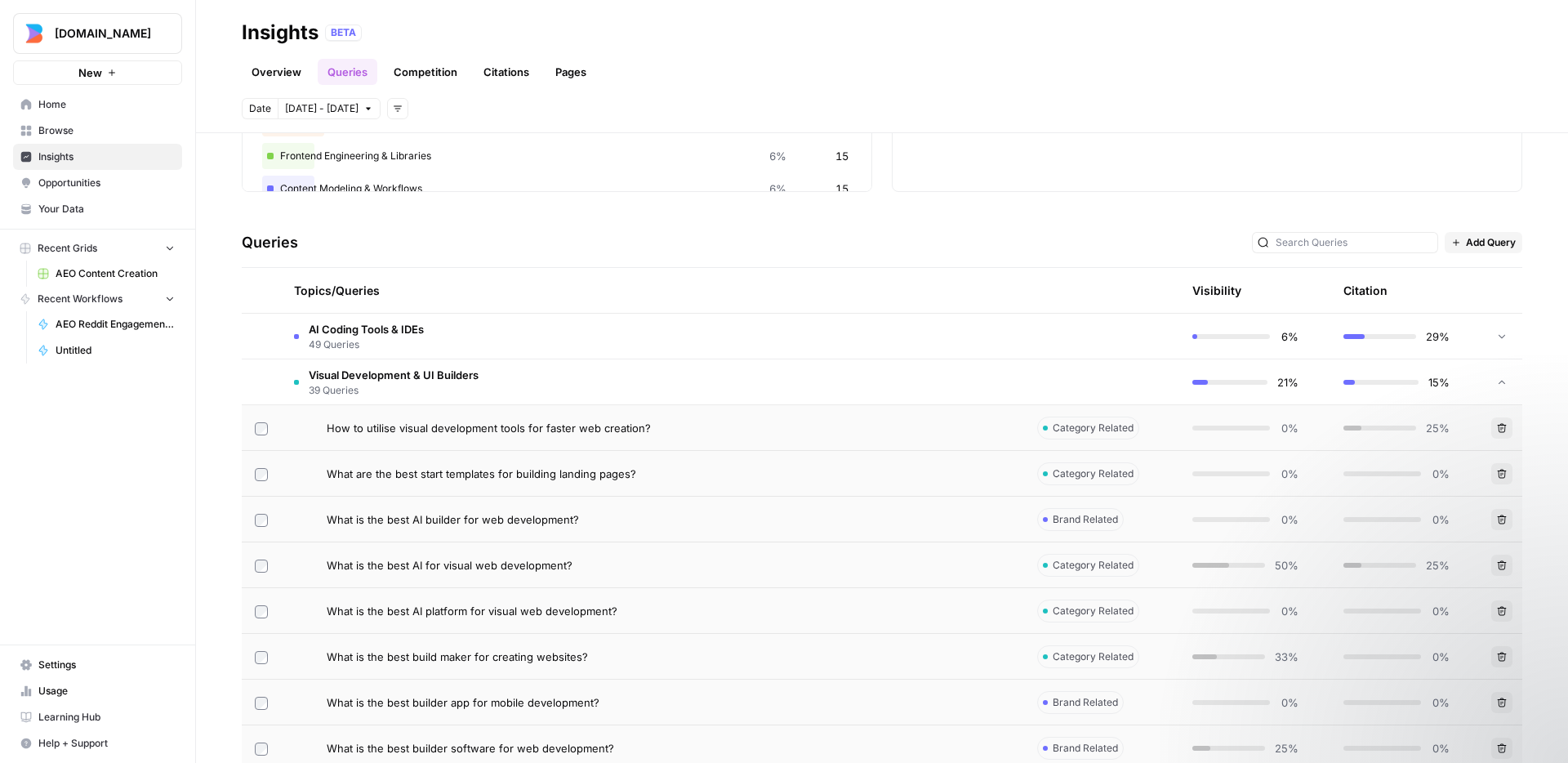
click at [571, 64] on link "Pages" at bounding box center [571, 72] width 51 height 26
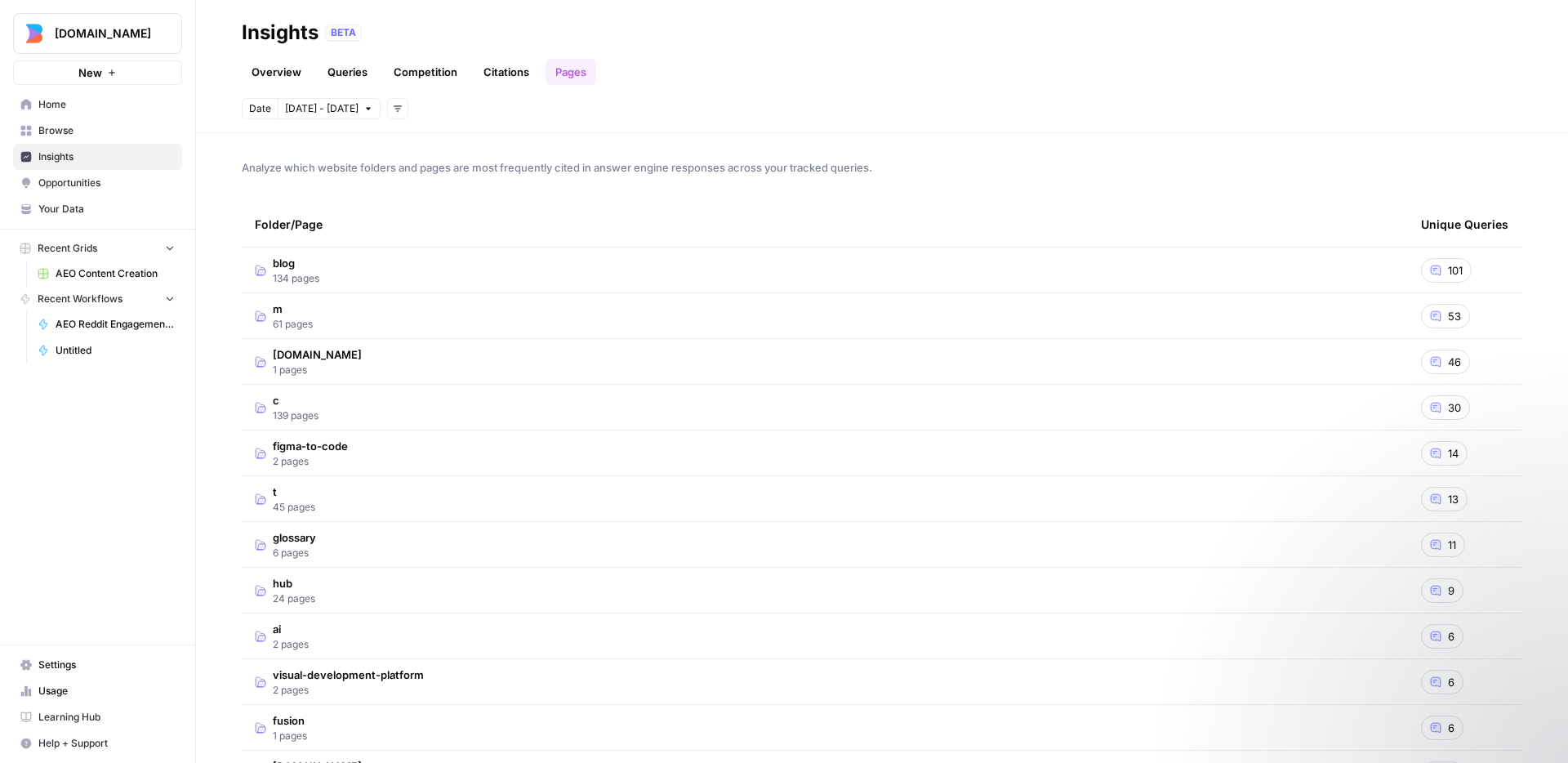
click at [520, 264] on td "blog 134 pages" at bounding box center [825, 270] width 1166 height 45
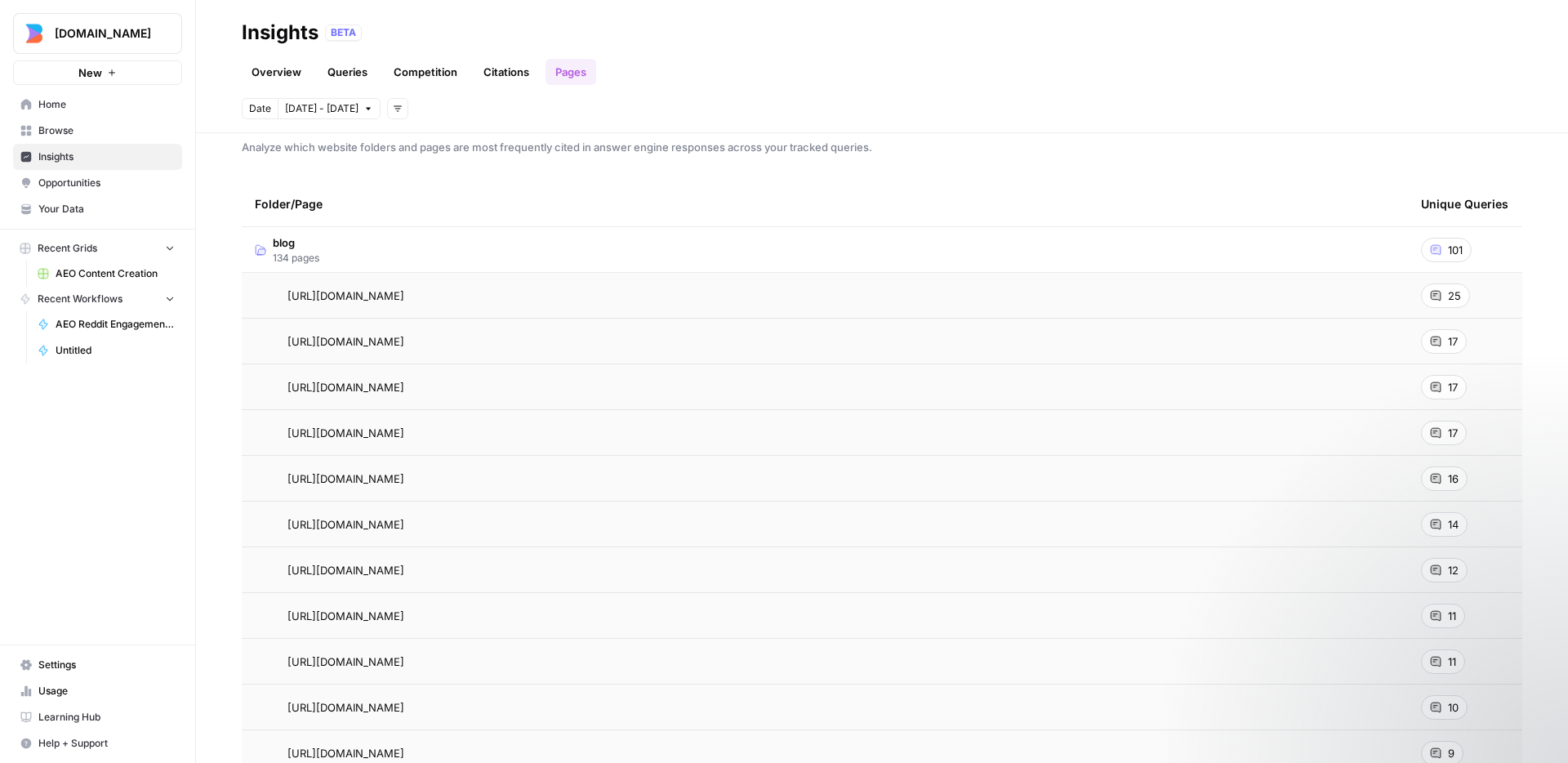
scroll to position [44, 0]
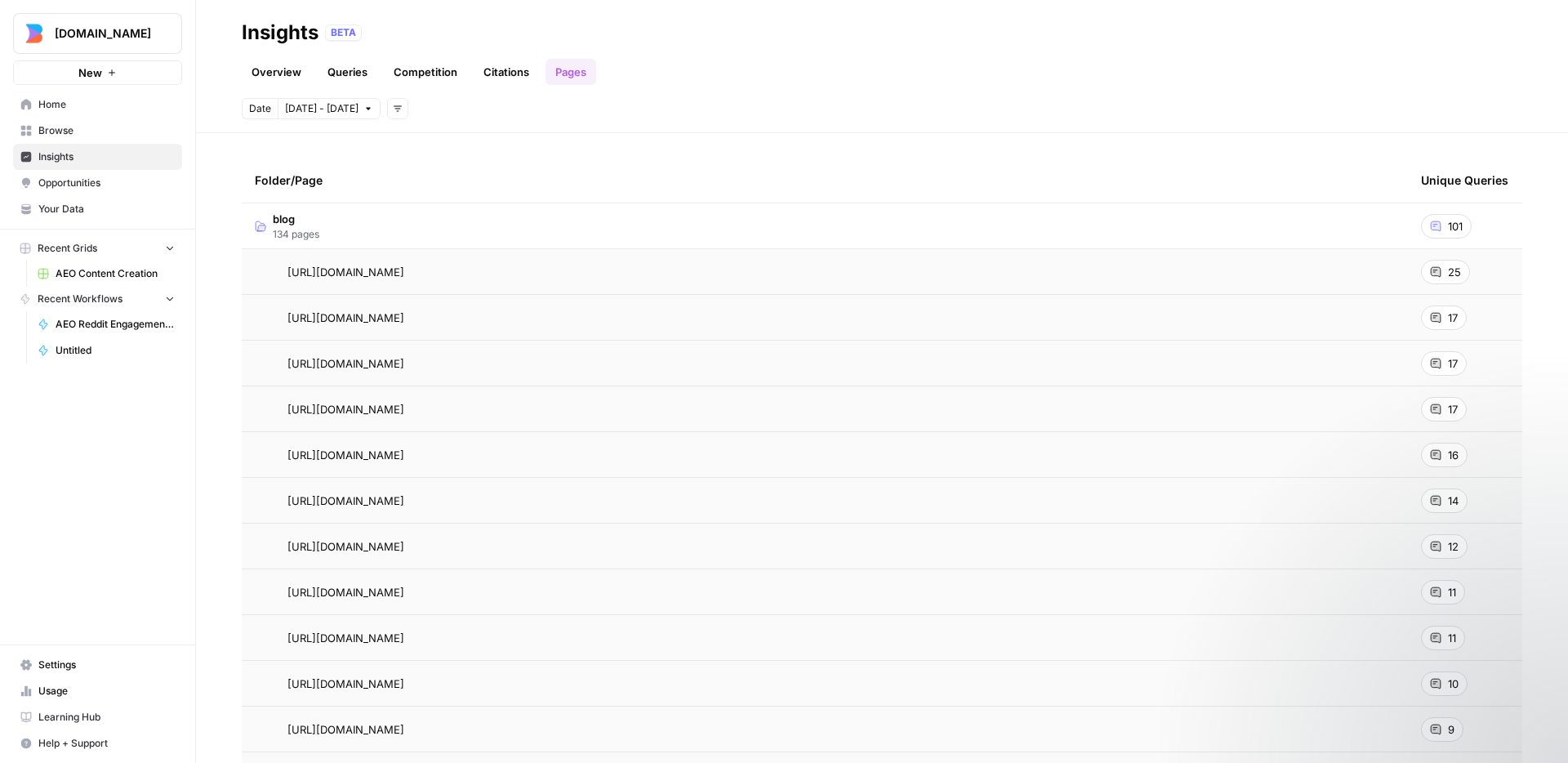
click at [120, 180] on span "Opportunities" at bounding box center [106, 183] width 136 height 14
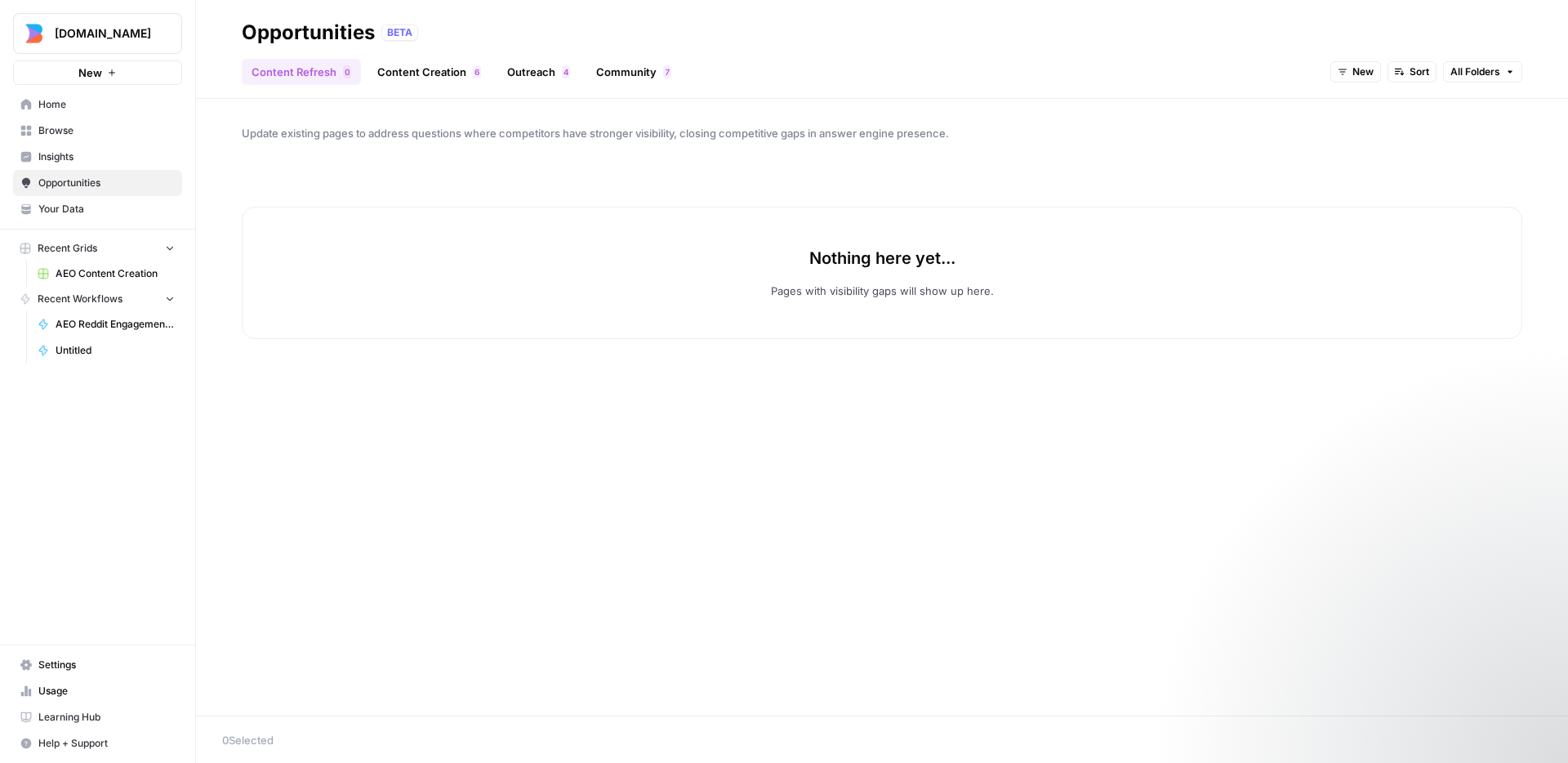
click at [415, 75] on link "Content Creation 6" at bounding box center [430, 72] width 123 height 26
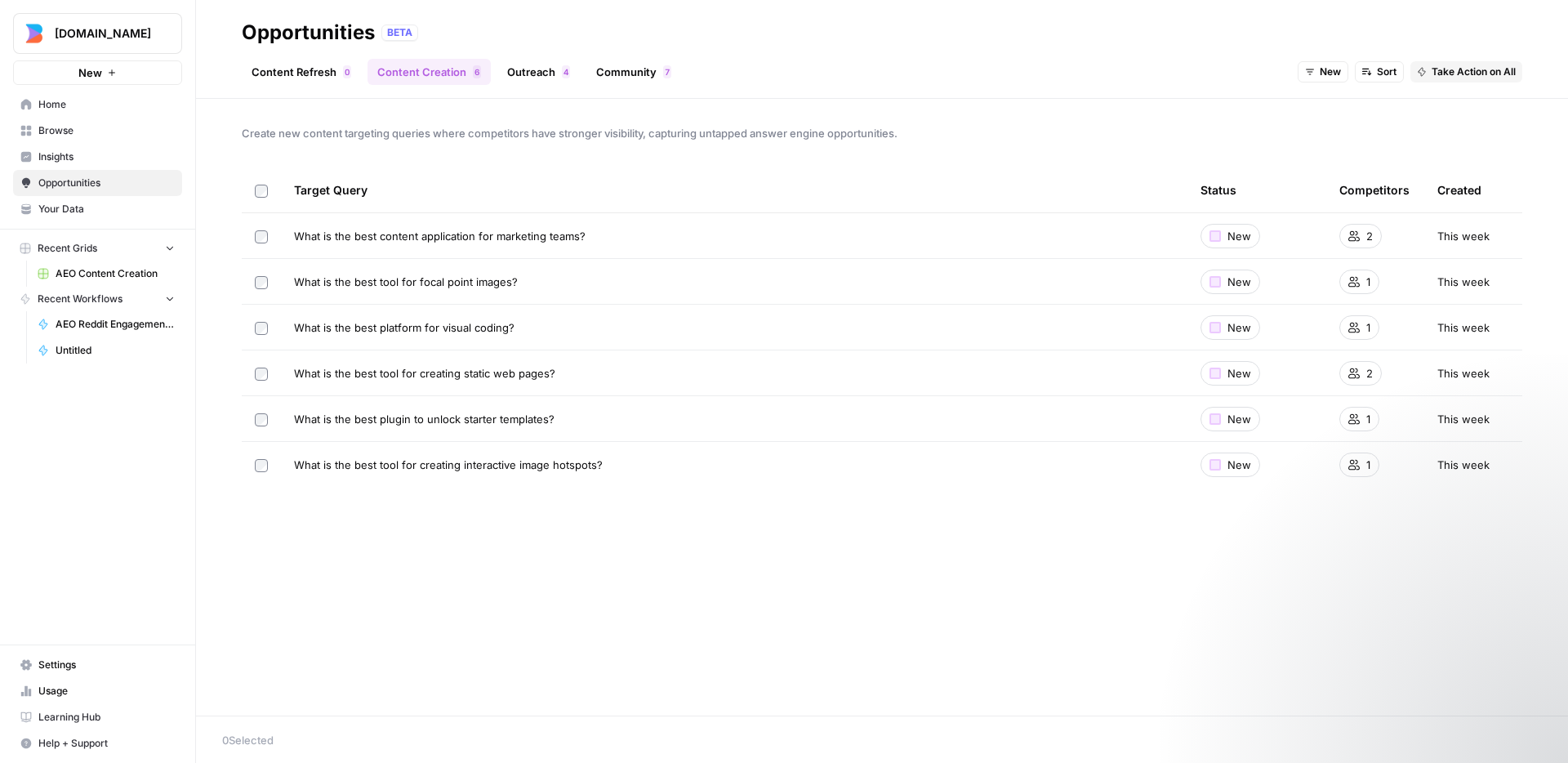
click at [1358, 22] on div "Opportunities BETA" at bounding box center [882, 32] width 1280 height 26
click at [545, 68] on link "Outreach 4" at bounding box center [539, 72] width 83 height 26
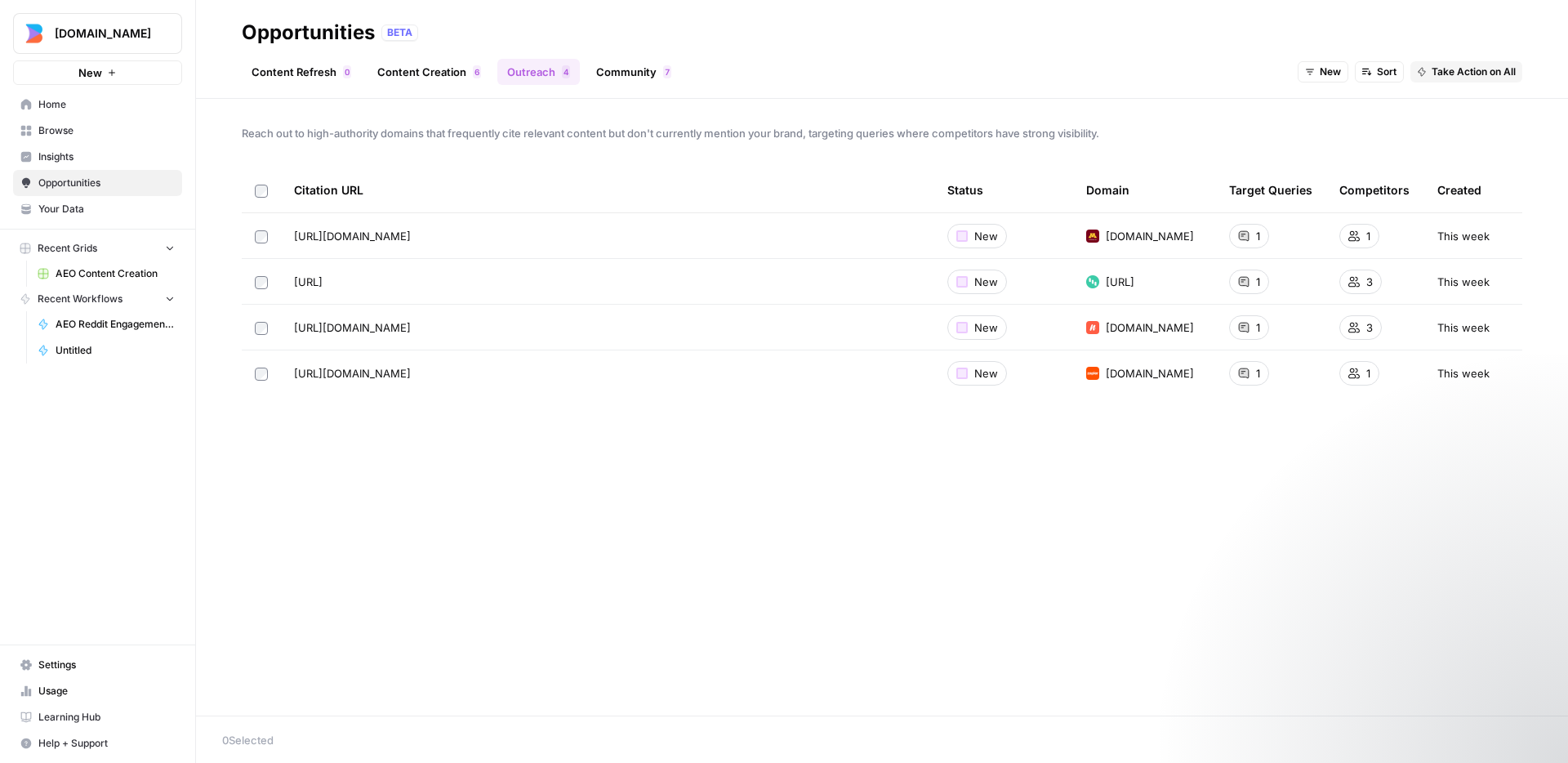
click at [467, 69] on link "Content Creation 6" at bounding box center [430, 72] width 123 height 26
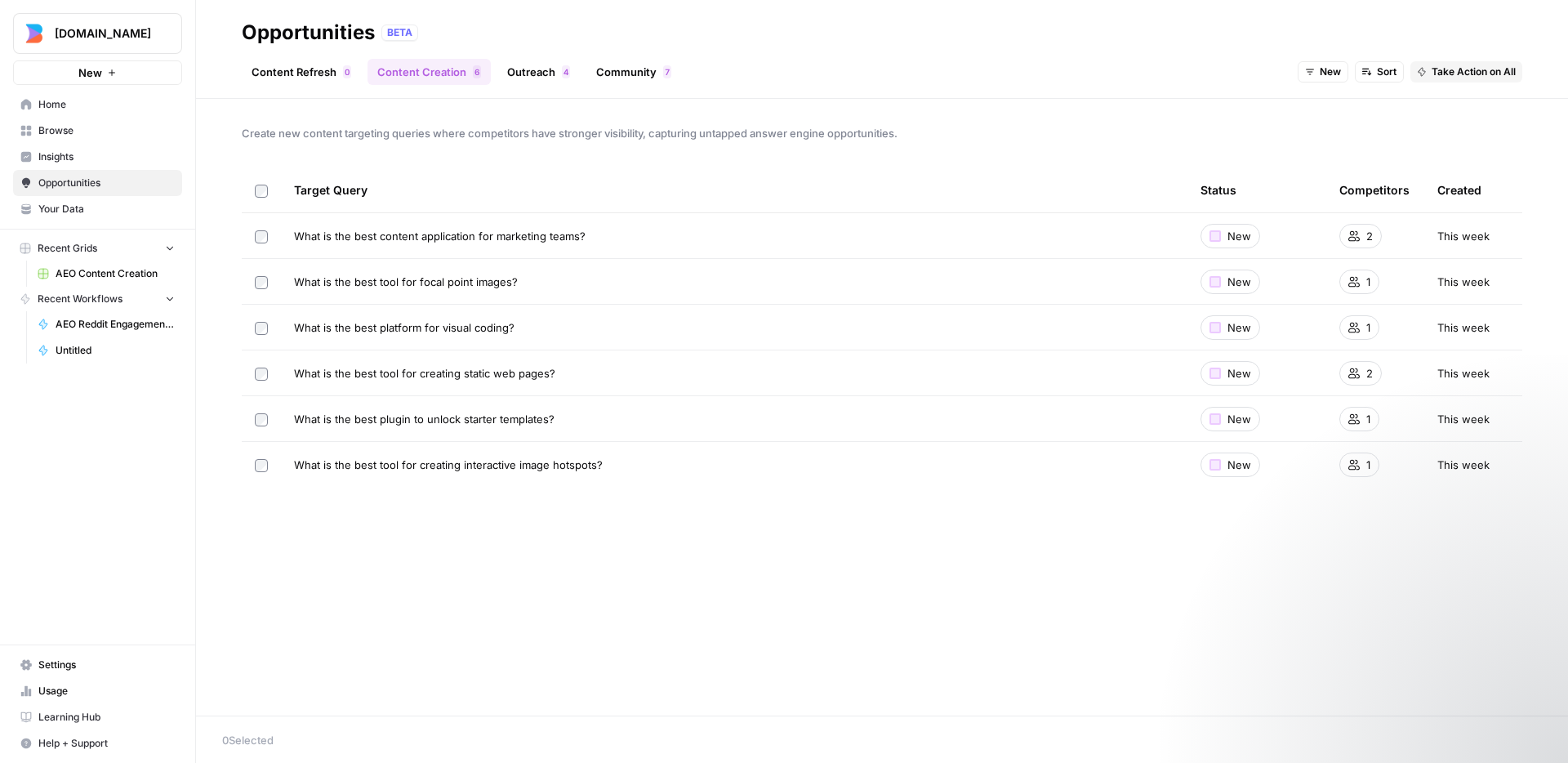
click at [1231, 328] on span "New" at bounding box center [1240, 327] width 24 height 16
click at [1337, 326] on td "1" at bounding box center [1375, 327] width 98 height 45
click at [1380, 322] on td "1" at bounding box center [1375, 327] width 98 height 45
click at [1355, 323] on icon at bounding box center [1354, 328] width 12 height 12
click at [1351, 382] on span "Webflow" at bounding box center [1359, 386] width 72 height 16
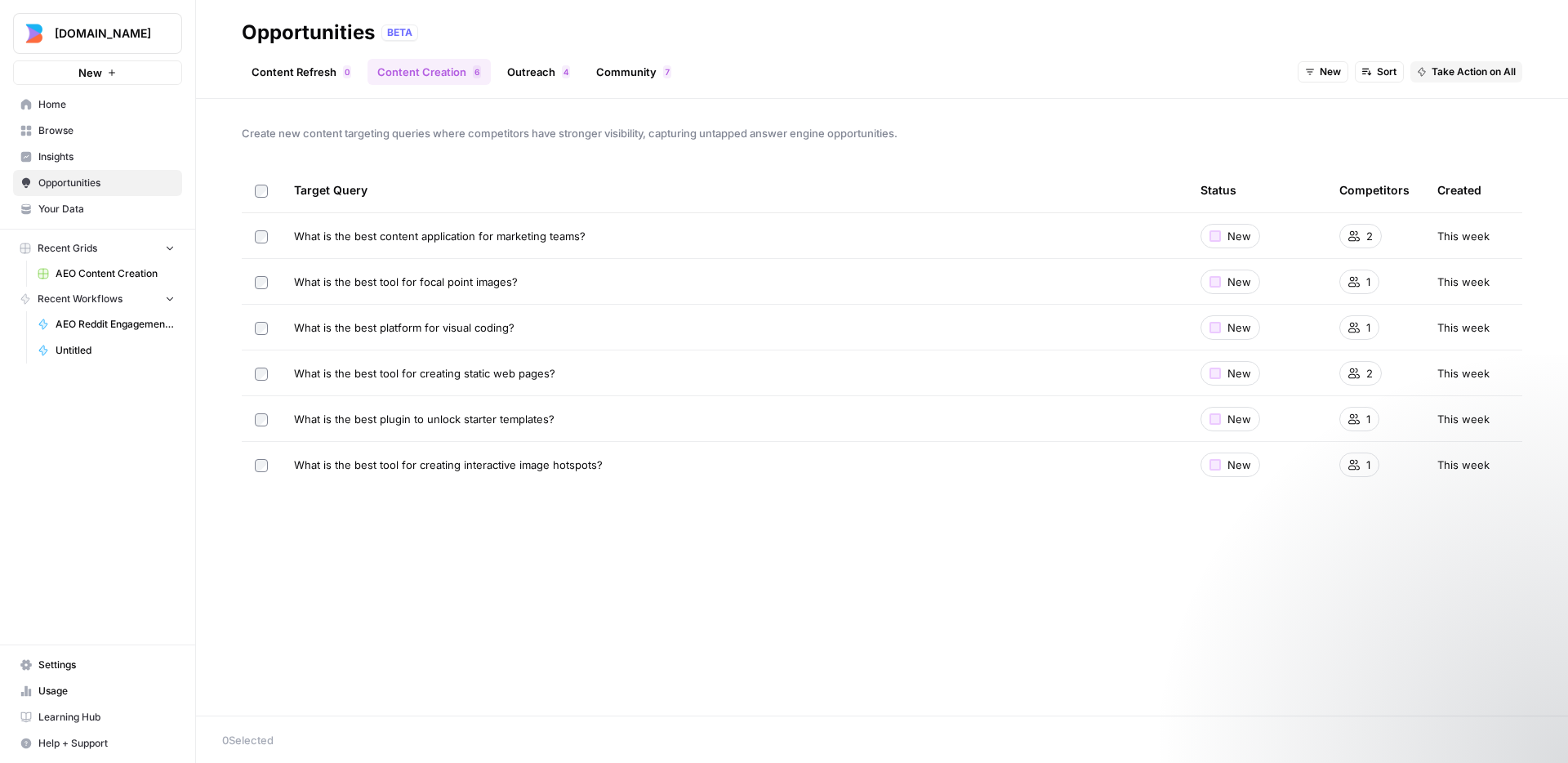
click at [1451, 327] on span "This week" at bounding box center [1464, 327] width 52 height 16
click at [417, 332] on span "What is the best platform for visual coding?" at bounding box center [404, 327] width 221 height 16
click at [537, 82] on link "Outreach 4" at bounding box center [539, 72] width 83 height 26
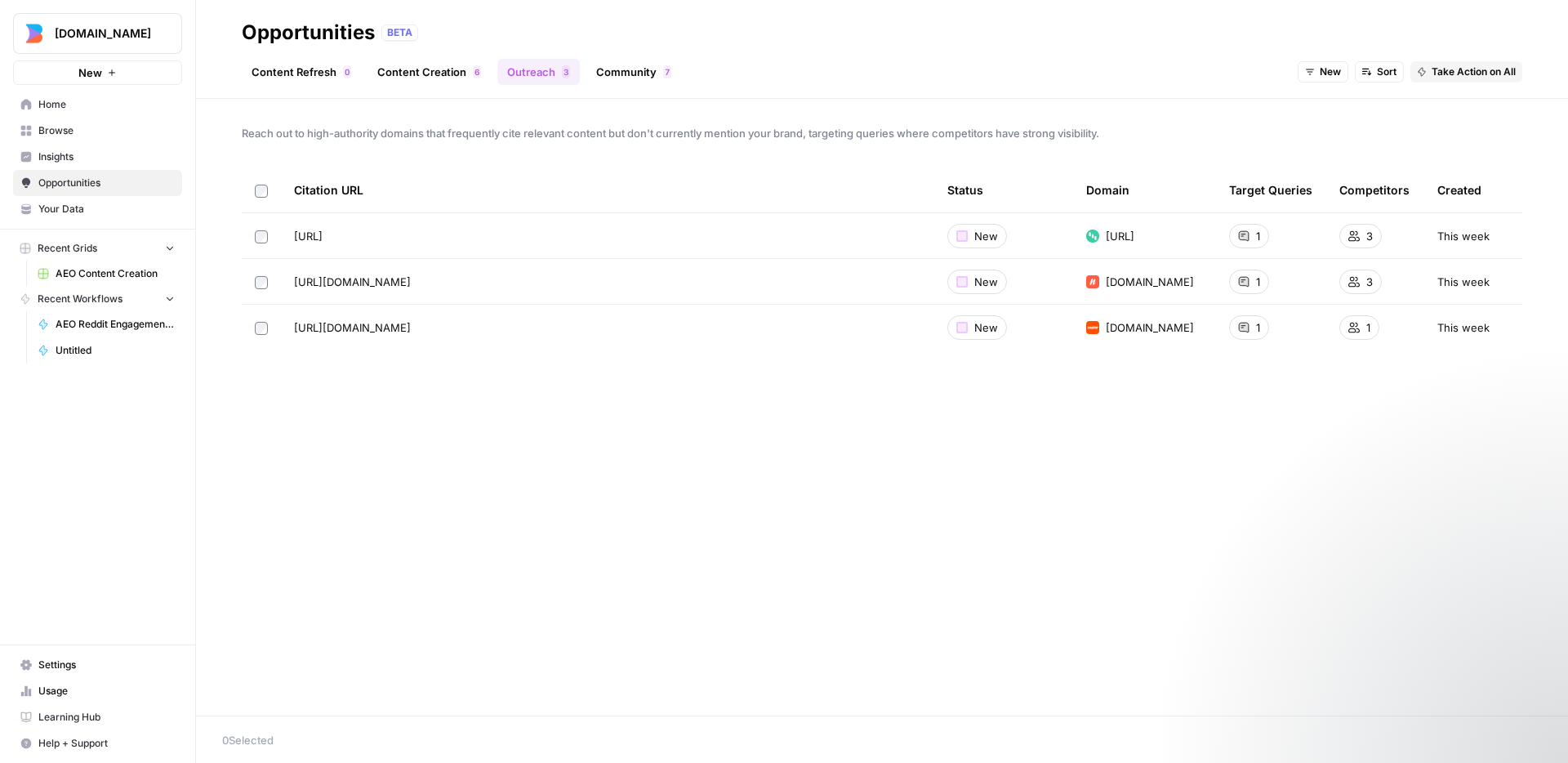
click at [615, 68] on link "Community 7" at bounding box center [633, 72] width 95 height 26
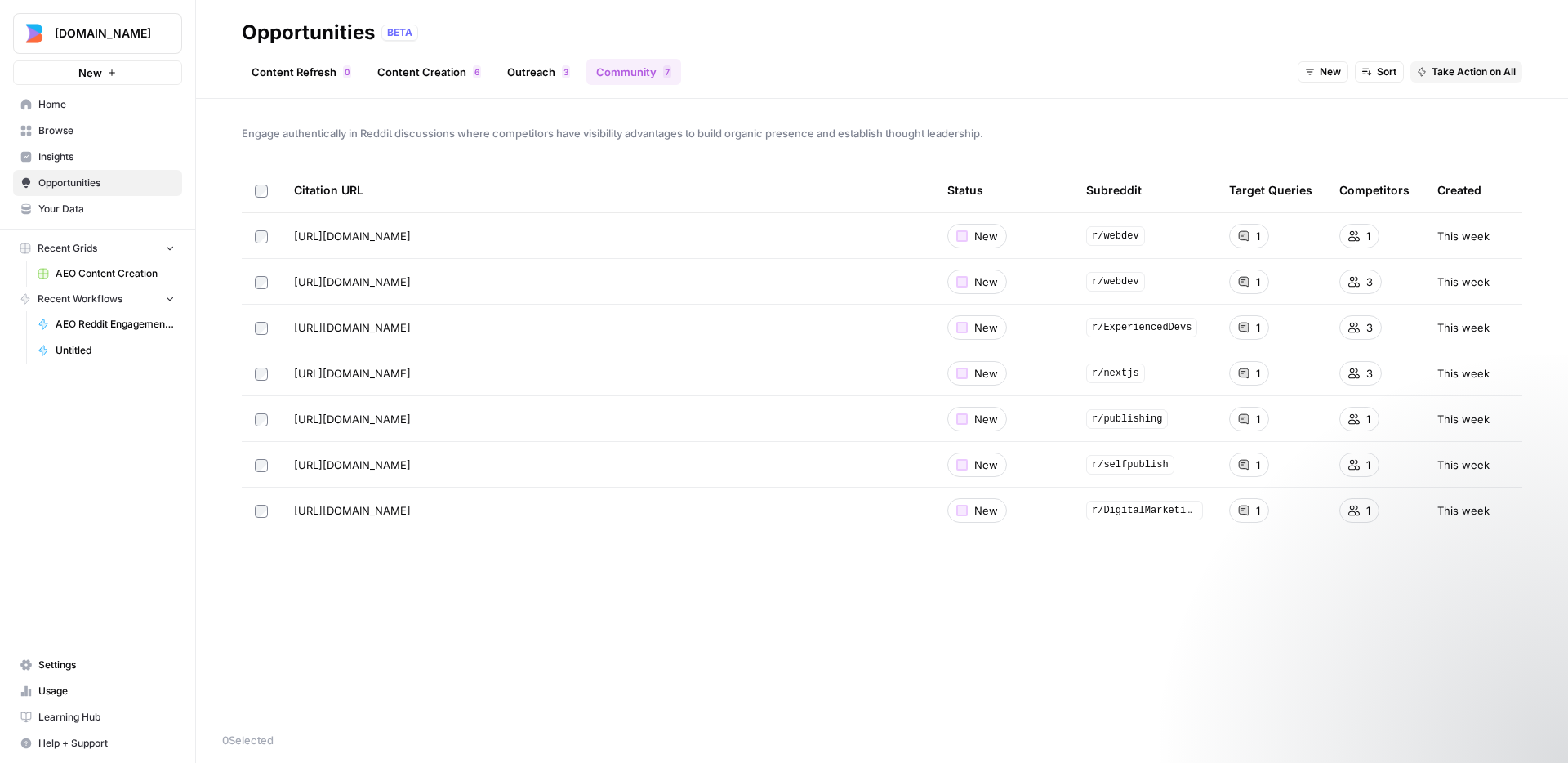
click at [634, 651] on div "Engage authentically in Reddit discussions where competitors have visibility ad…" at bounding box center [882, 407] width 1372 height 617
click at [639, 632] on div "Engage authentically in Reddit discussions where competitors have visibility ad…" at bounding box center [882, 407] width 1372 height 617
click at [464, 71] on link "Content Creation 6" at bounding box center [430, 72] width 123 height 26
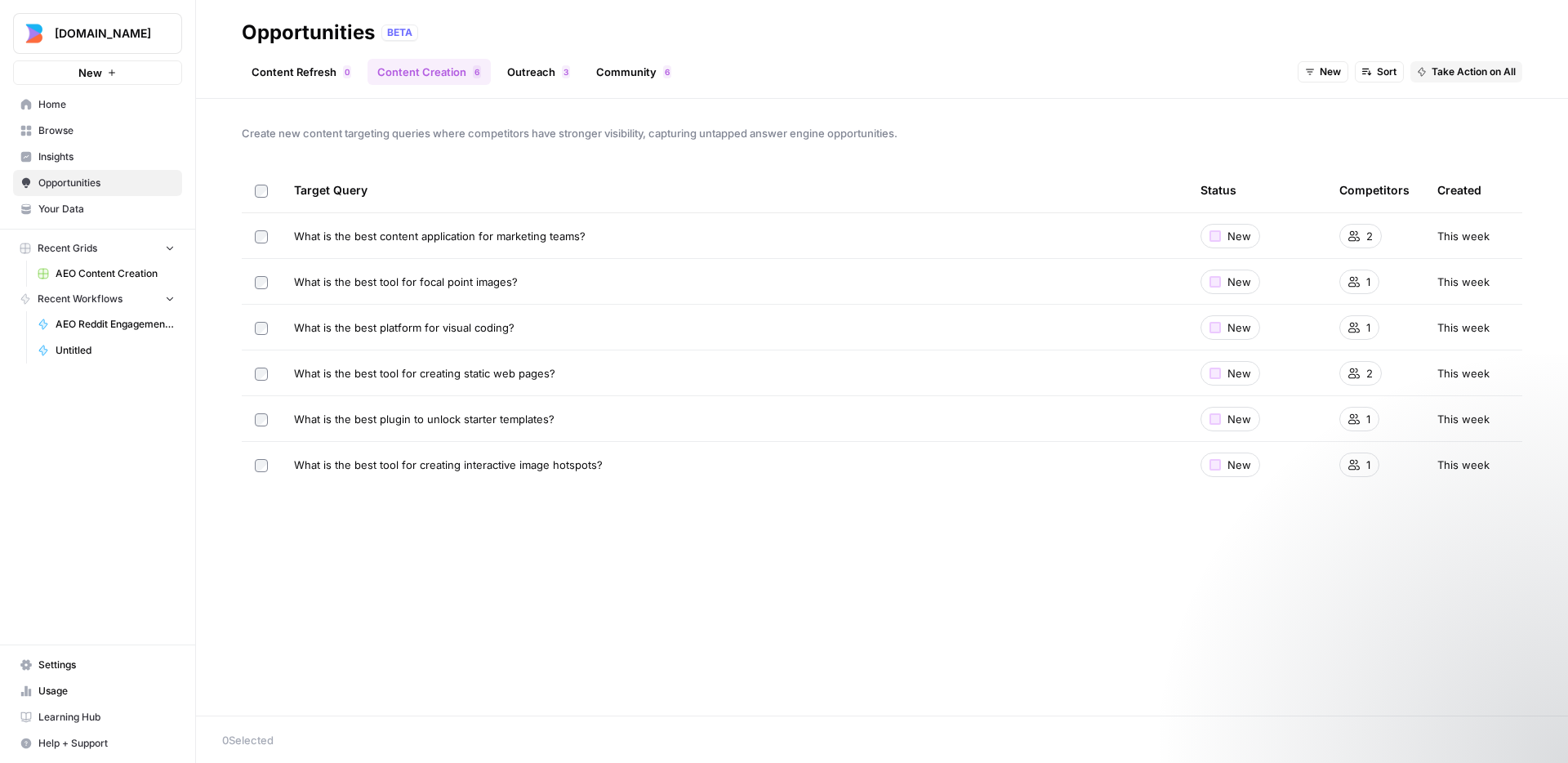
click at [634, 69] on link "Community 6" at bounding box center [633, 72] width 95 height 26
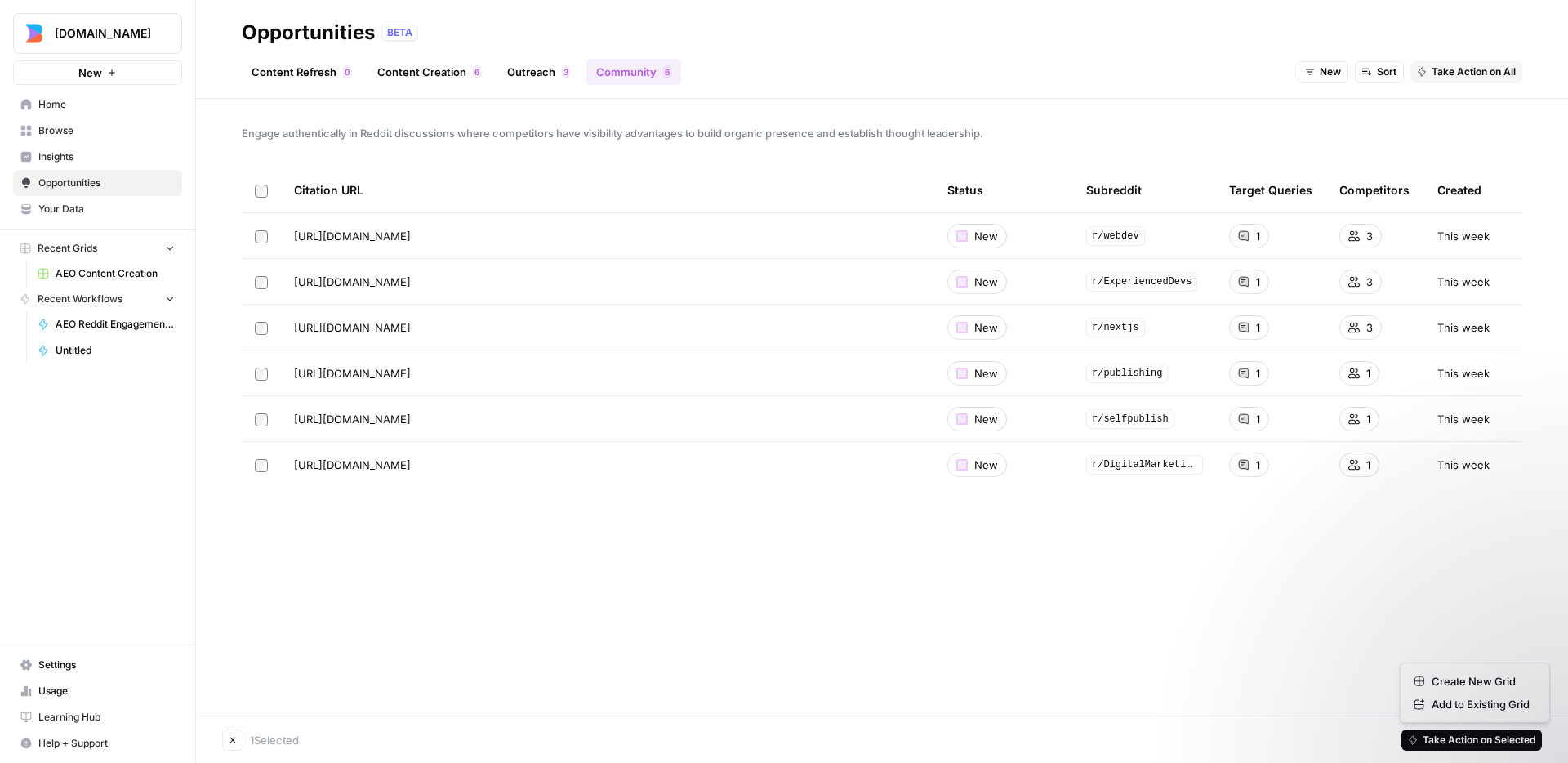
click at [1503, 745] on span "Take Action on Selected" at bounding box center [1478, 739] width 112 height 14
click at [1055, 589] on div "Engage authentically in Reddit discussions where competitors have visibility ad…" at bounding box center [882, 407] width 1372 height 617
click at [878, 568] on div "Engage authentically in Reddit discussions where competitors have visibility ad…" at bounding box center [882, 407] width 1372 height 617
click at [878, 568] on div "Engage authentically in Reddit discussions where competitors have visibility ad…" at bounding box center [882, 407] width 1372 height 617
click at [489, 63] on ul "Content Refresh 0 Content Creation 6 Outreach 3 Community 6" at bounding box center [462, 72] width 440 height 26
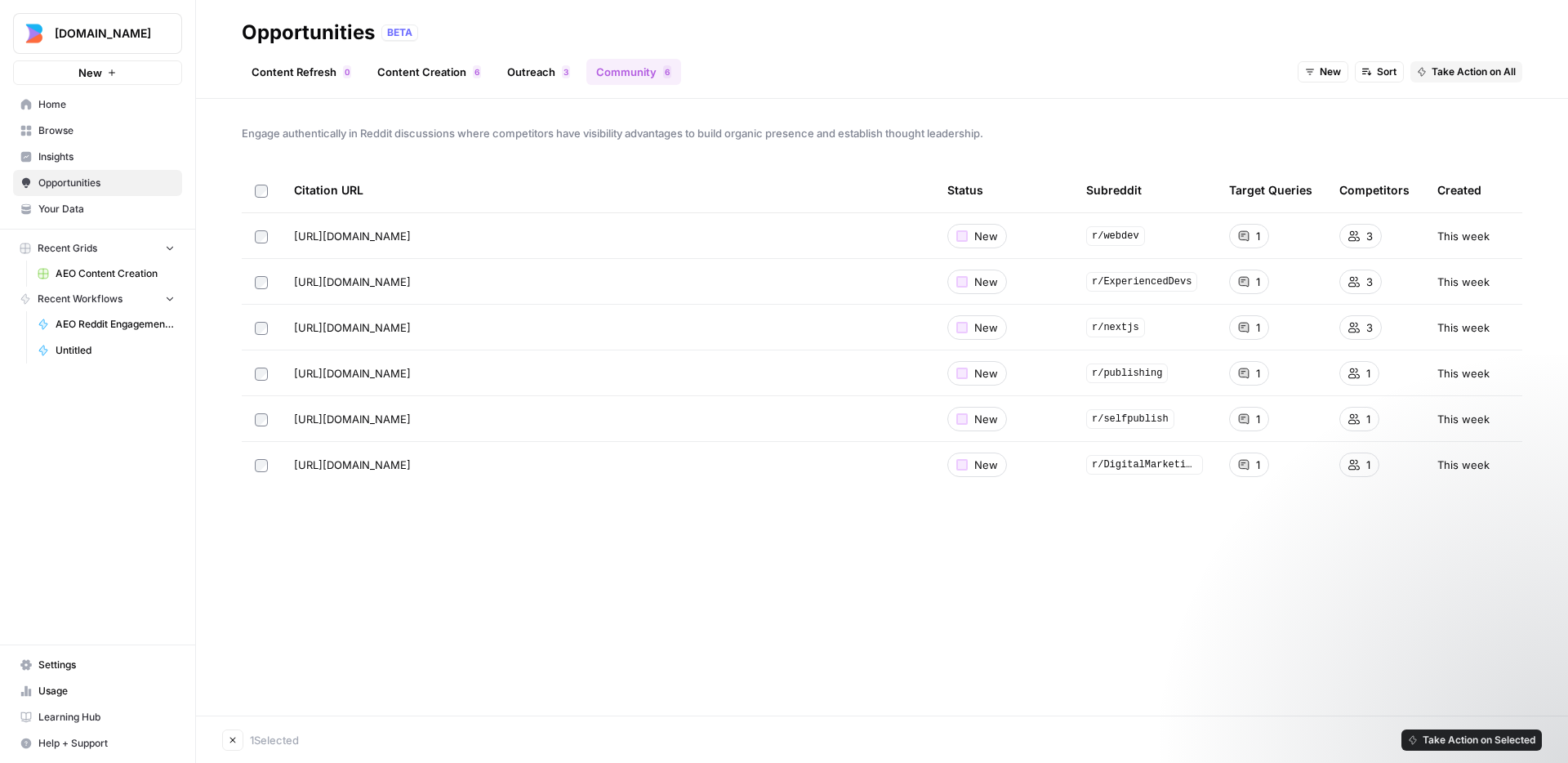
click at [465, 69] on link "Content Creation 6" at bounding box center [430, 72] width 123 height 26
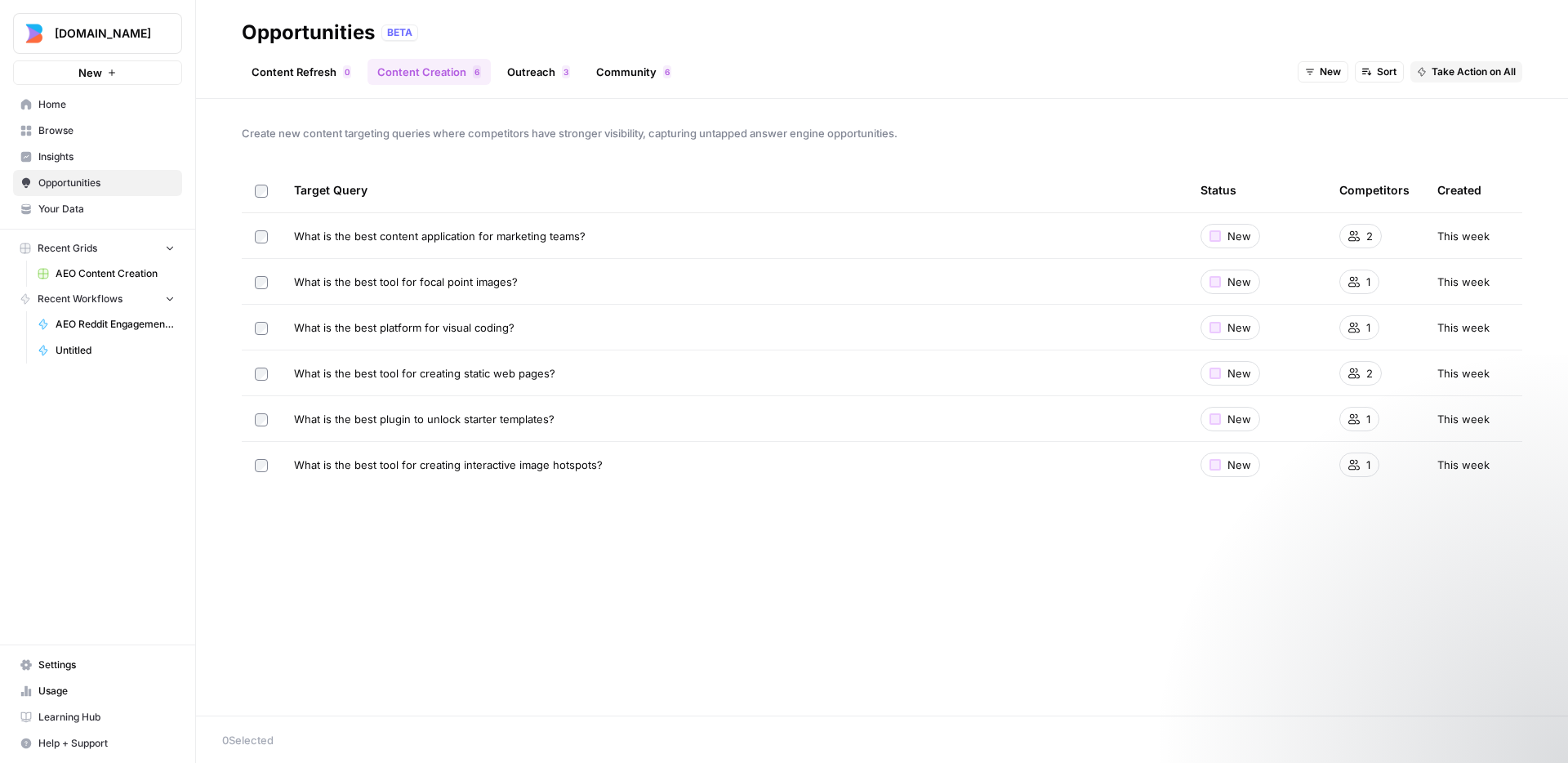
click at [510, 370] on span "What is the best tool for creating static web pages?" at bounding box center [425, 373] width 261 height 16
click at [770, 375] on div "What is the best tool for creating static web pages?" at bounding box center [734, 373] width 880 height 16
click at [505, 375] on span "What is the best tool for creating static web pages?" at bounding box center [425, 373] width 261 height 16
click at [566, 591] on div "Create new content targeting queries where competitors have stronger visibility…" at bounding box center [882, 407] width 1372 height 617
click at [634, 67] on link "Community 6" at bounding box center [633, 72] width 95 height 26
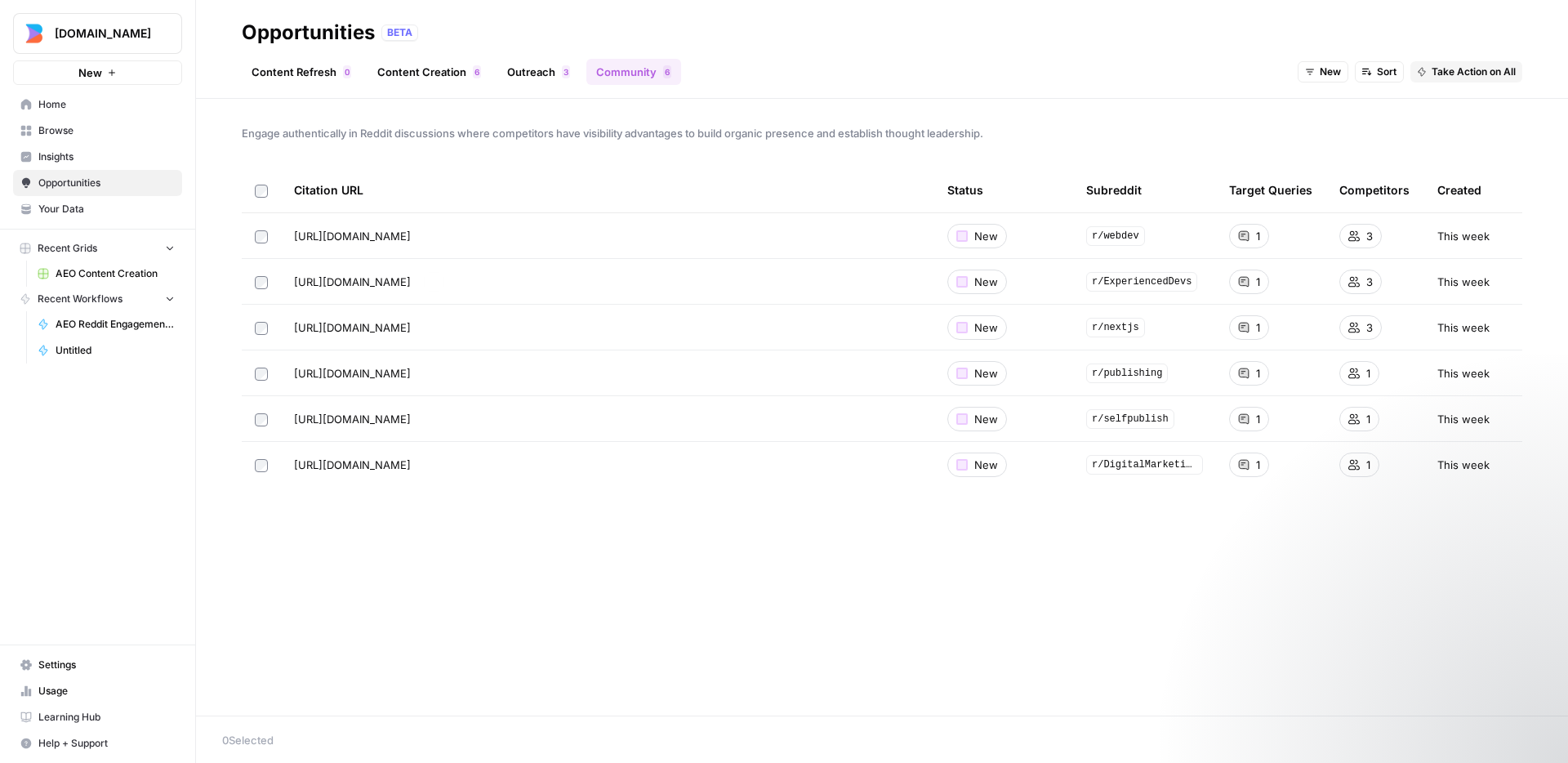
click at [833, 555] on div "Engage authentically in Reddit discussions where competitors have visibility ad…" at bounding box center [882, 407] width 1372 height 617
click at [410, 75] on link "Content Creation 6" at bounding box center [430, 72] width 123 height 26
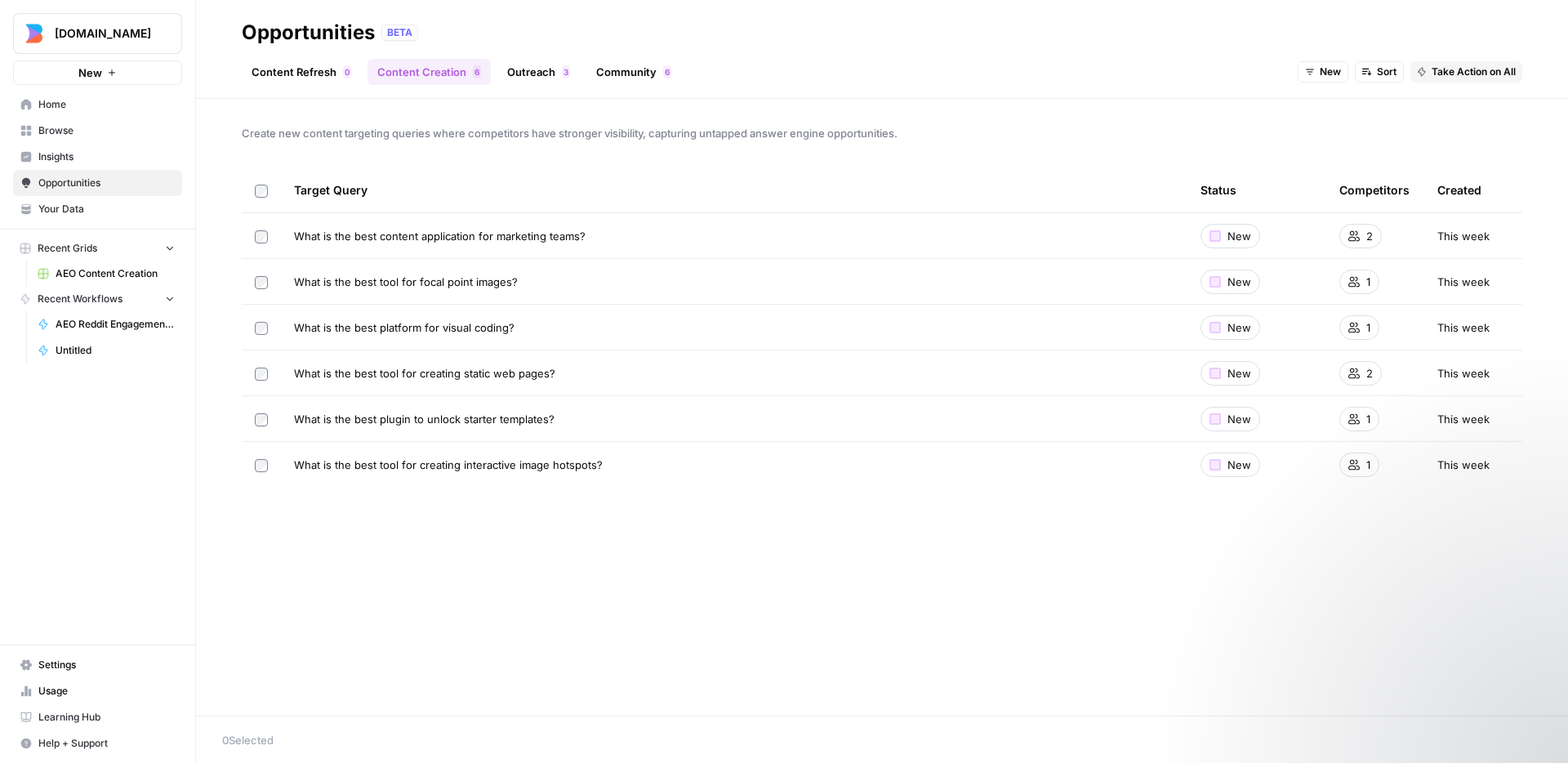
click at [788, 585] on div "Create new content targeting queries where competitors have stronger visibility…" at bounding box center [882, 407] width 1372 height 617
click at [819, 580] on div "Create new content targeting queries where competitors have stronger visibility…" at bounding box center [882, 407] width 1372 height 617
click at [81, 114] on link "Home" at bounding box center [97, 104] width 169 height 26
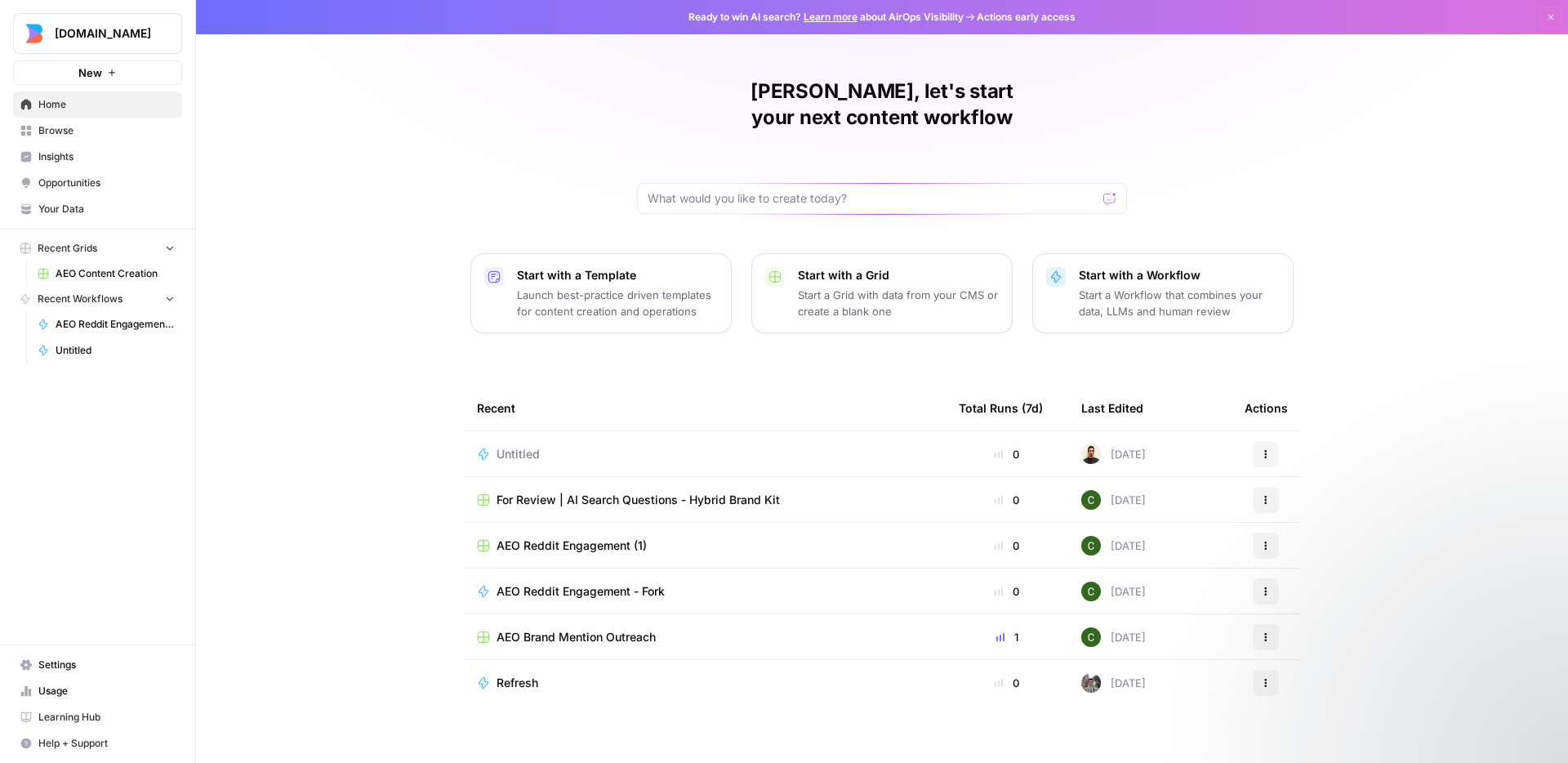
click at [1444, 405] on div "[PERSON_NAME], let's start your next content workflow Start with a Template Lau…" at bounding box center [882, 388] width 1372 height 777
click at [1436, 413] on div "[PERSON_NAME], let's start your next content workflow Start with a Template Lau…" at bounding box center [882, 388] width 1372 height 777
click at [416, 159] on div "[PERSON_NAME], let's start your next content workflow Start with a Template Lau…" at bounding box center [882, 388] width 1372 height 777
click at [60, 695] on span "Usage" at bounding box center [106, 690] width 136 height 14
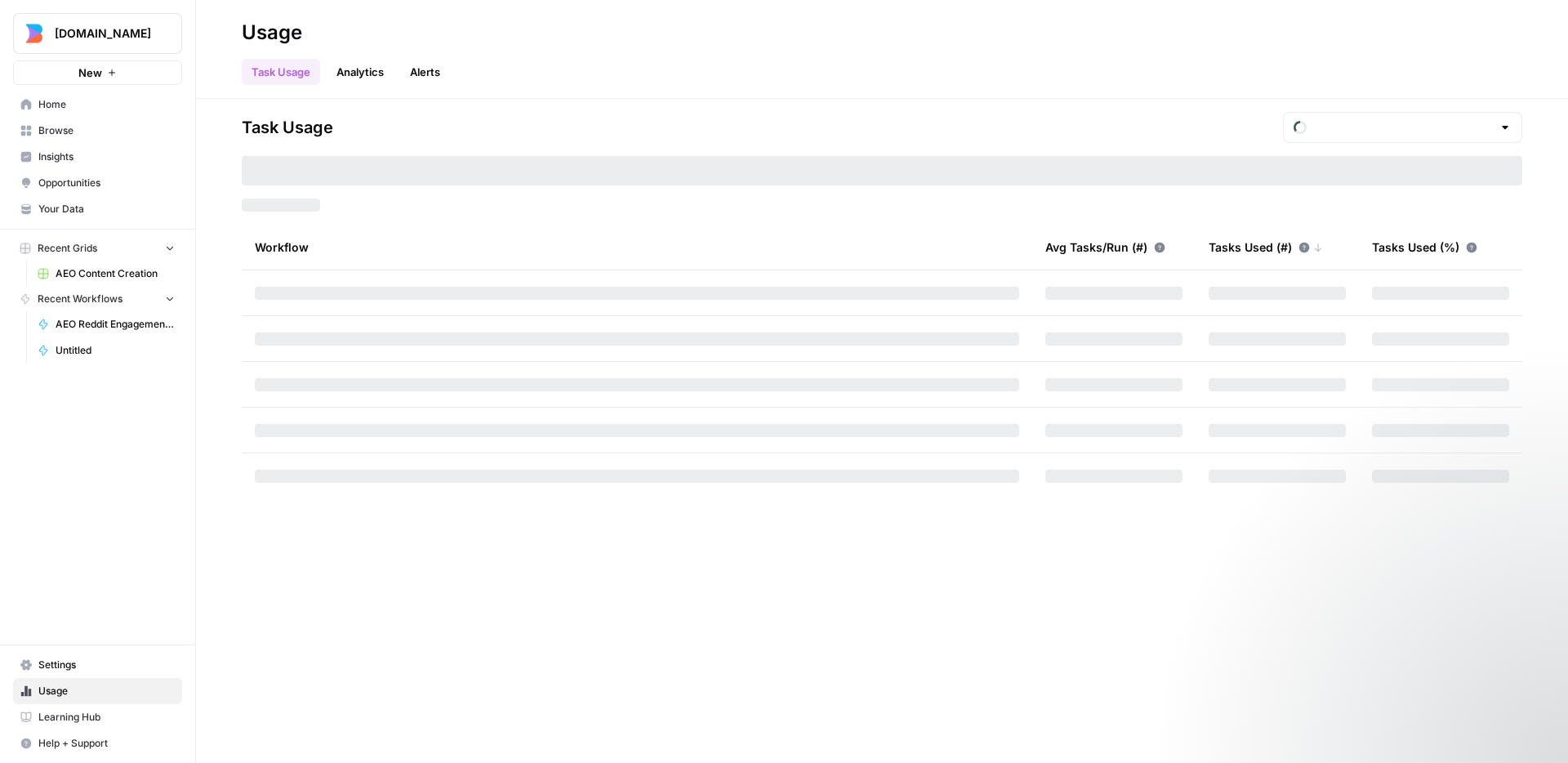
type input "October Tasks"
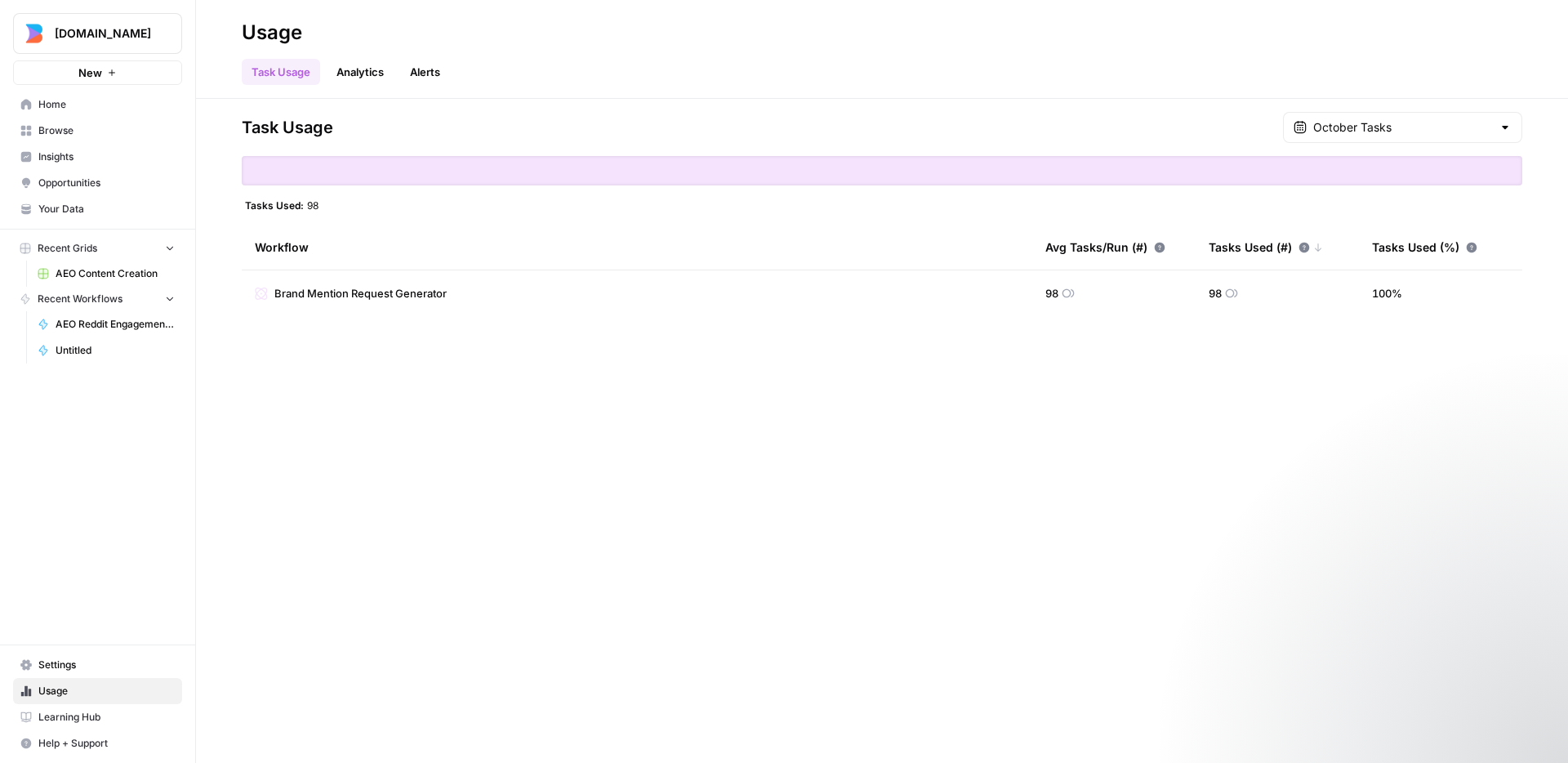
click at [790, 552] on div "Task Usage October Tasks Tasks Used: 98 Workflow Avg Tasks/Run (#) Tasks Used (…" at bounding box center [882, 431] width 1372 height 664
click at [776, 552] on div "Task Usage October Tasks Tasks Used: 98 Workflow Avg Tasks/Run (#) Tasks Used (…" at bounding box center [882, 431] width 1372 height 664
click at [775, 552] on div "Task Usage October Tasks Tasks Used: 98 Workflow Avg Tasks/Run (#) Tasks Used (…" at bounding box center [882, 431] width 1372 height 664
click at [376, 69] on link "Analytics" at bounding box center [359, 72] width 67 height 26
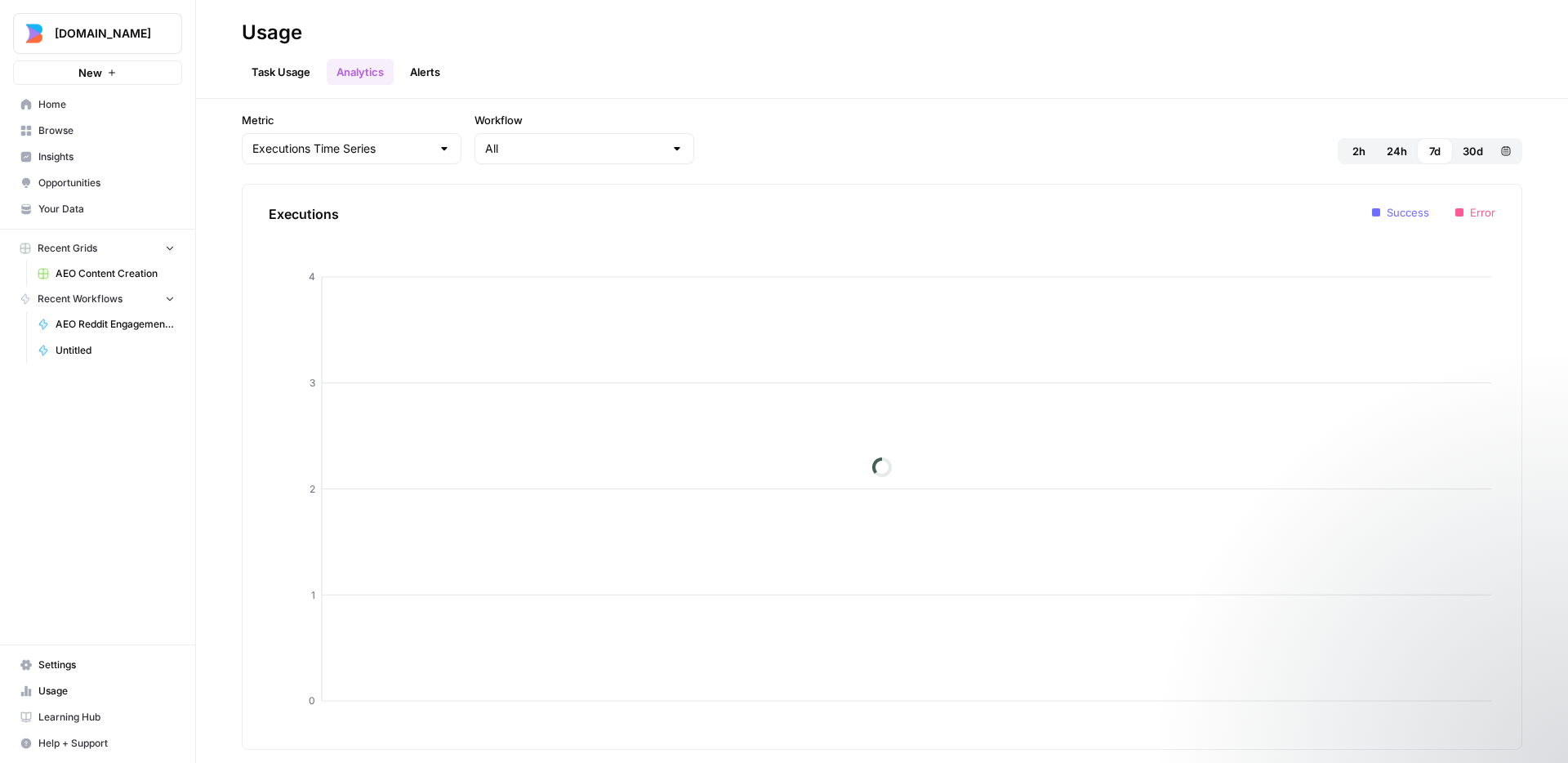
click at [270, 68] on link "Task Usage" at bounding box center [281, 72] width 79 height 26
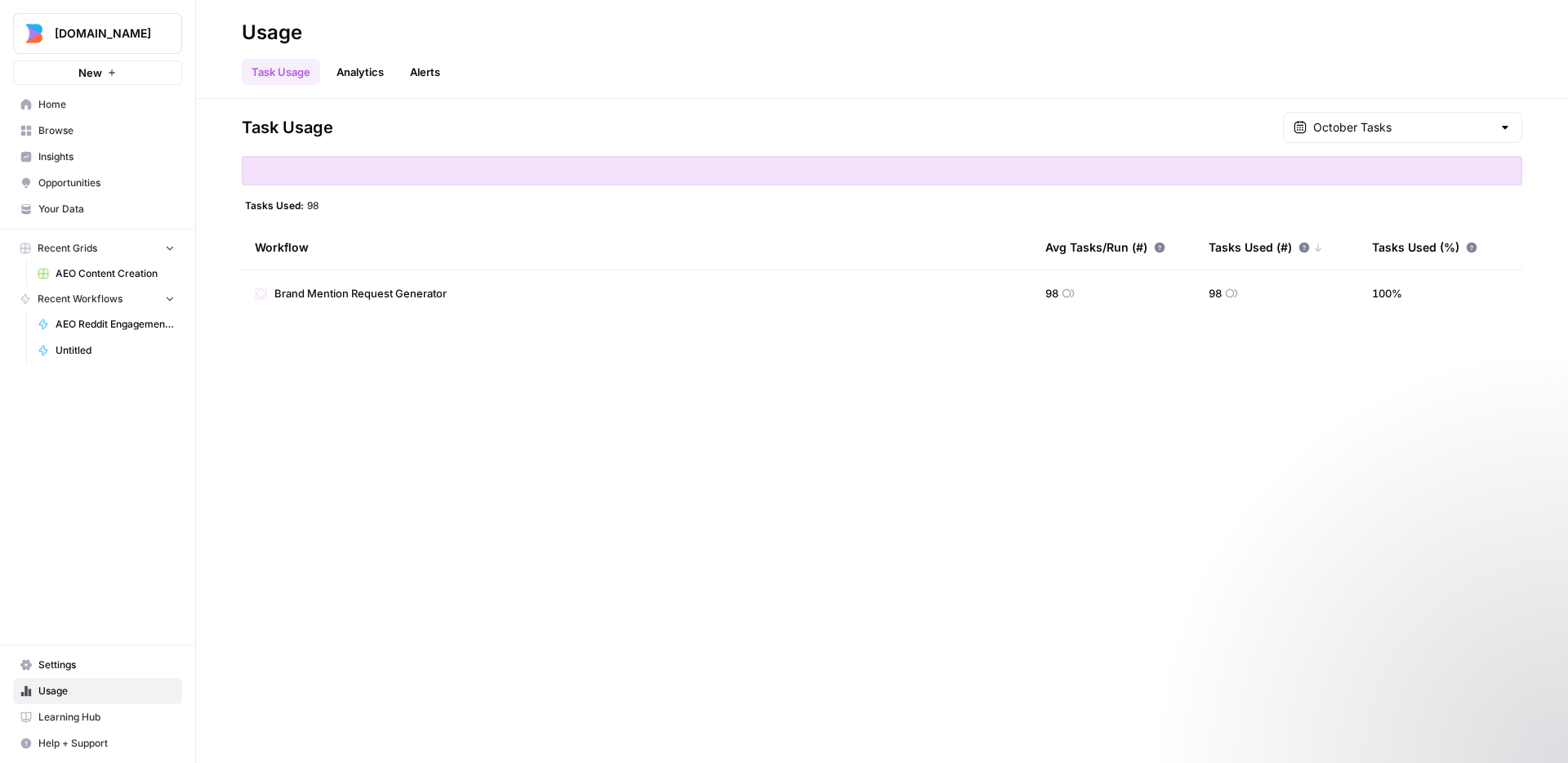
click at [446, 76] on link "Alerts" at bounding box center [425, 72] width 50 height 26
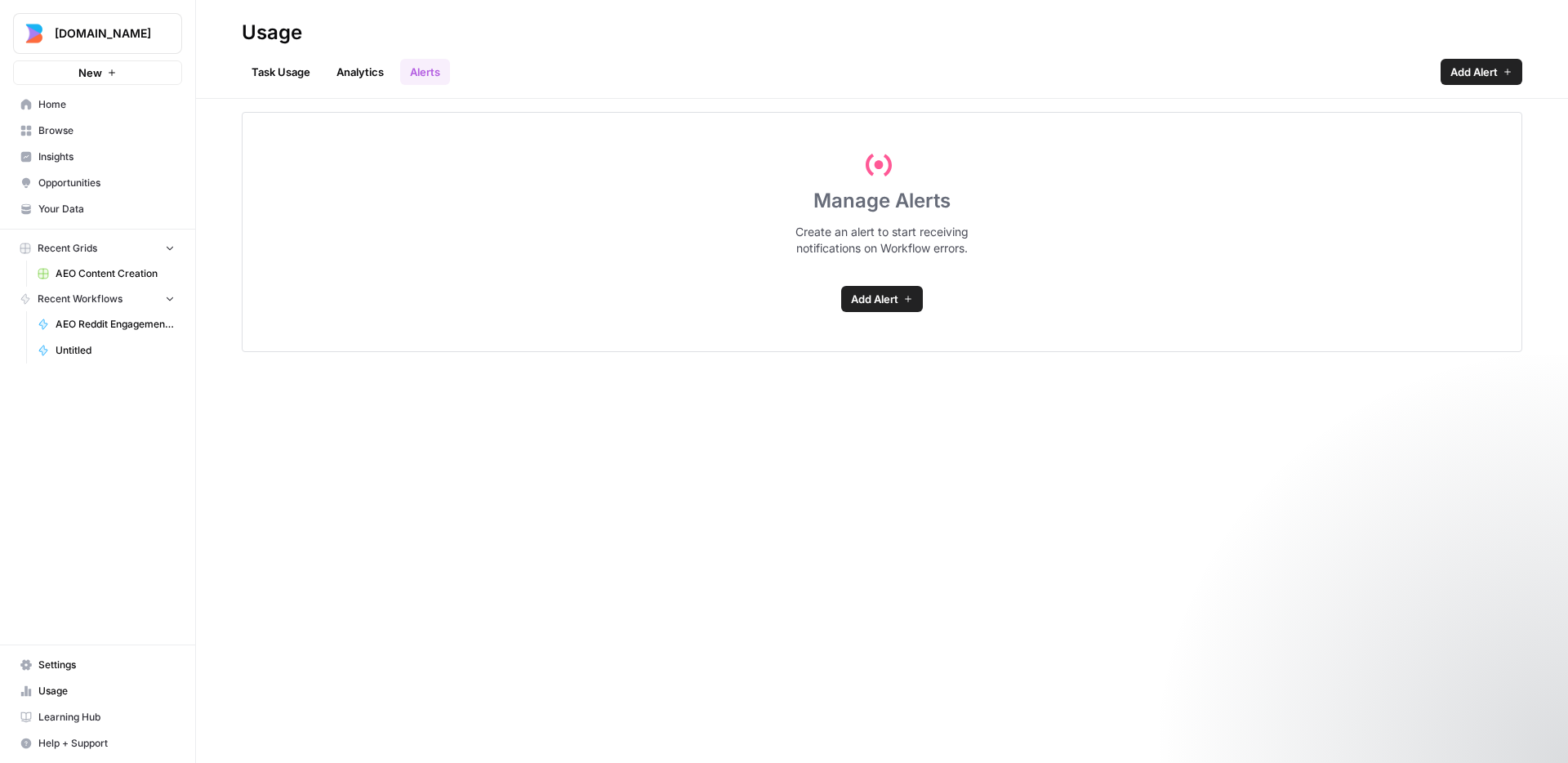
click at [271, 67] on link "Task Usage" at bounding box center [281, 72] width 79 height 26
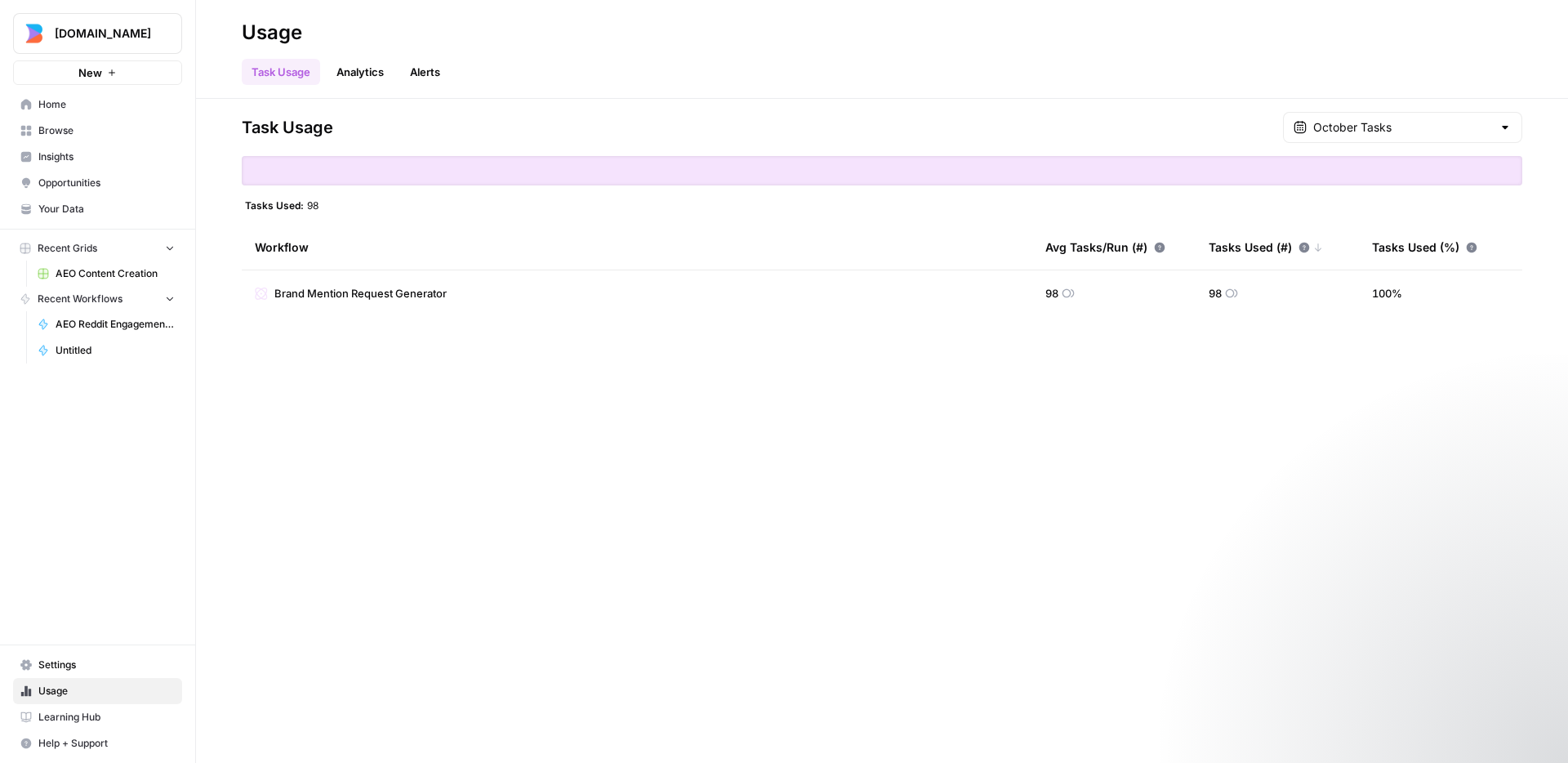
click at [725, 480] on div "Task Usage October Tasks Tasks Used: 98 Workflow Avg Tasks/Run (#) Tasks Used (…" at bounding box center [882, 431] width 1372 height 664
click at [768, 473] on div "Task Usage October Tasks Tasks Used: 98 Workflow Avg Tasks/Run (#) Tasks Used (…" at bounding box center [882, 431] width 1372 height 664
click at [781, 450] on div "Task Usage October Tasks Tasks Used: 98 Workflow Avg Tasks/Run (#) Tasks Used (…" at bounding box center [882, 431] width 1372 height 664
click at [836, 446] on div "Task Usage October Tasks Tasks Used: 98 Workflow Avg Tasks/Run (#) Tasks Used (…" at bounding box center [882, 431] width 1372 height 664
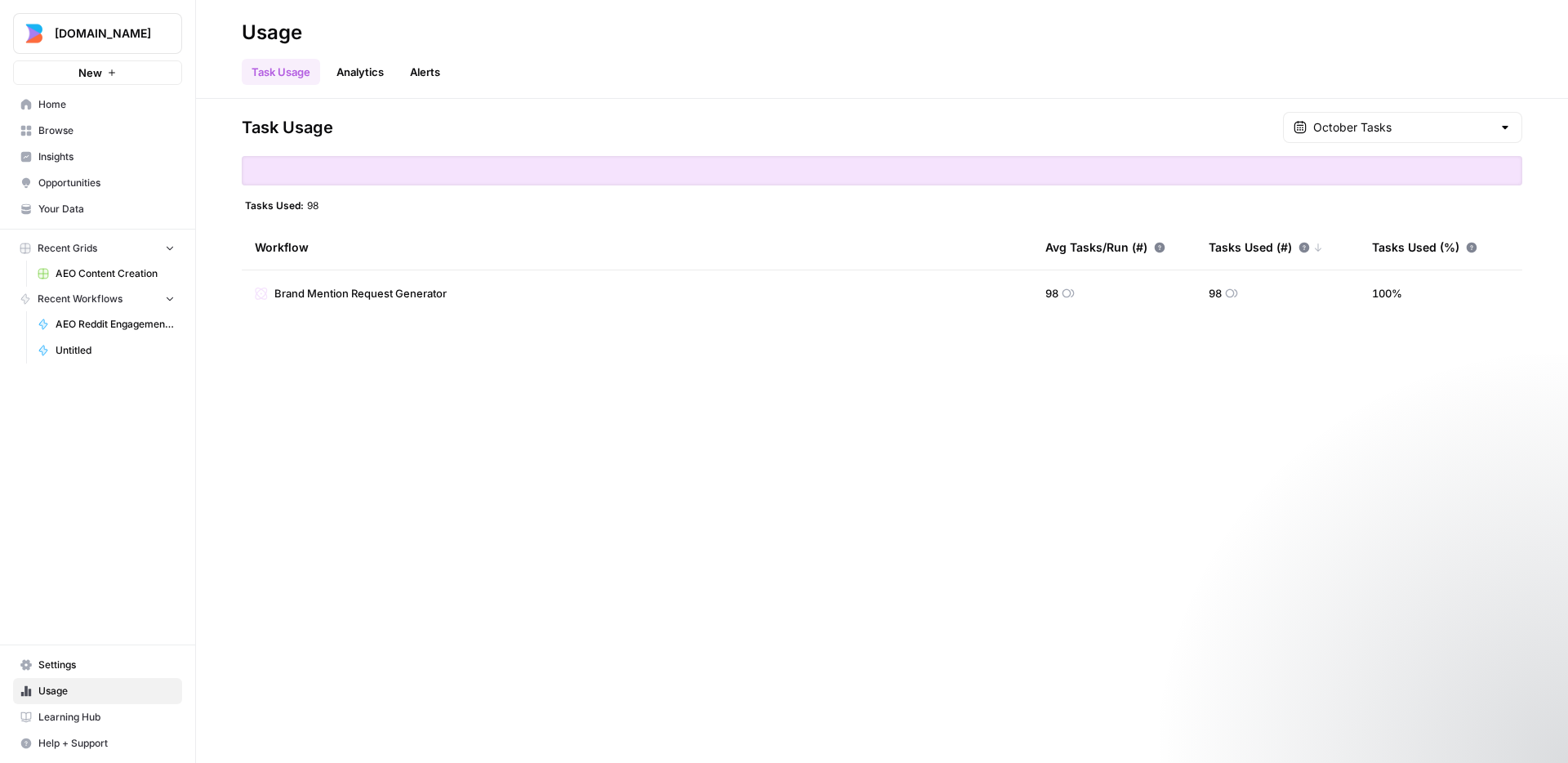
click at [734, 431] on div "Task Usage October Tasks Tasks Used: 98 Workflow Avg Tasks/Run (#) Tasks Used (…" at bounding box center [882, 431] width 1372 height 664
